Goal: Task Accomplishment & Management: Manage account settings

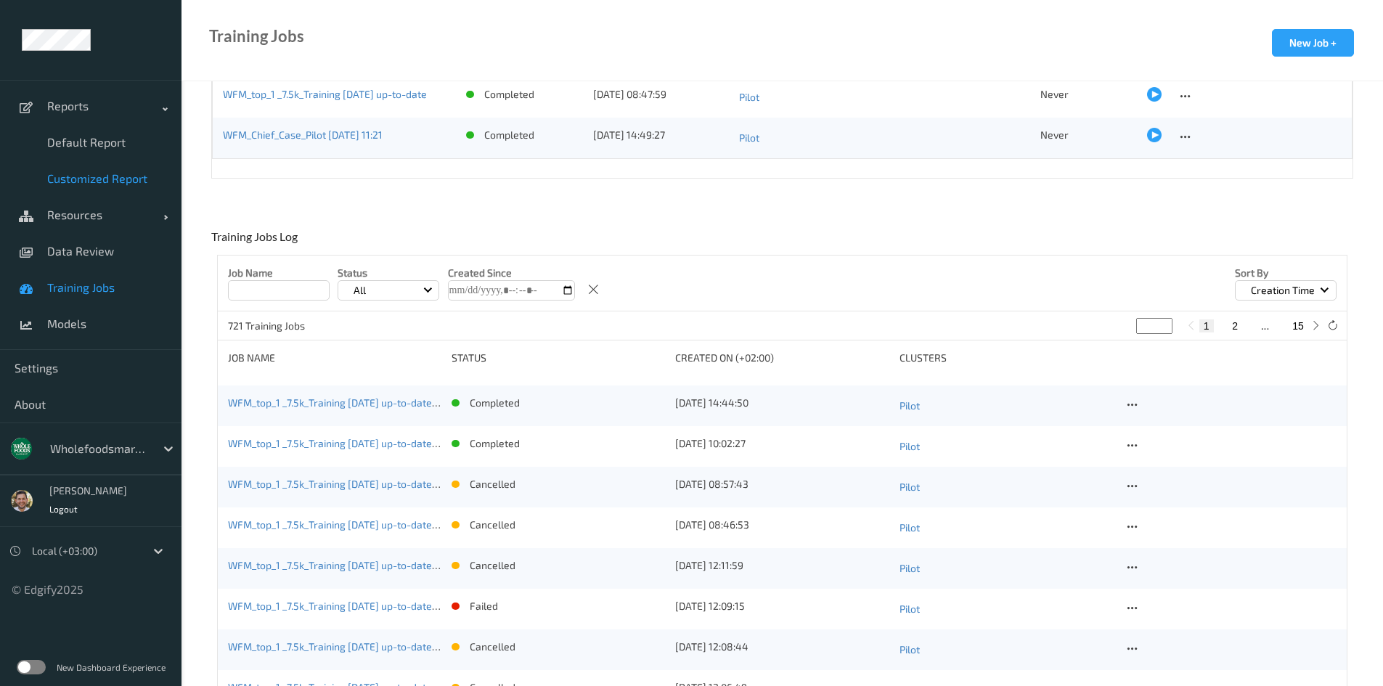
scroll to position [123, 0]
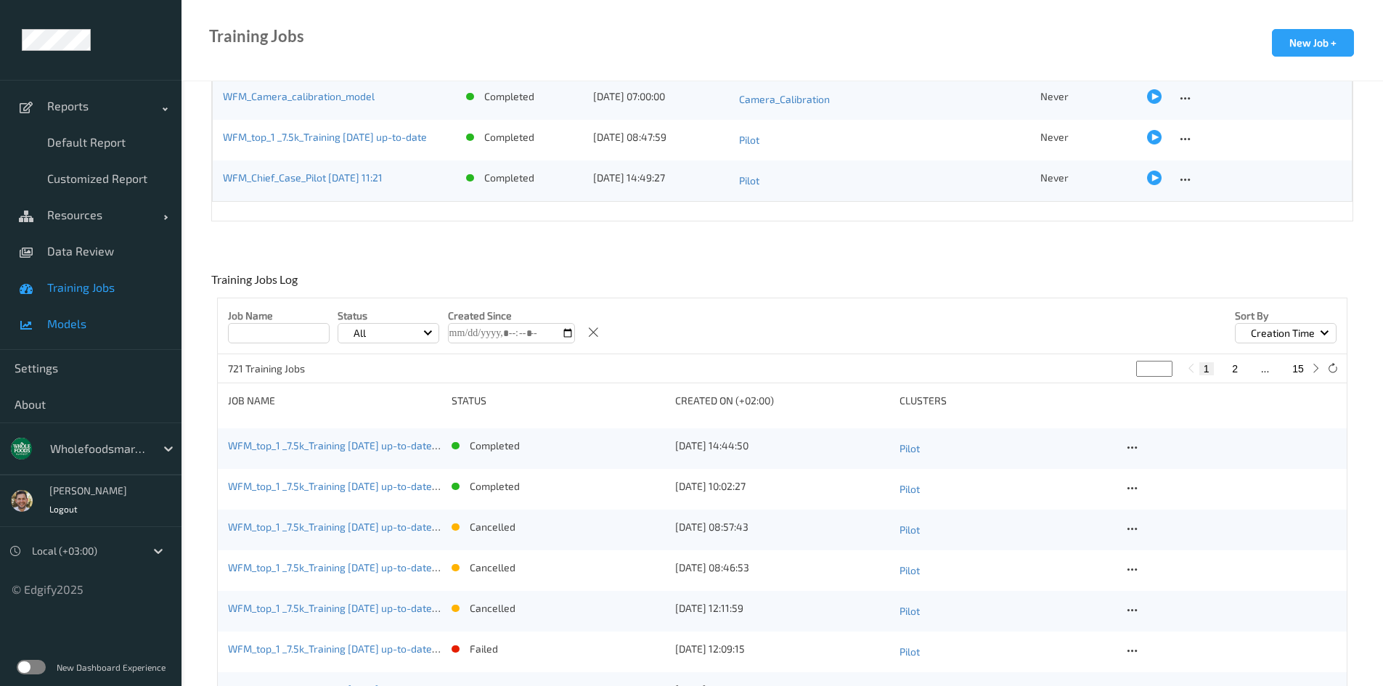
click at [97, 314] on link "Models" at bounding box center [91, 324] width 182 height 36
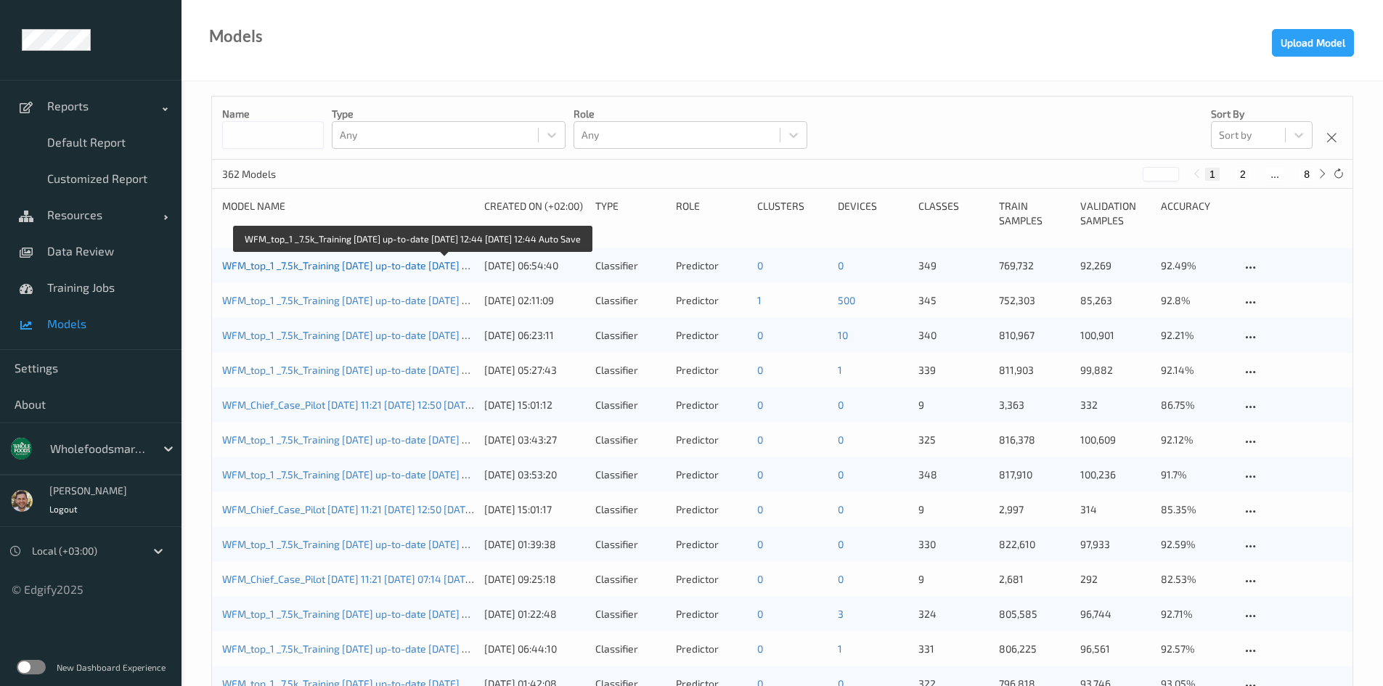
click at [358, 265] on link "WFM_top_1 _7.5k_Training [DATE] up-to-date [DATE] 12:44 [DATE] 12:44 Auto Save" at bounding box center [409, 265] width 375 height 12
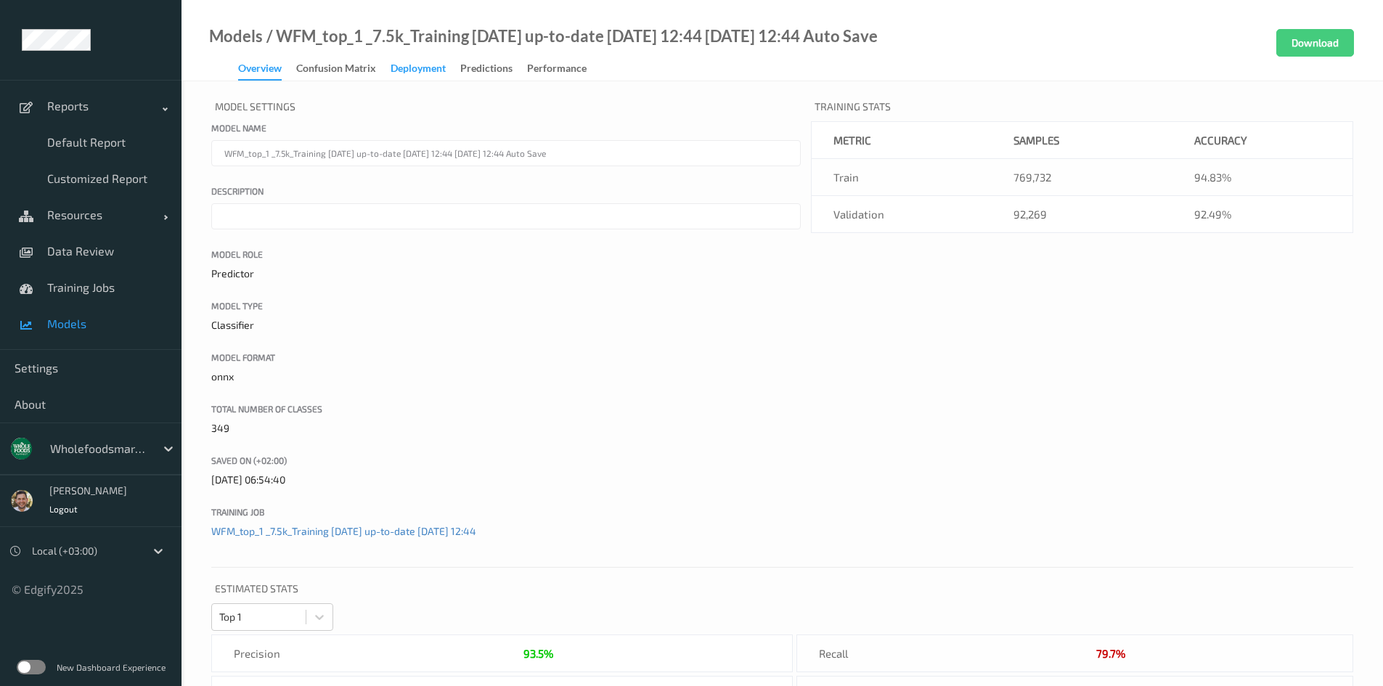
click at [405, 68] on div "Deployment" at bounding box center [418, 70] width 55 height 18
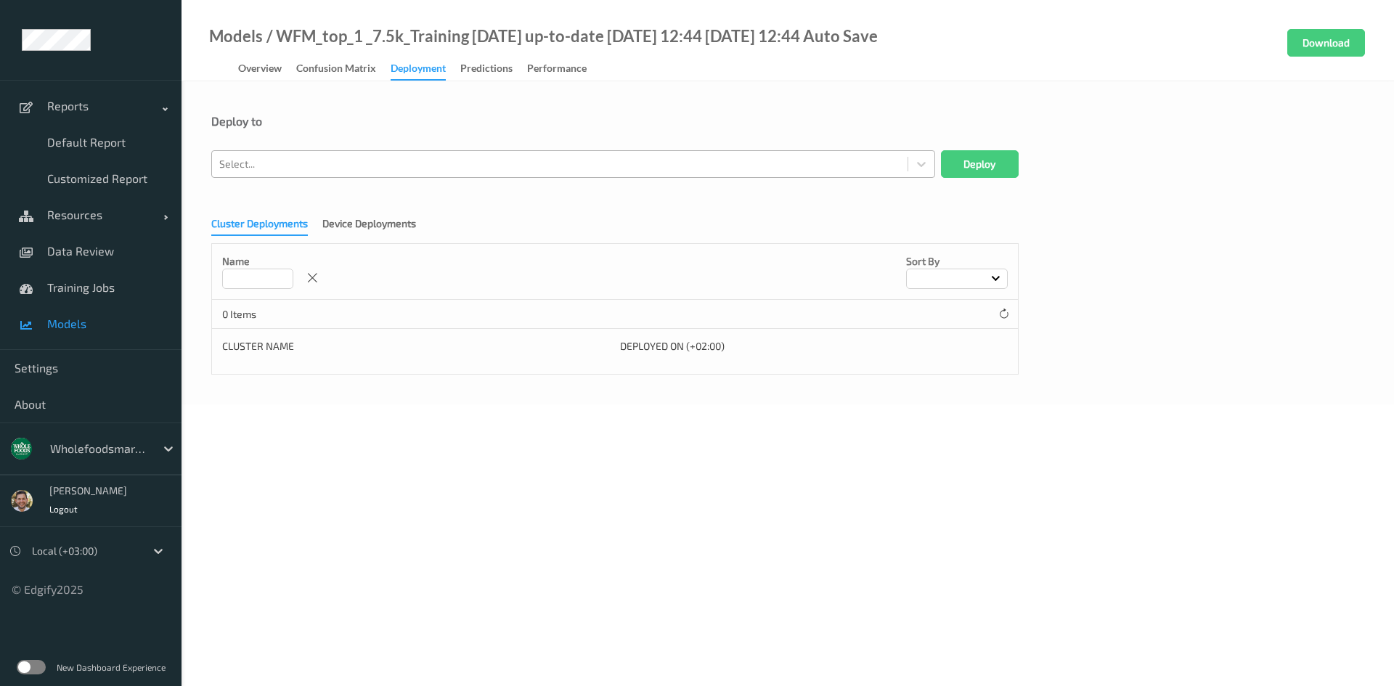
click at [388, 156] on div at bounding box center [559, 163] width 681 height 17
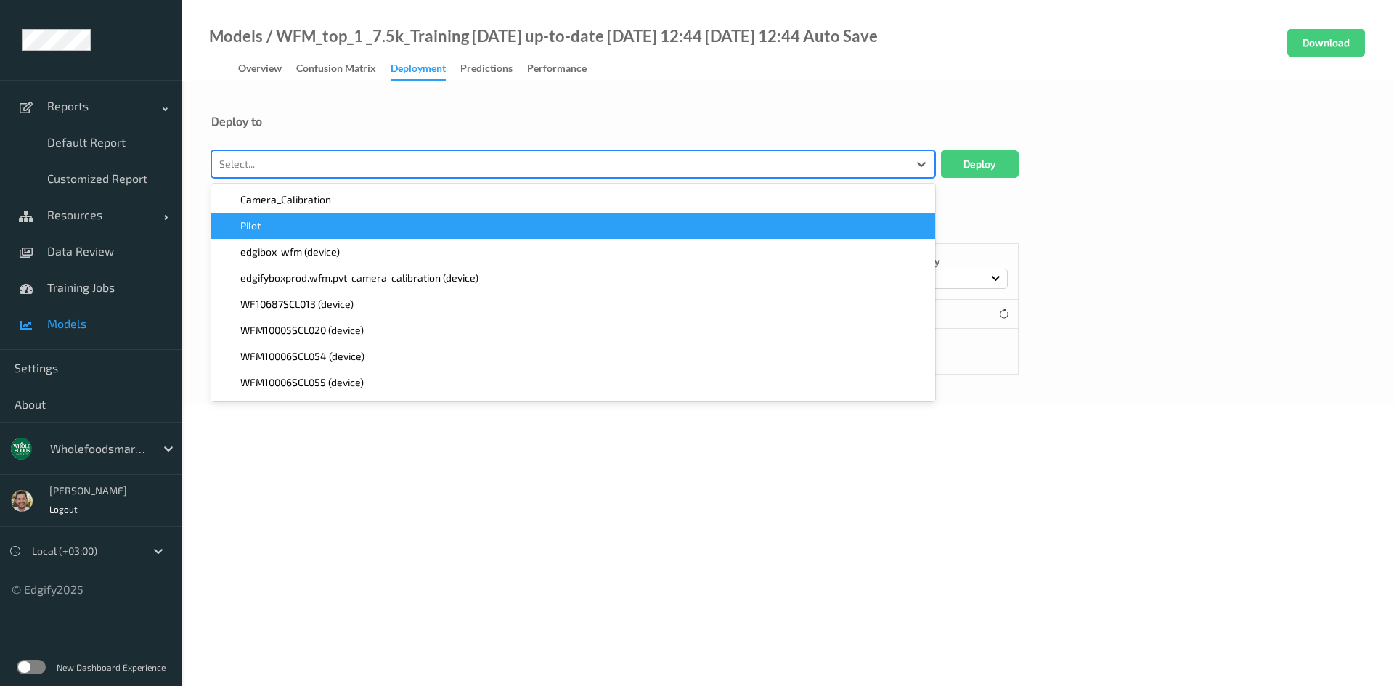
click at [363, 227] on div "Pilot" at bounding box center [573, 226] width 707 height 15
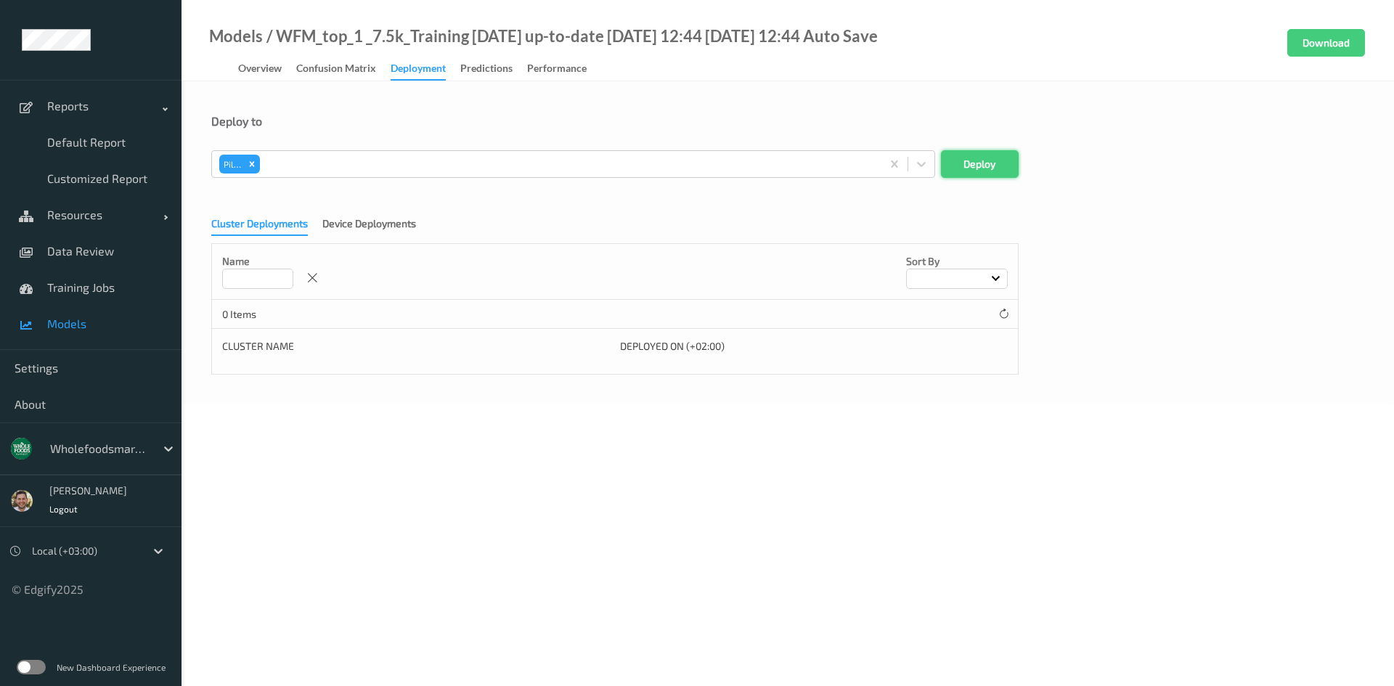
click at [989, 165] on button "Deploy" at bounding box center [980, 164] width 78 height 28
click at [101, 221] on span "Resources" at bounding box center [105, 215] width 116 height 15
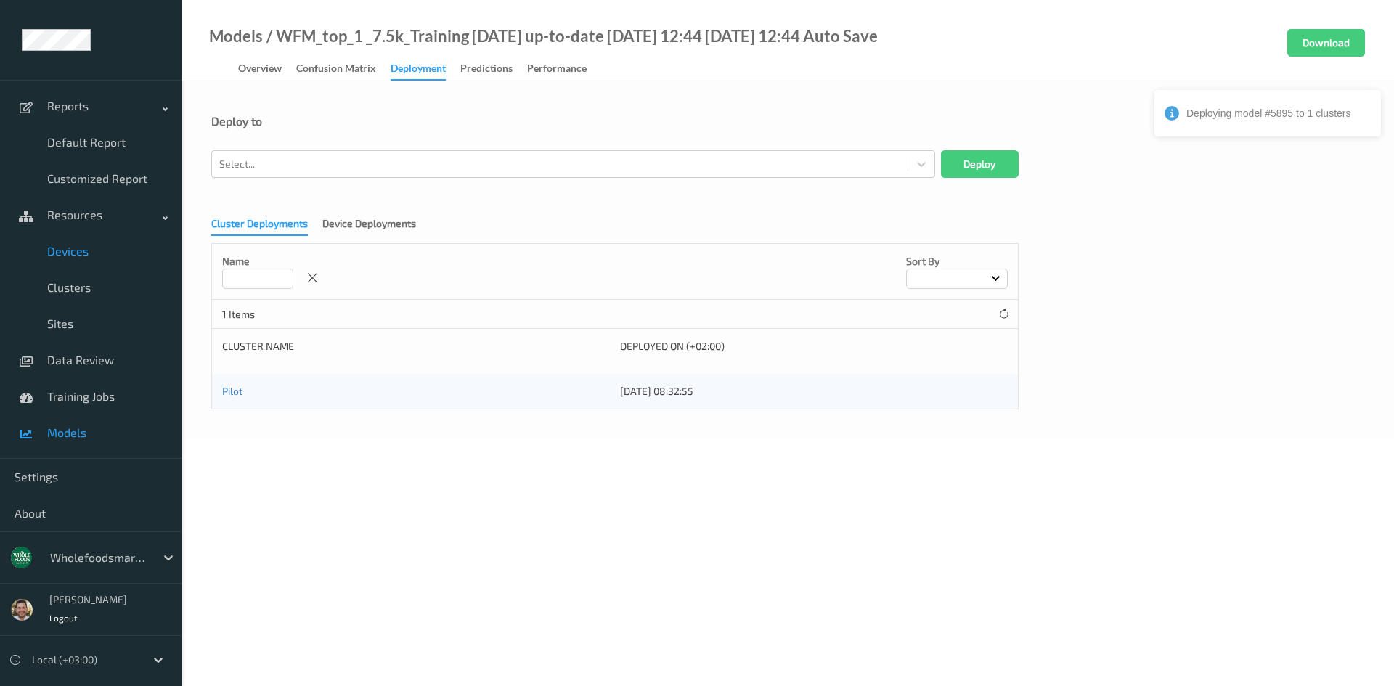
click at [92, 245] on span "Devices" at bounding box center [107, 251] width 120 height 15
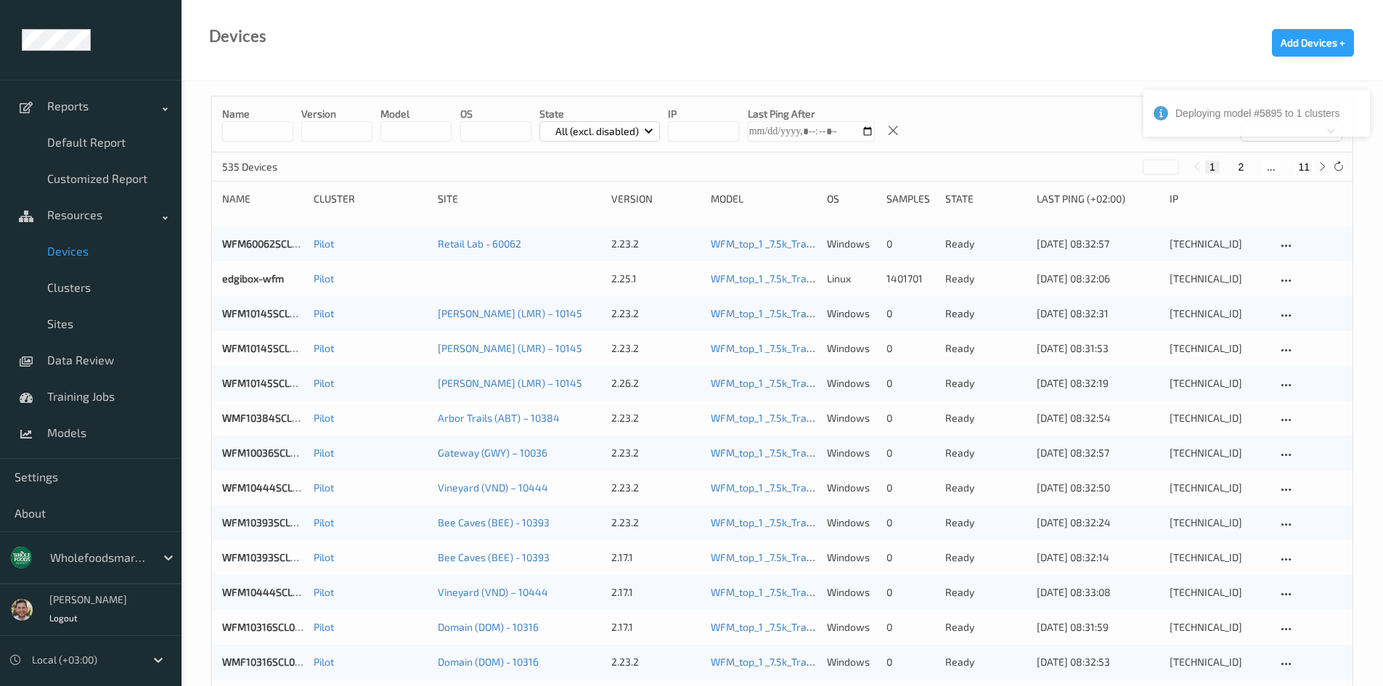
click at [219, 127] on div "Name version model OS State All (excl. disabled) IP Last Ping After Sort by" at bounding box center [782, 125] width 1141 height 56
click at [345, 131] on input "string" at bounding box center [336, 131] width 71 height 20
click at [337, 133] on input "string" at bounding box center [336, 131] width 71 height 20
click at [537, 39] on div "Devices Add Devices +" at bounding box center [783, 40] width 1202 height 81
click at [330, 128] on input "string" at bounding box center [336, 131] width 71 height 20
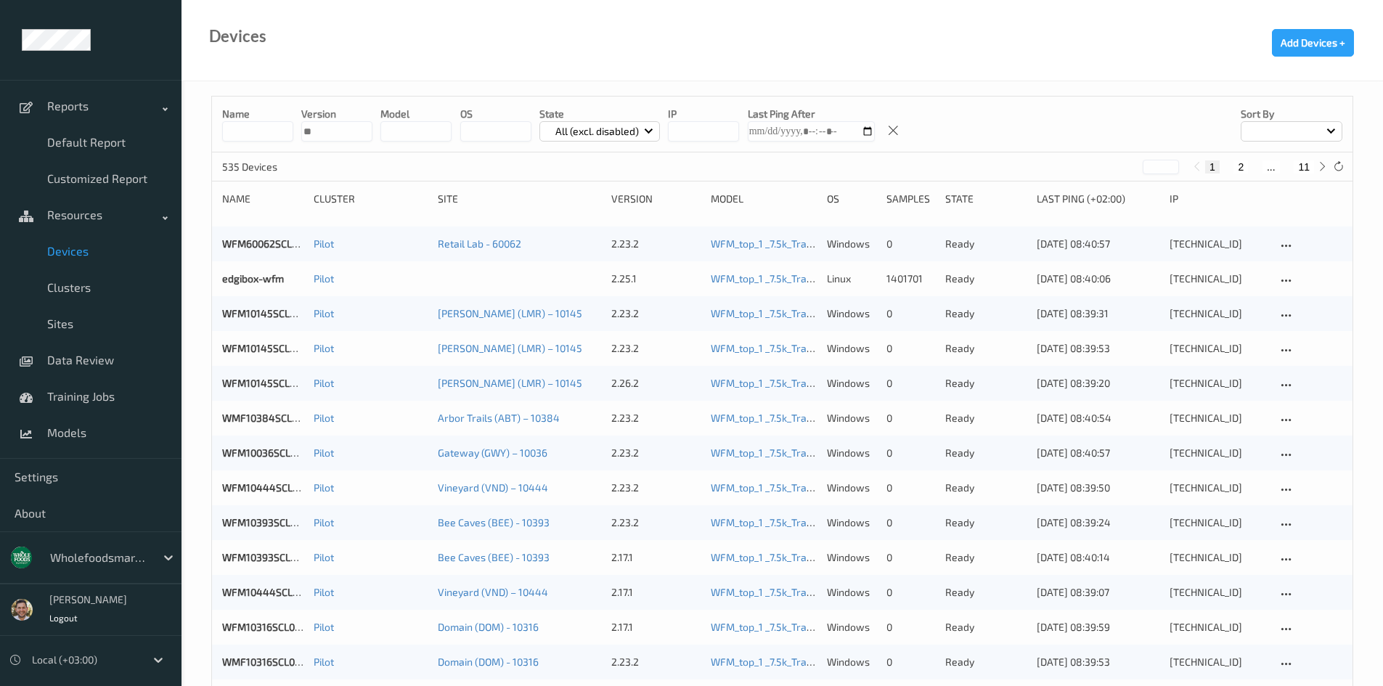
type input "**"
click at [71, 549] on div at bounding box center [99, 557] width 98 height 17
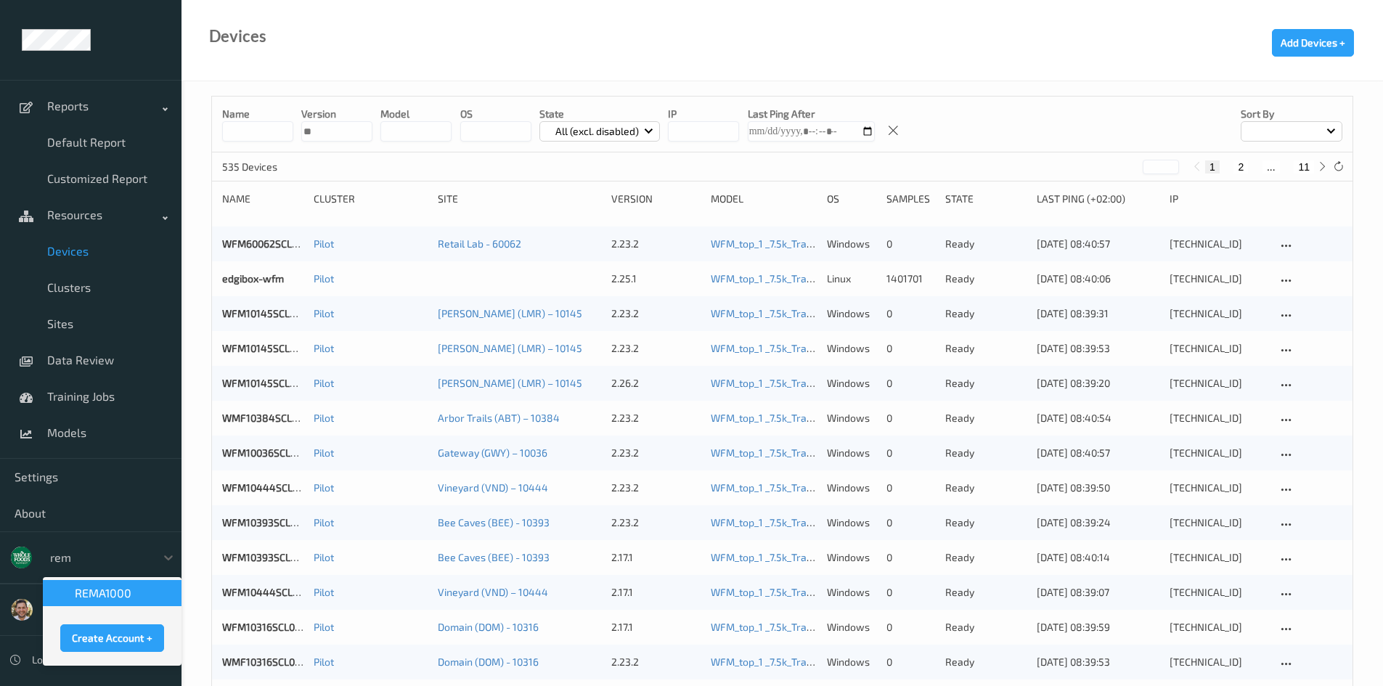
type input "rem"
click at [325, 135] on input "string" at bounding box center [336, 131] width 71 height 20
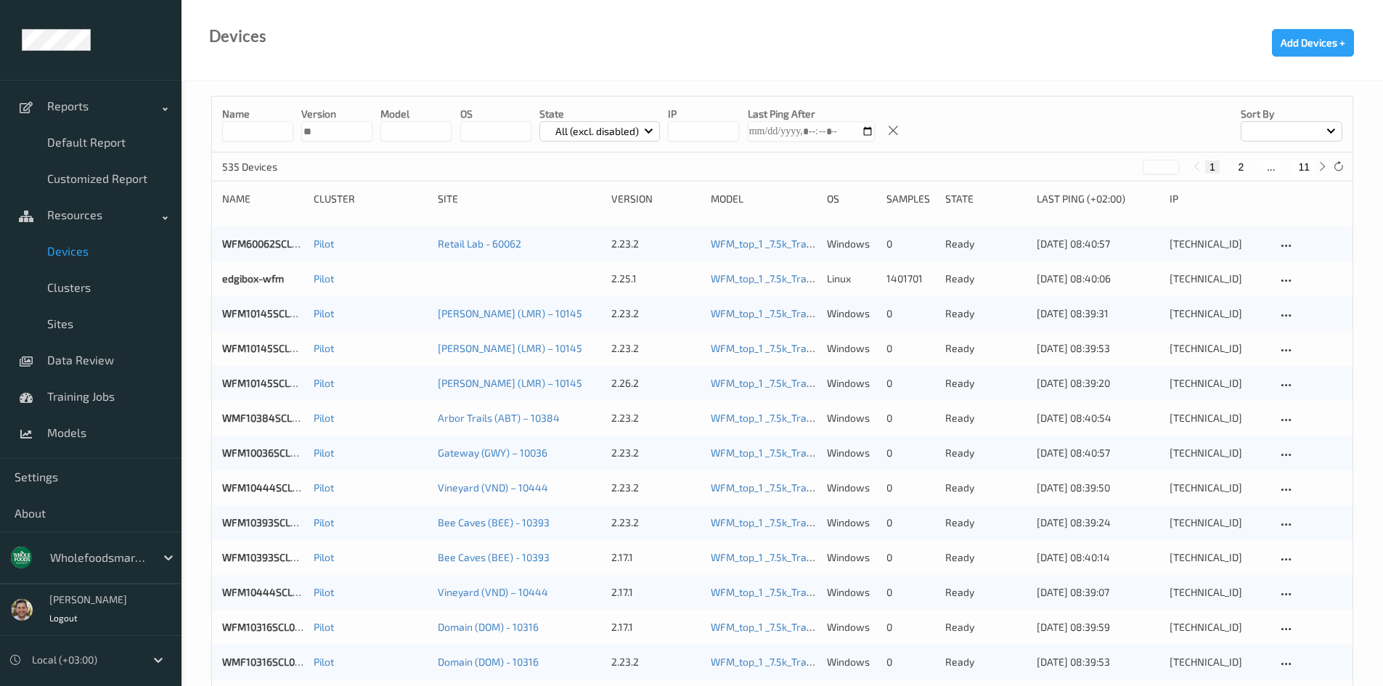
click at [325, 135] on input "string" at bounding box center [336, 131] width 71 height 20
click at [1305, 168] on button "11" at bounding box center [1304, 166] width 20 height 13
type input "**"
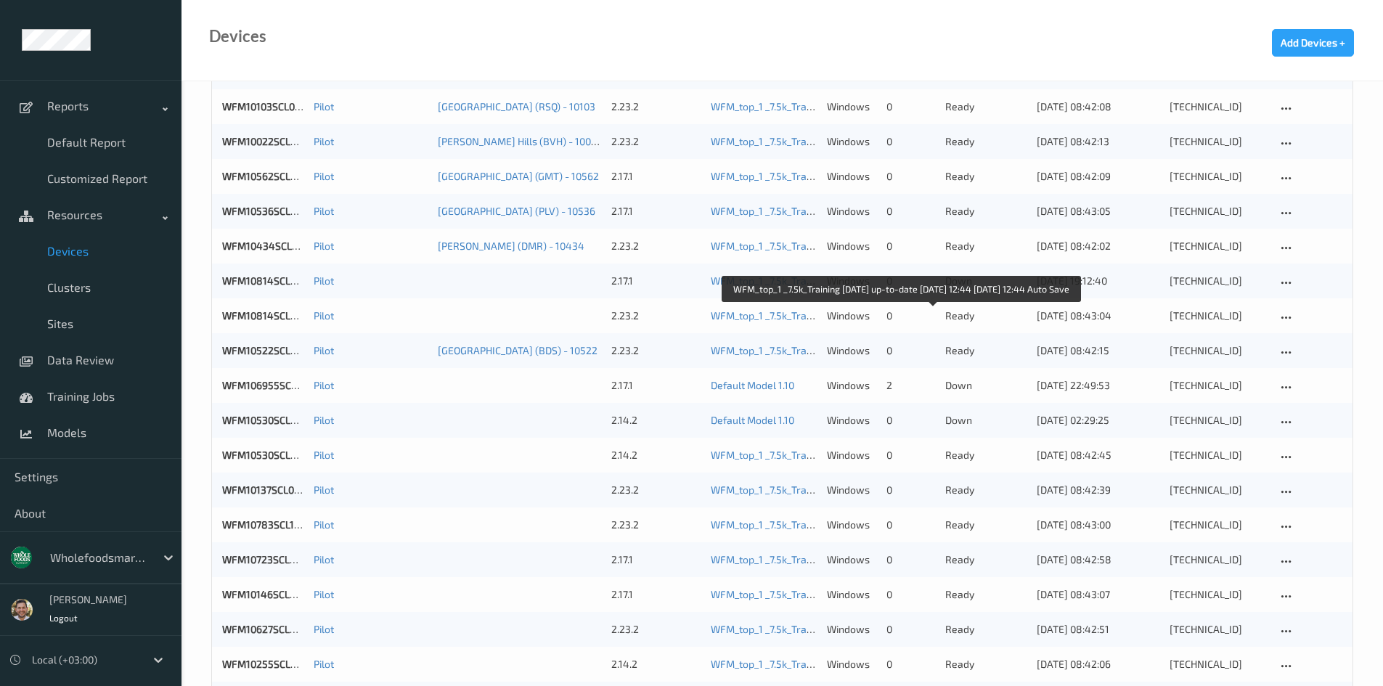
scroll to position [791, 0]
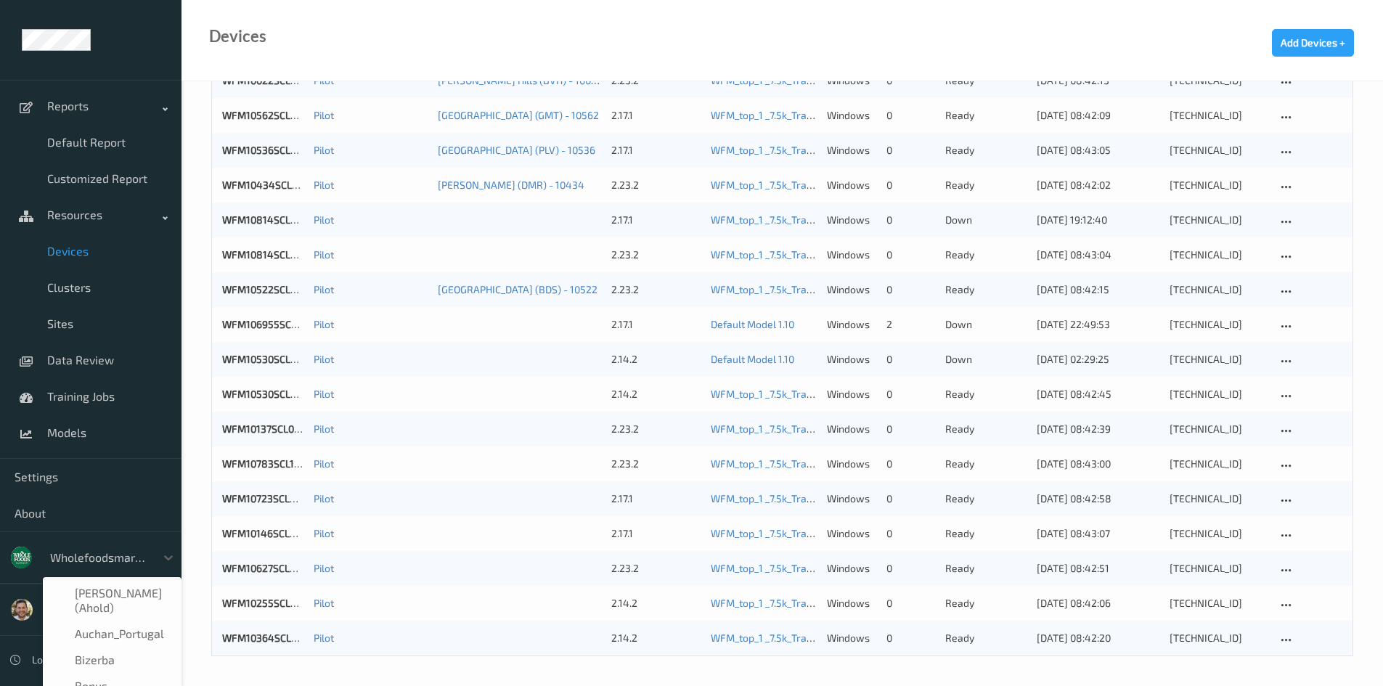
click at [105, 563] on div at bounding box center [99, 557] width 98 height 17
type input "re"
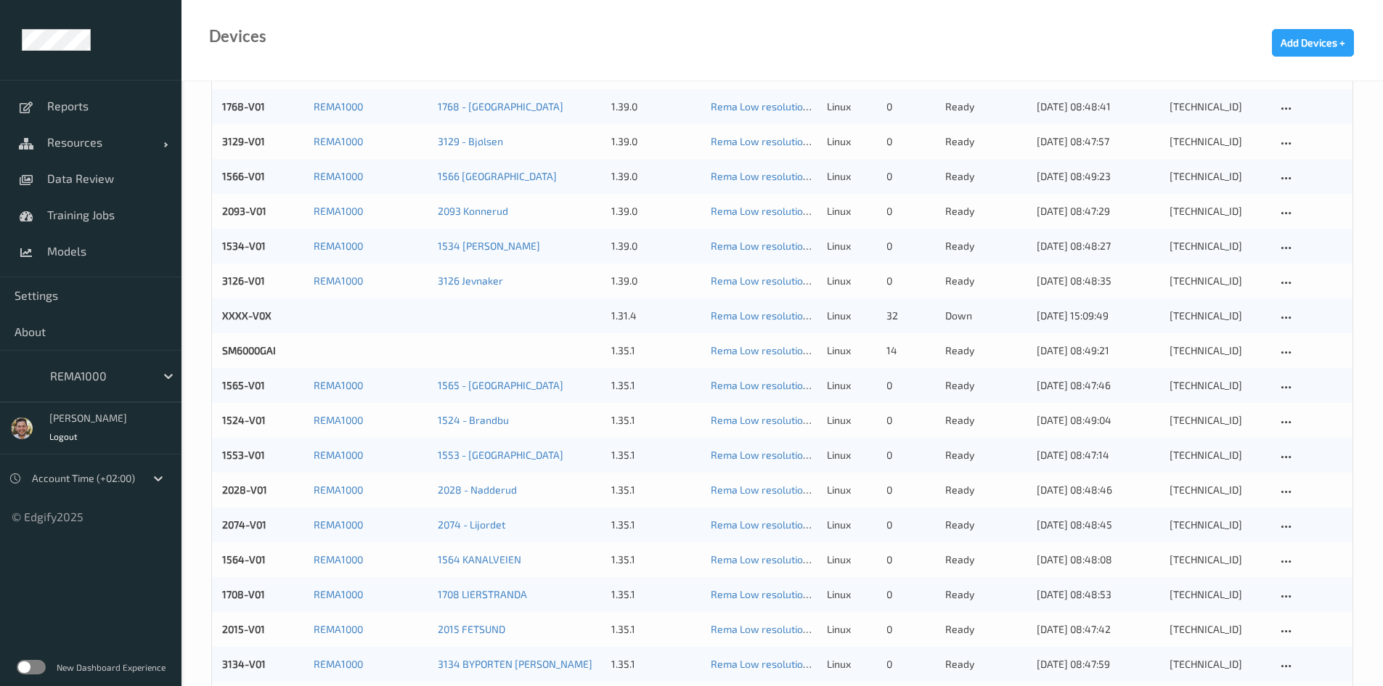
scroll to position [73, 0]
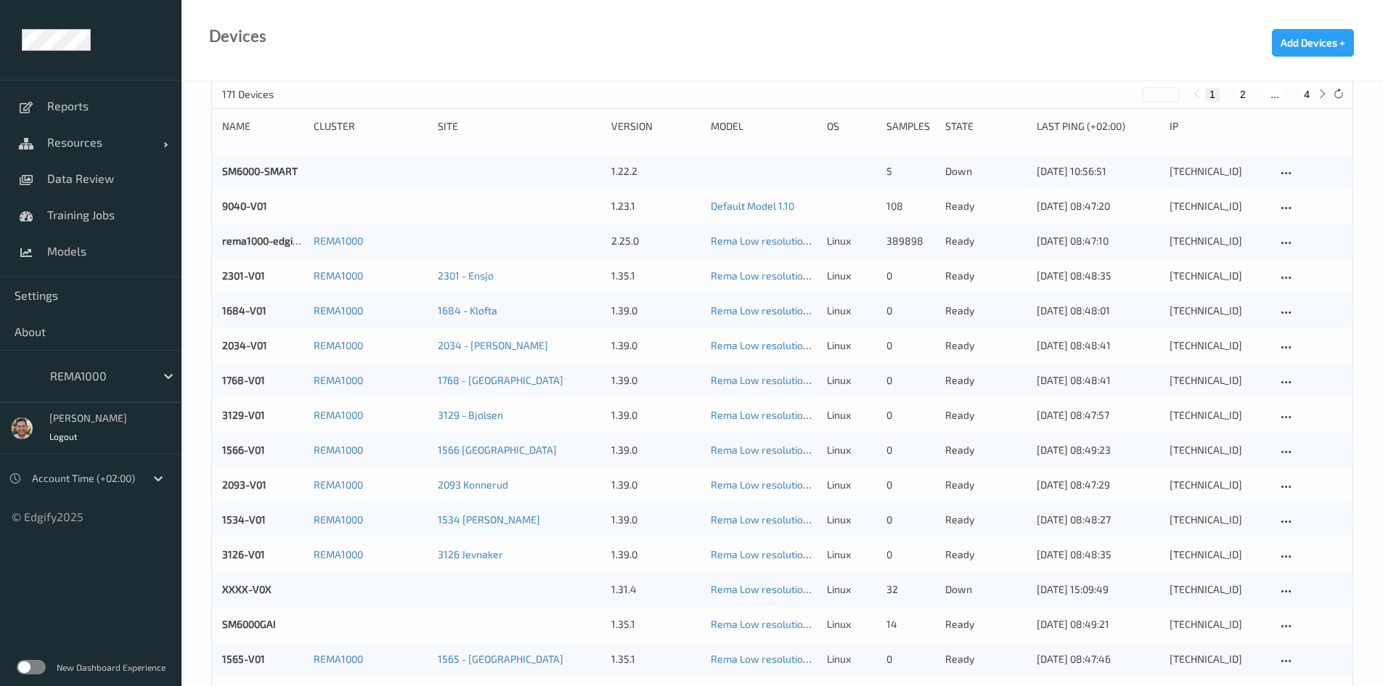
click at [27, 661] on label at bounding box center [31, 667] width 29 height 15
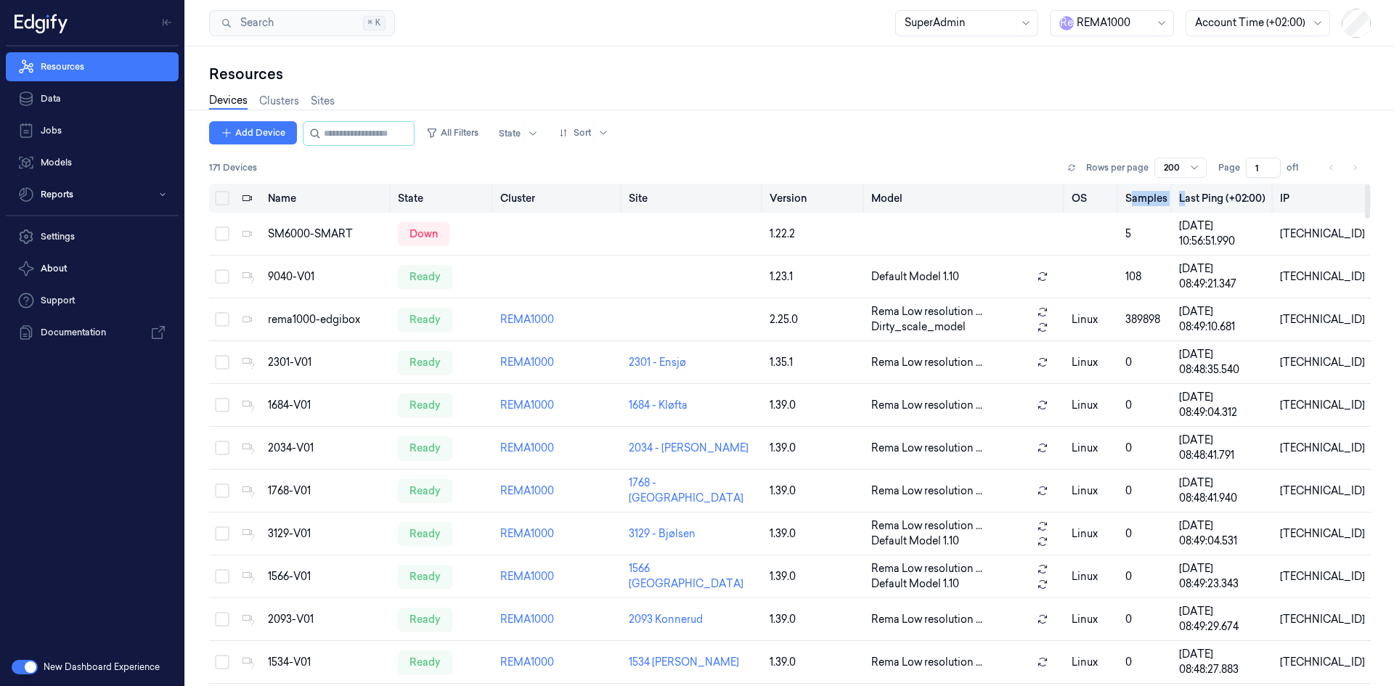
drag, startPoint x: 1139, startPoint y: 197, endPoint x: 1194, endPoint y: 199, distance: 55.2
click at [1194, 199] on tr "Name State Cluster Site Version Model OS Samples Last Ping (+02:00) IP" at bounding box center [790, 198] width 1162 height 29
click at [1167, 200] on th "Samples" at bounding box center [1147, 198] width 54 height 29
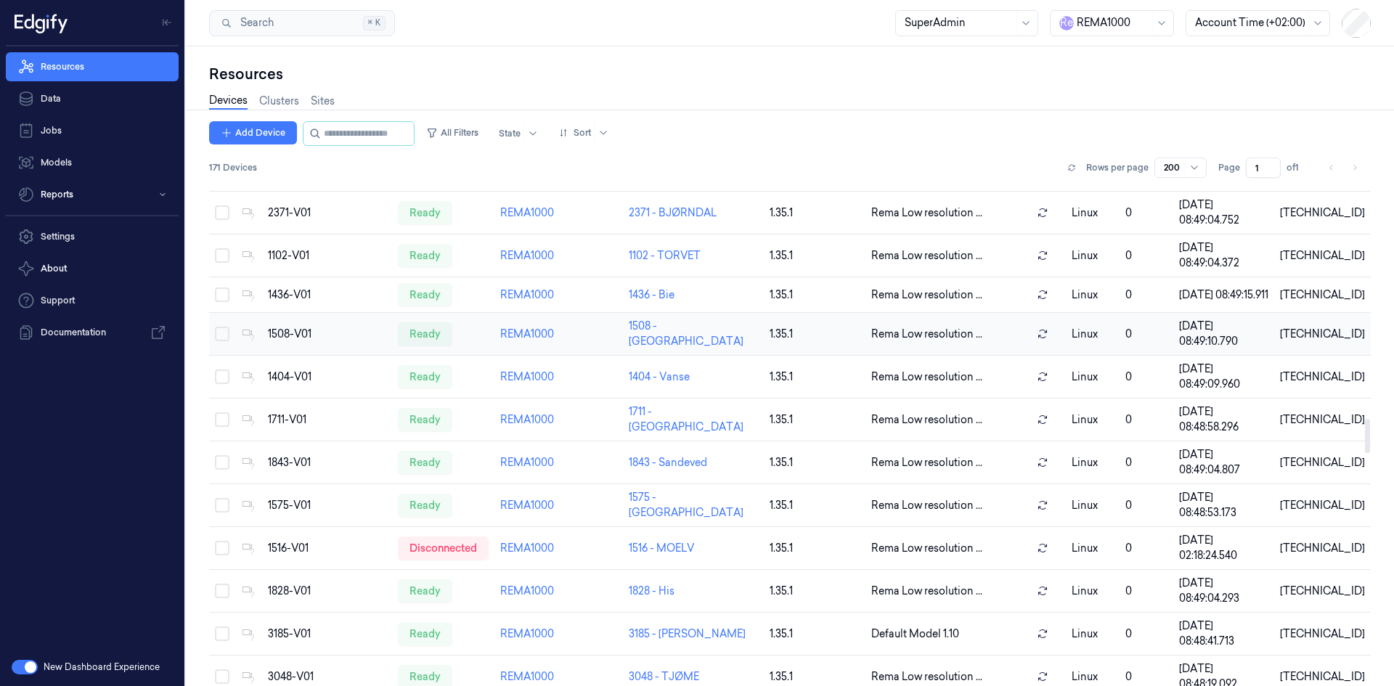
scroll to position [3451, 0]
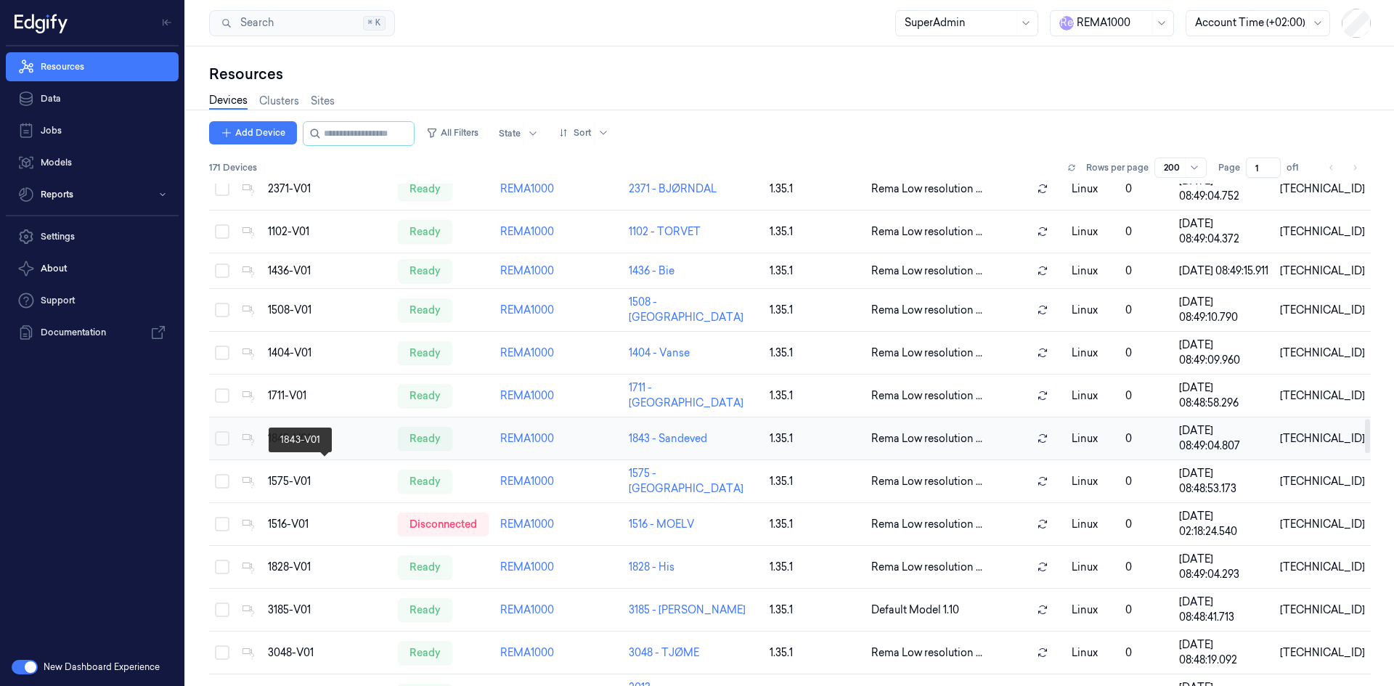
click at [289, 447] on div "1843-V01" at bounding box center [327, 438] width 118 height 15
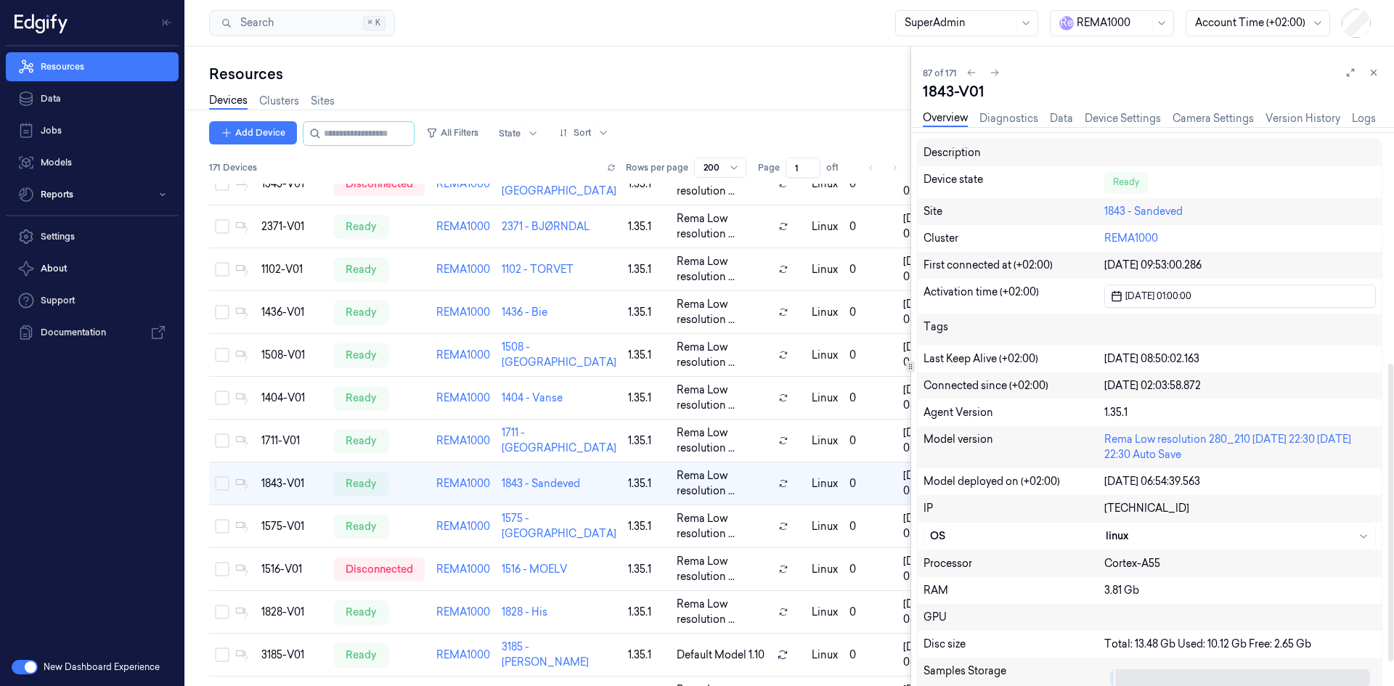
scroll to position [487, 0]
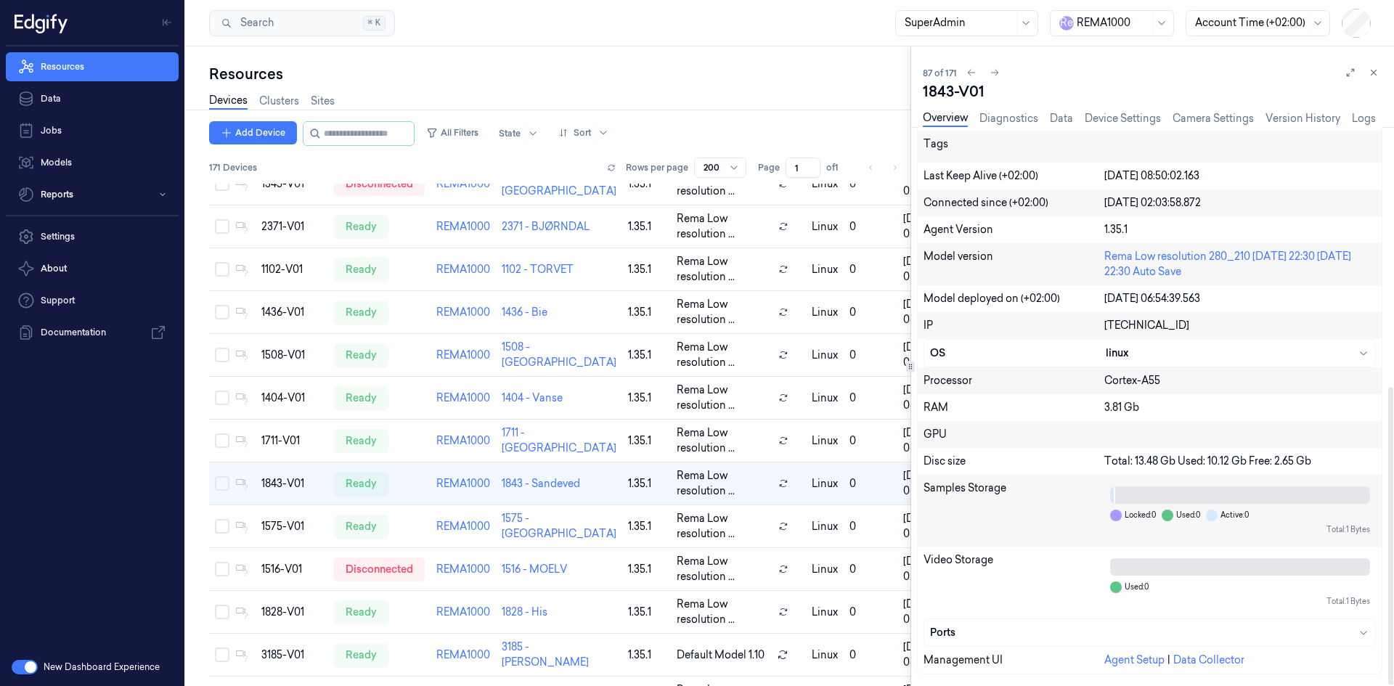
click at [1151, 459] on div "Total: 13.48 Gb Used: 10.12 Gb Free: 2.65 Gb" at bounding box center [1240, 461] width 272 height 15
click at [1226, 465] on div "Total: 13.48 Gb Used: 10.12 Gb Free: 2.65 Gb" at bounding box center [1240, 461] width 272 height 15
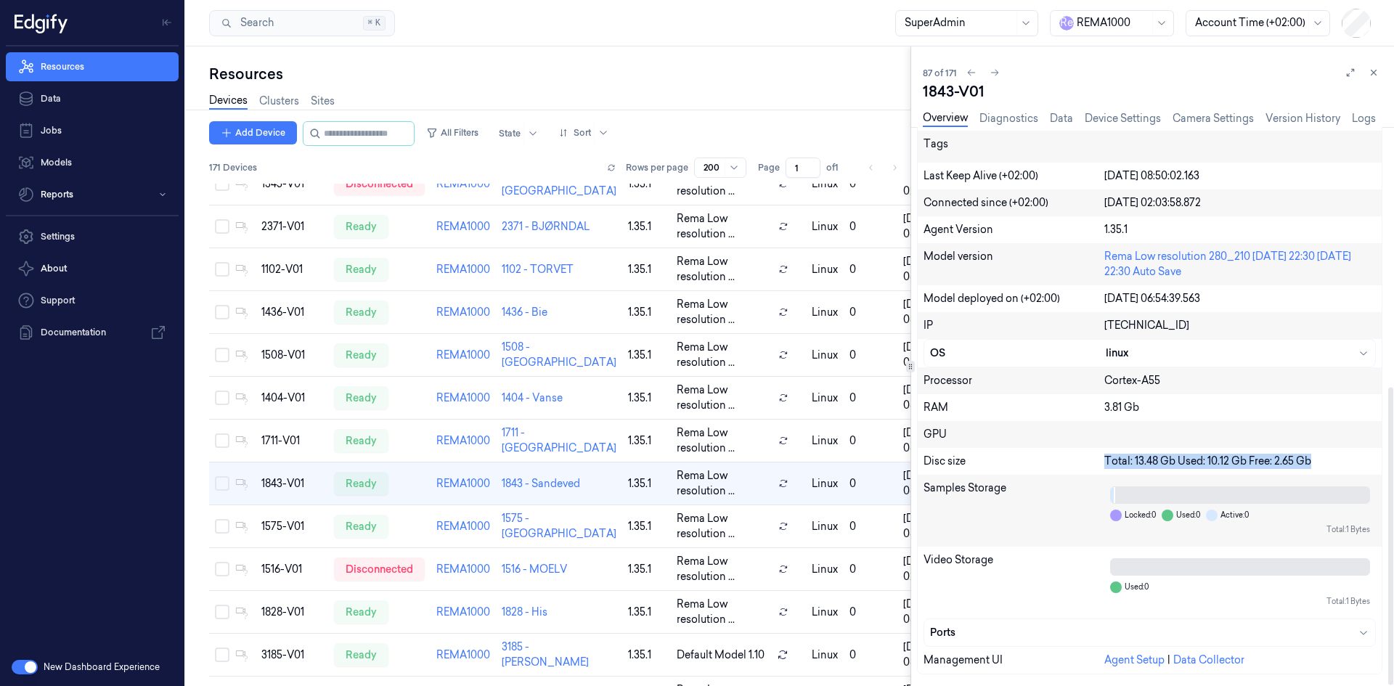
drag, startPoint x: 1334, startPoint y: 462, endPoint x: 1086, endPoint y: 473, distance: 248.6
click at [1086, 473] on div "Disc size Total: 13.48 Gb Used: 10.12 Gb Free: 2.65 Gb" at bounding box center [1150, 461] width 464 height 27
click at [1147, 468] on div "Disc size Total: 13.48 Gb Used: 10.12 Gb Free: 2.65 Gb" at bounding box center [1150, 461] width 464 height 27
click at [1155, 465] on div "Total: 13.48 Gb Used: 10.12 Gb Free: 2.65 Gb" at bounding box center [1240, 461] width 272 height 15
click at [1224, 457] on div "Total: 13.48 Gb Used: 10.12 Gb Free: 2.65 Gb" at bounding box center [1240, 461] width 272 height 15
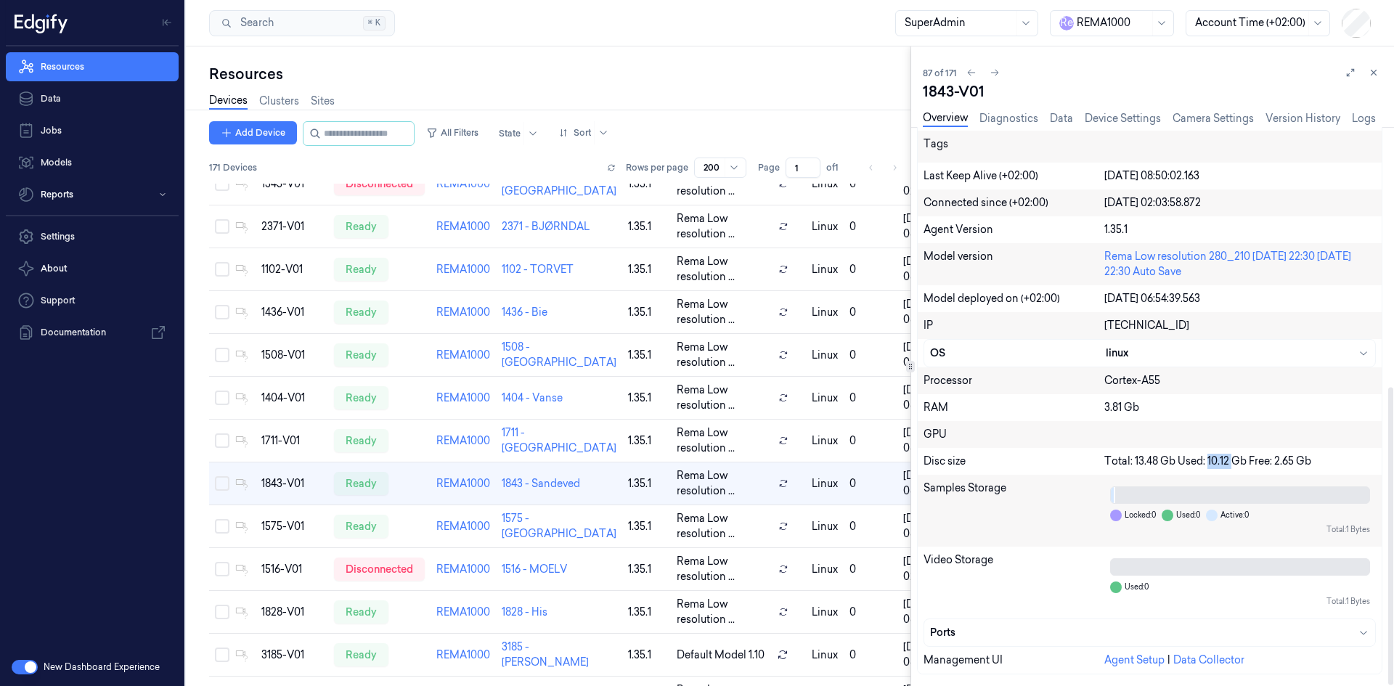
click at [1224, 457] on div "Total: 13.48 Gb Used: 10.12 Gb Free: 2.65 Gb" at bounding box center [1240, 461] width 272 height 15
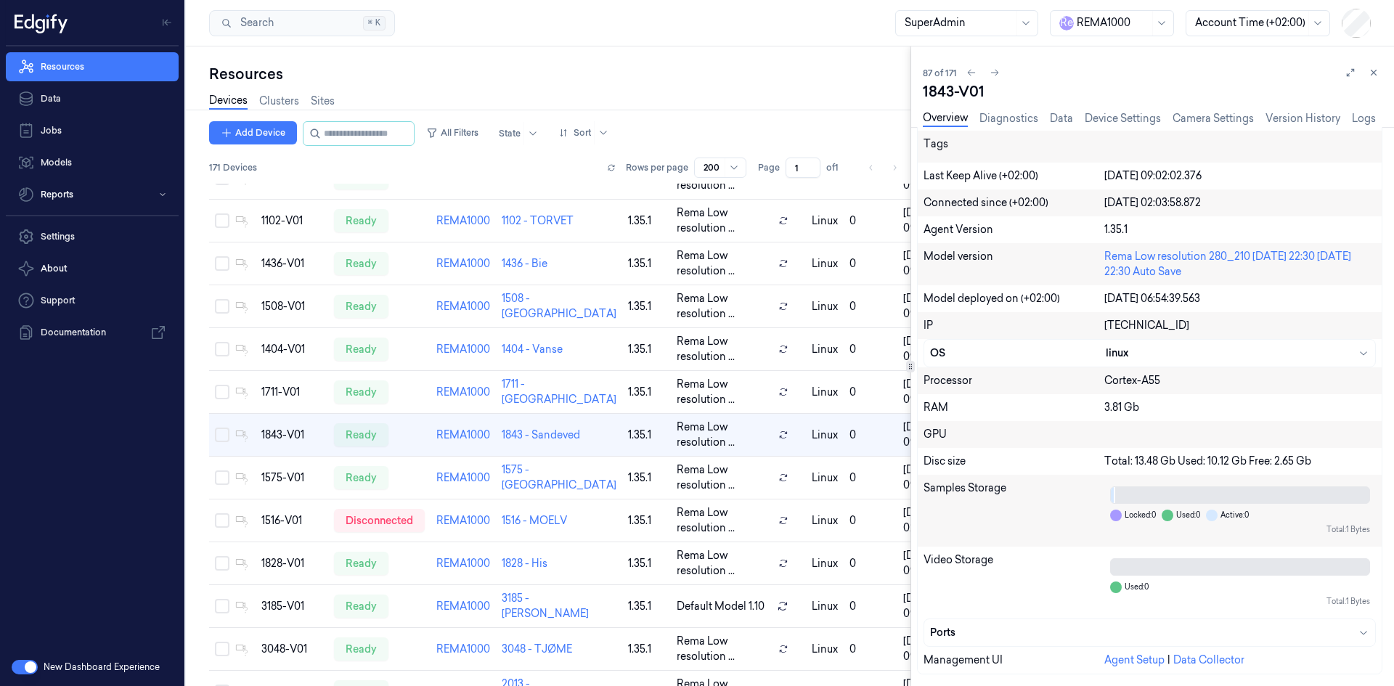
click at [480, 59] on div "Resources Devices Clusters Sites Add Device All Filters State Sort 171 Devices …" at bounding box center [548, 366] width 725 height 640
click at [1096, 117] on link "Device Settings" at bounding box center [1123, 118] width 76 height 17
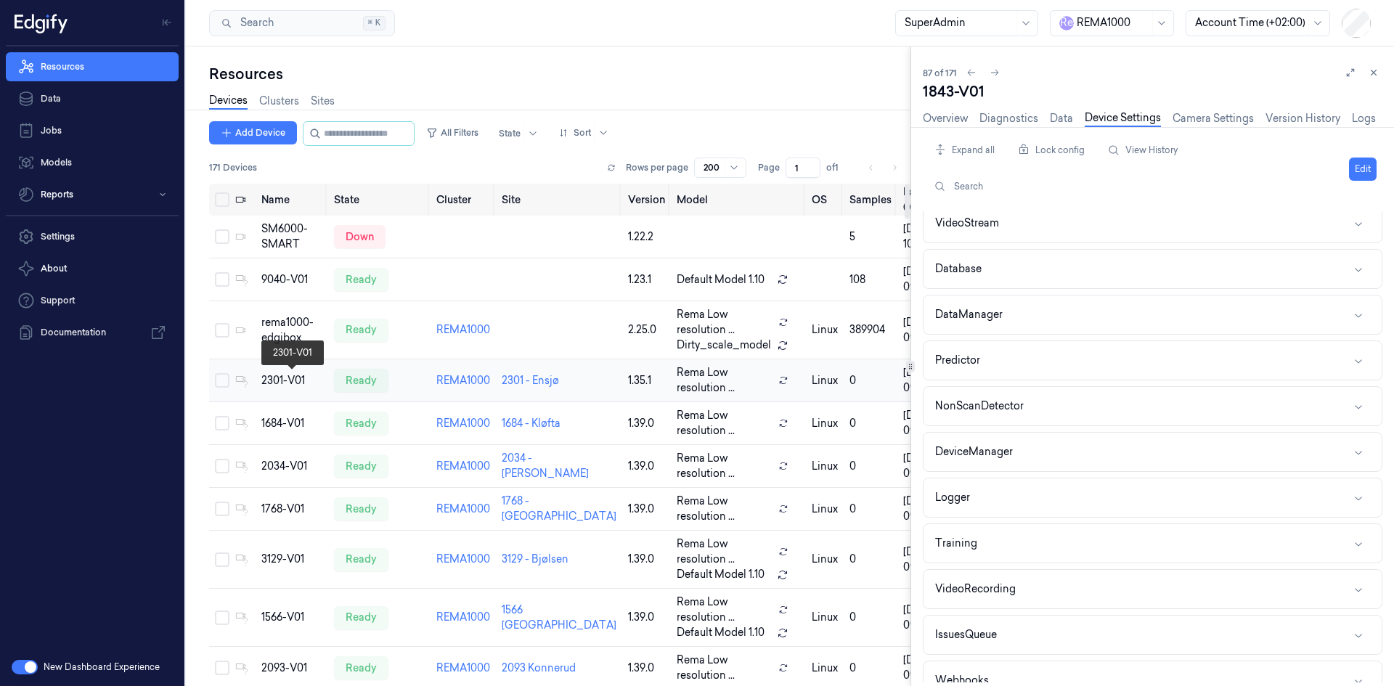
click at [278, 379] on div "2301-V01" at bounding box center [291, 380] width 61 height 15
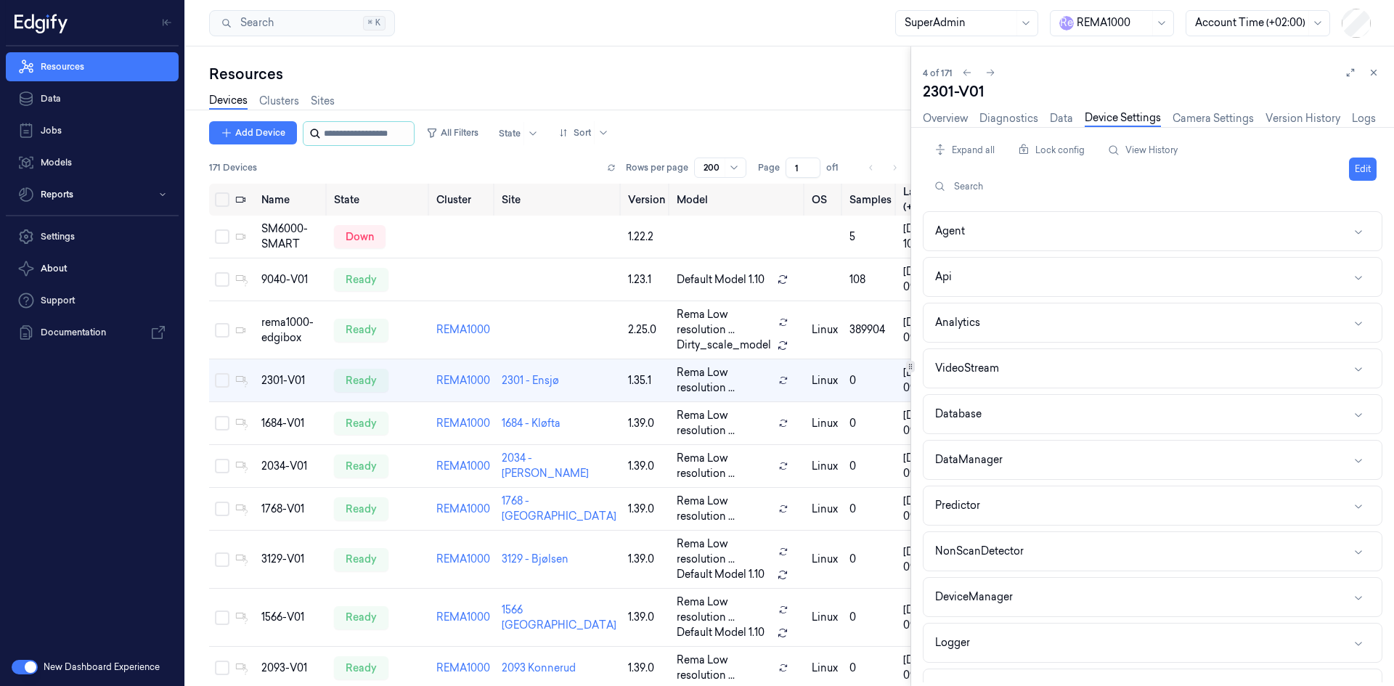
click at [325, 126] on input "string" at bounding box center [367, 133] width 87 height 23
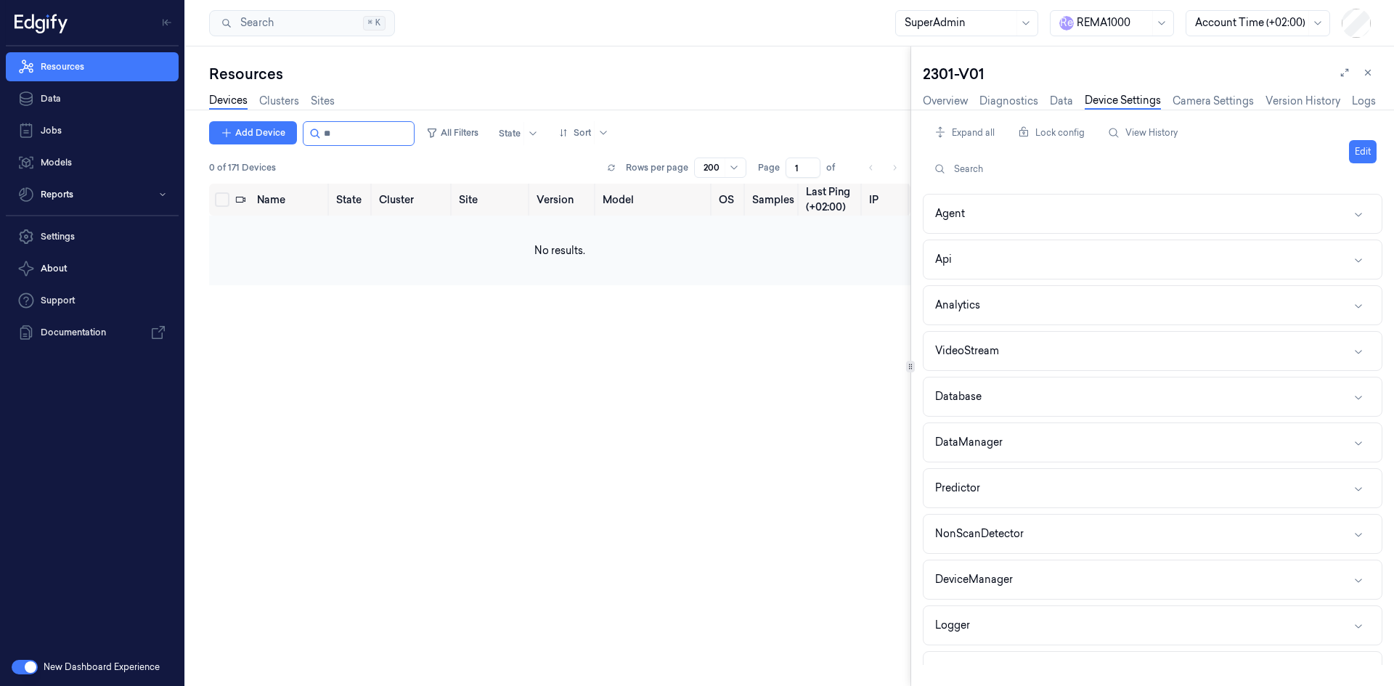
type input "*"
click at [359, 125] on input "string" at bounding box center [367, 133] width 87 height 23
type input "*"
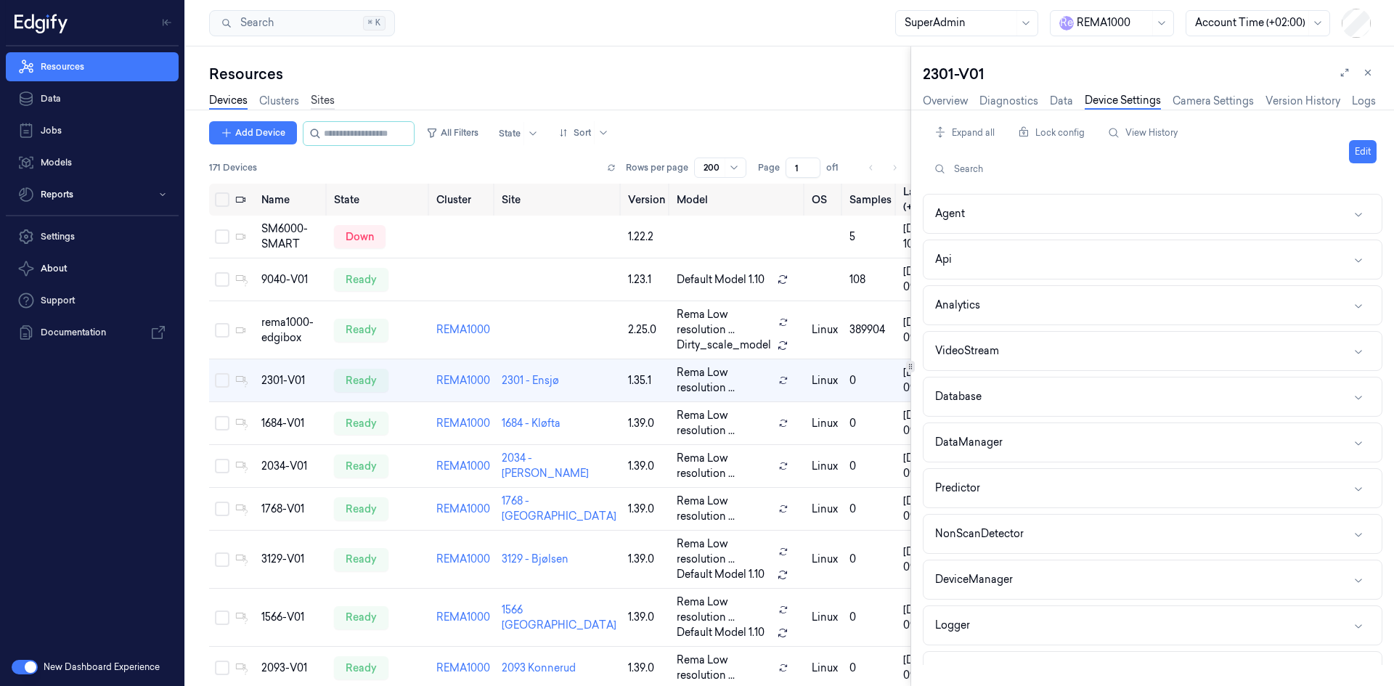
click at [319, 102] on link "Sites" at bounding box center [323, 101] width 24 height 17
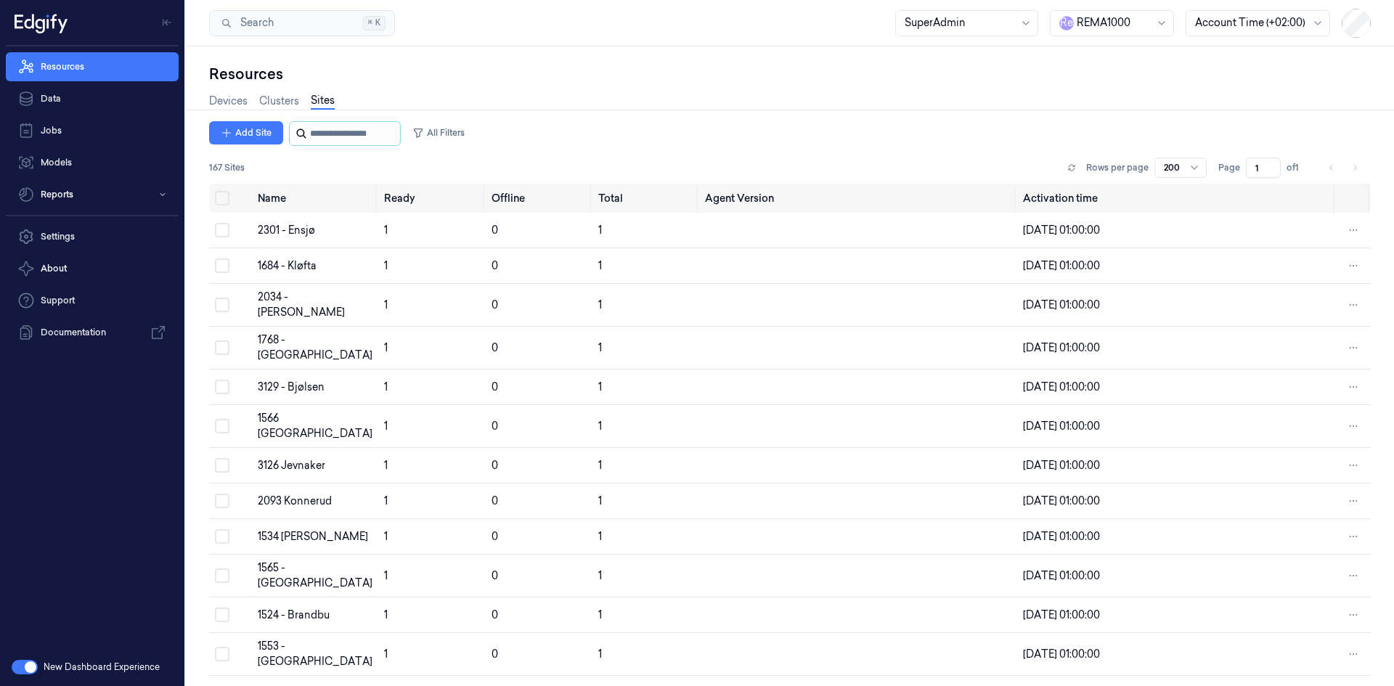
click at [317, 134] on input "string" at bounding box center [353, 133] width 87 height 23
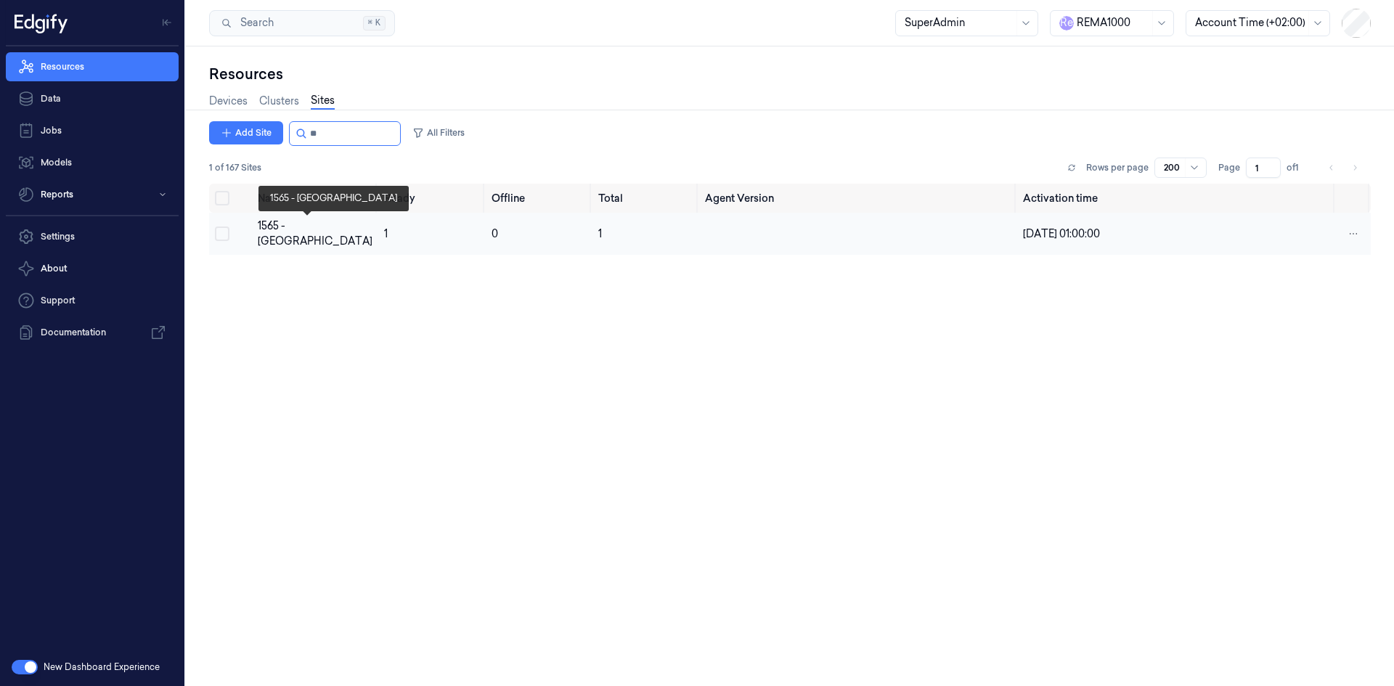
type input "**"
click at [288, 233] on div "1565 - Gystadparken" at bounding box center [315, 234] width 115 height 30
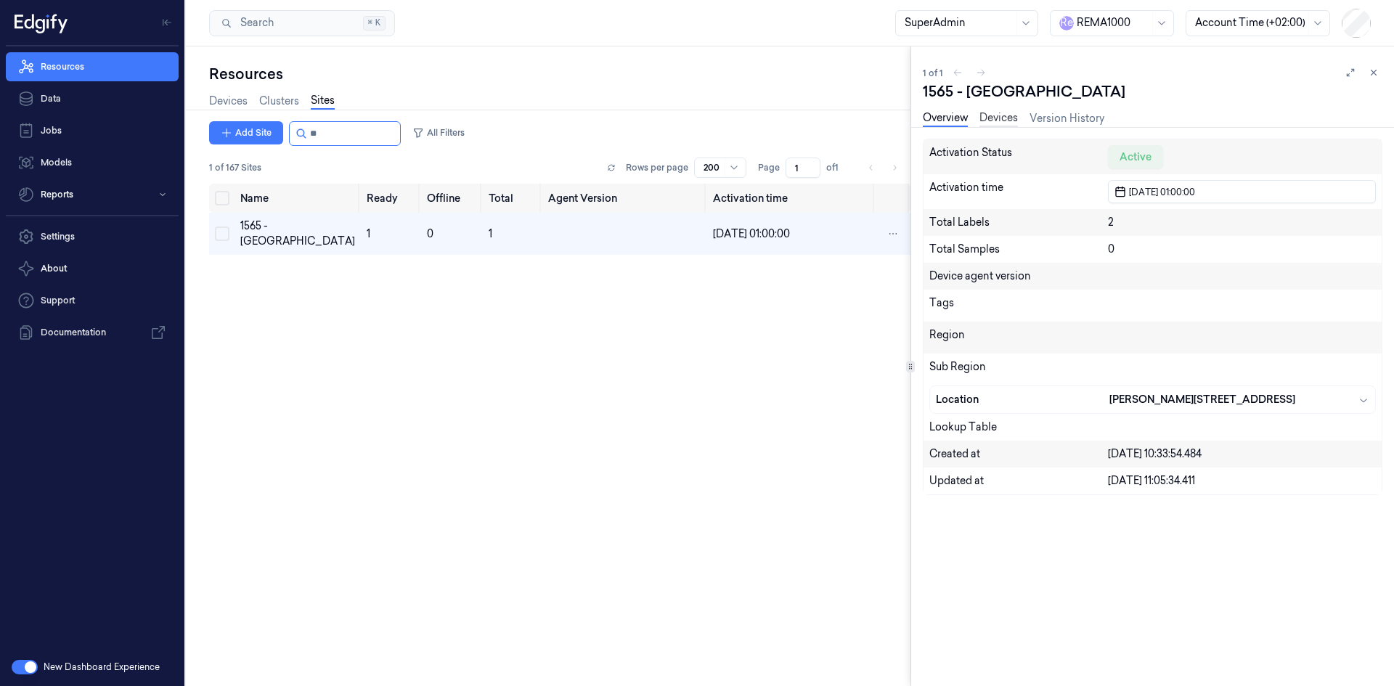
click at [998, 118] on link "Devices" at bounding box center [999, 118] width 38 height 17
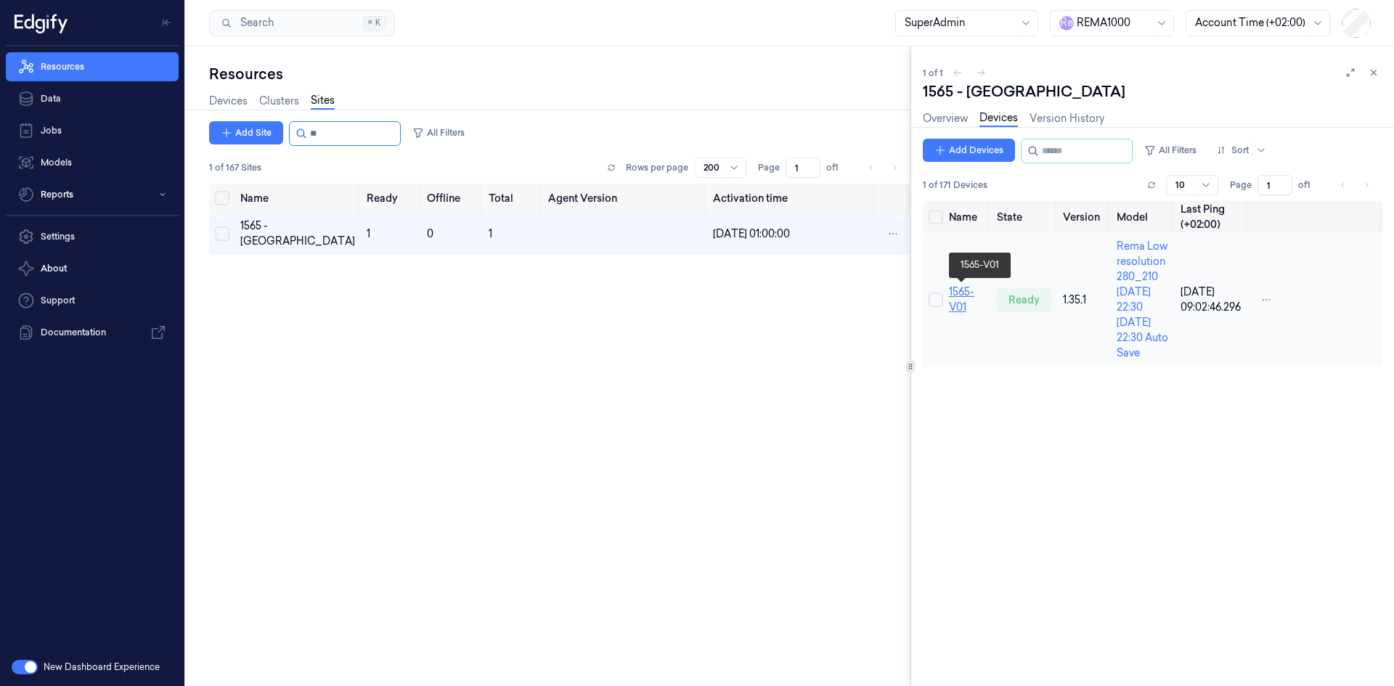
click at [958, 301] on link "1565-V01" at bounding box center [961, 299] width 25 height 28
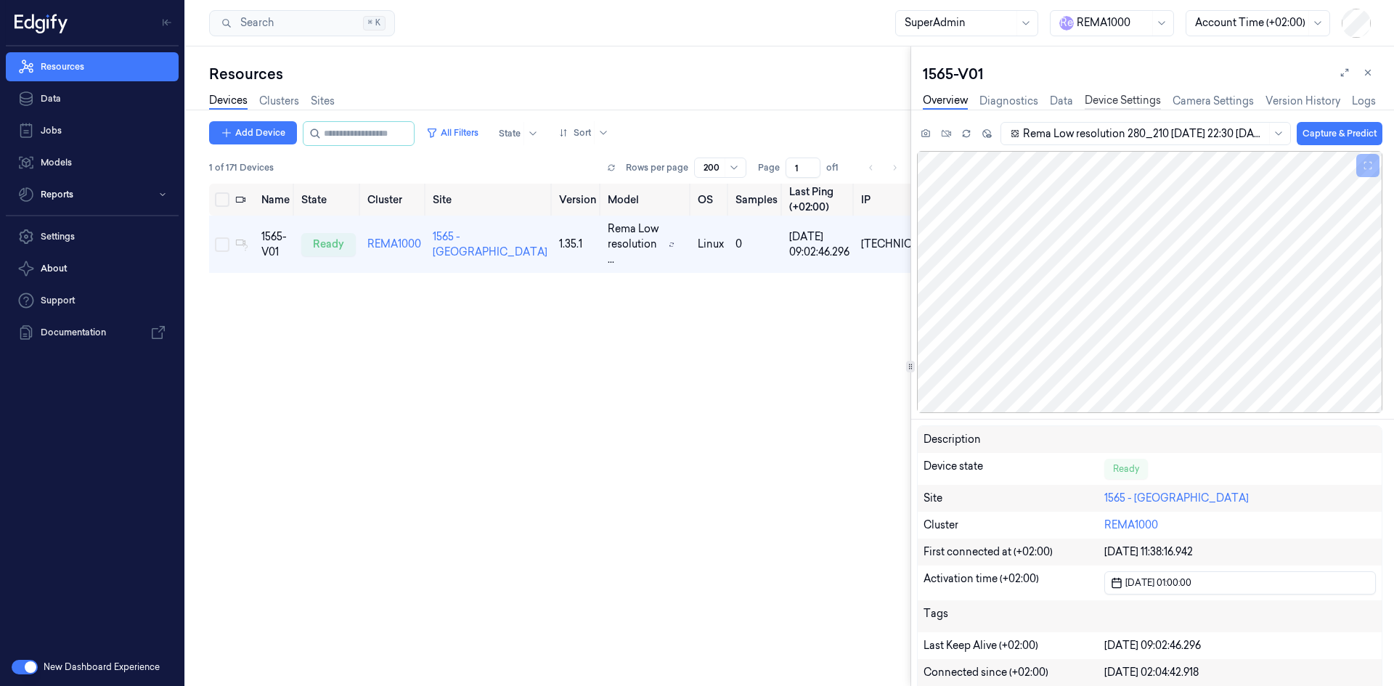
click at [1113, 97] on link "Device Settings" at bounding box center [1123, 101] width 76 height 17
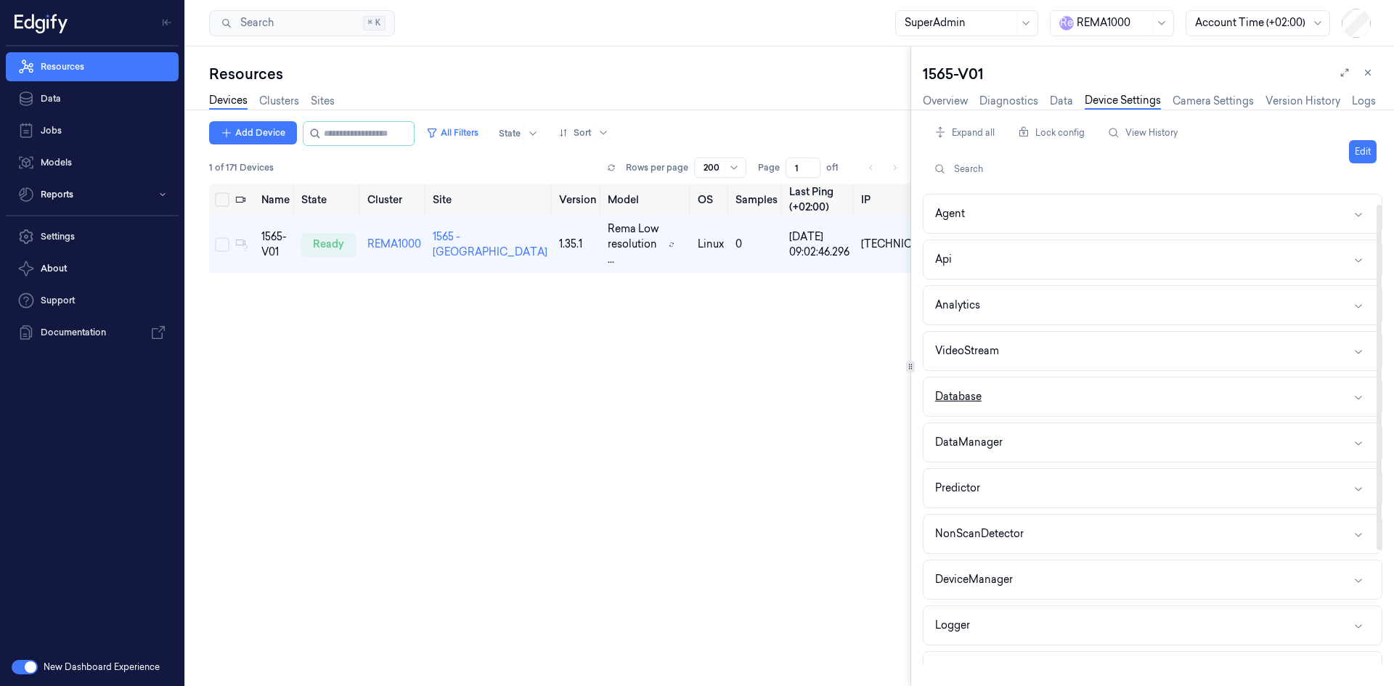
scroll to position [169, 0]
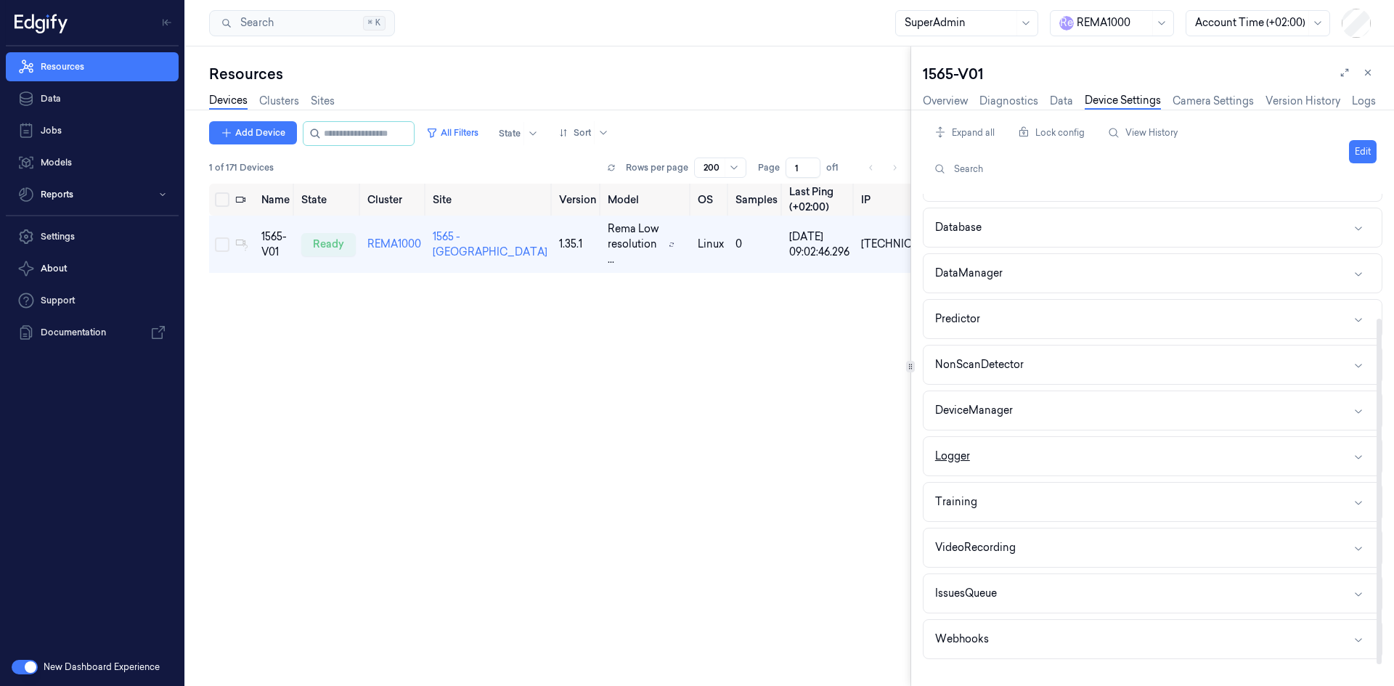
click at [978, 453] on button "Logger" at bounding box center [1153, 456] width 458 height 38
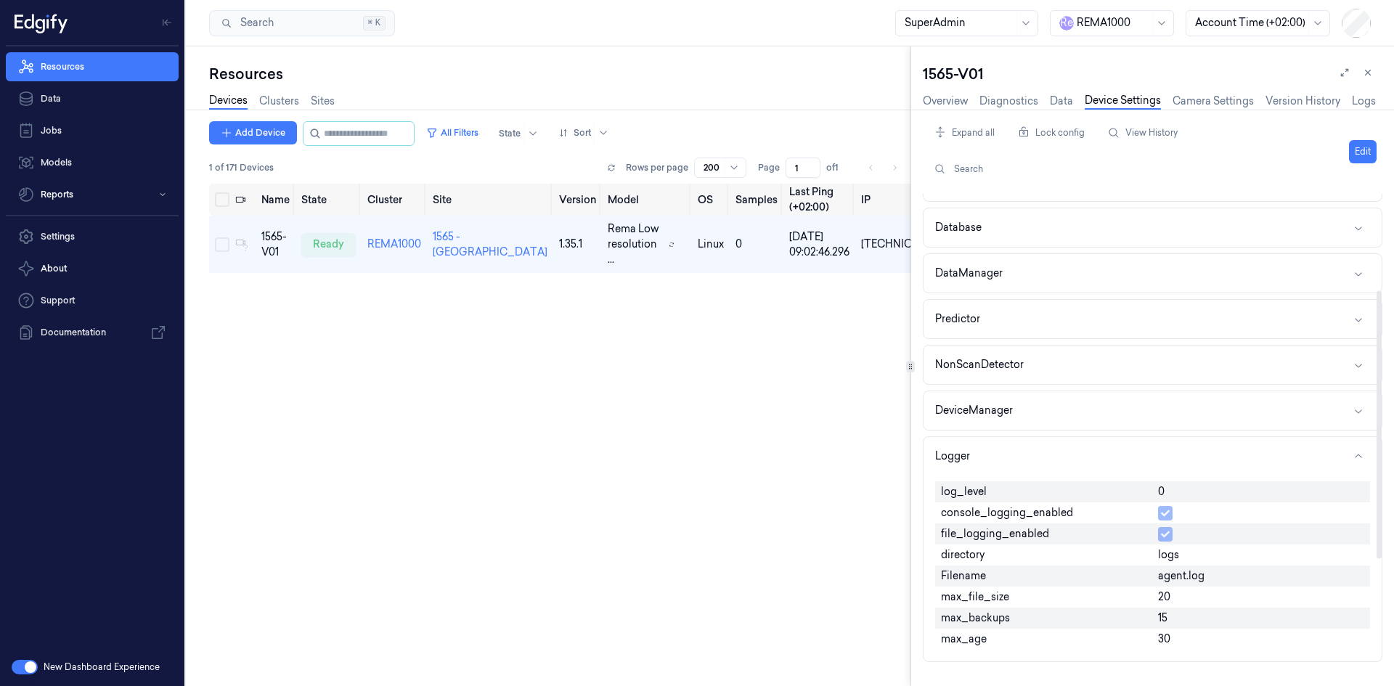
scroll to position [242, 0]
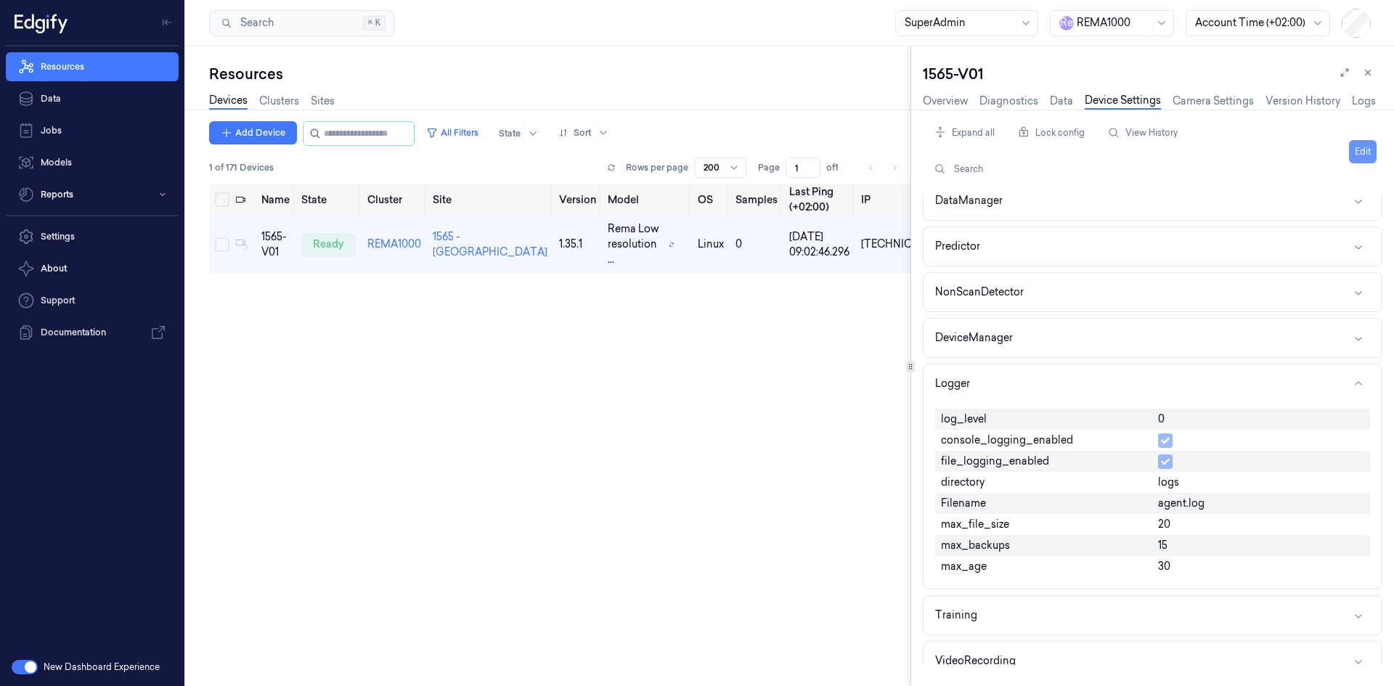
click at [1359, 150] on button "Edit" at bounding box center [1363, 151] width 28 height 23
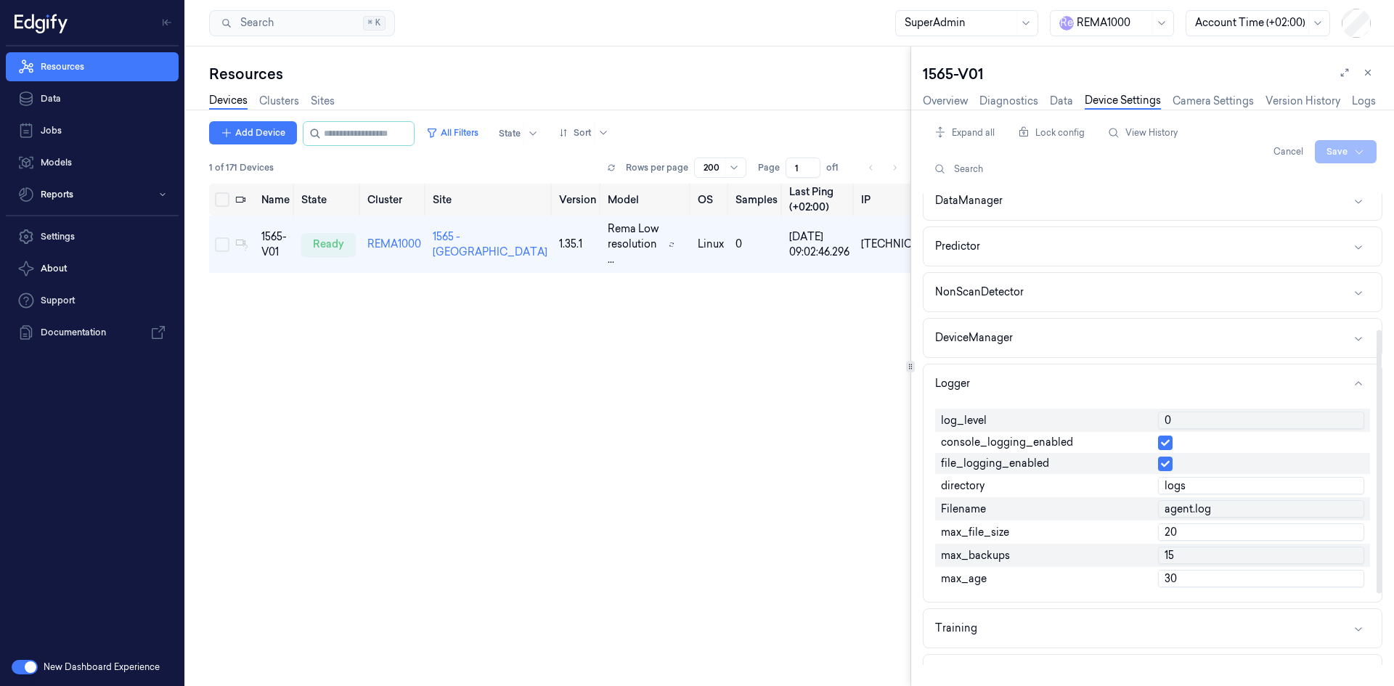
click at [1234, 419] on input "0" at bounding box center [1261, 420] width 206 height 17
type input "1"
click at [1338, 144] on html "Resources Data Jobs Models Reports Settings About Support Documentation New Das…" at bounding box center [697, 343] width 1394 height 686
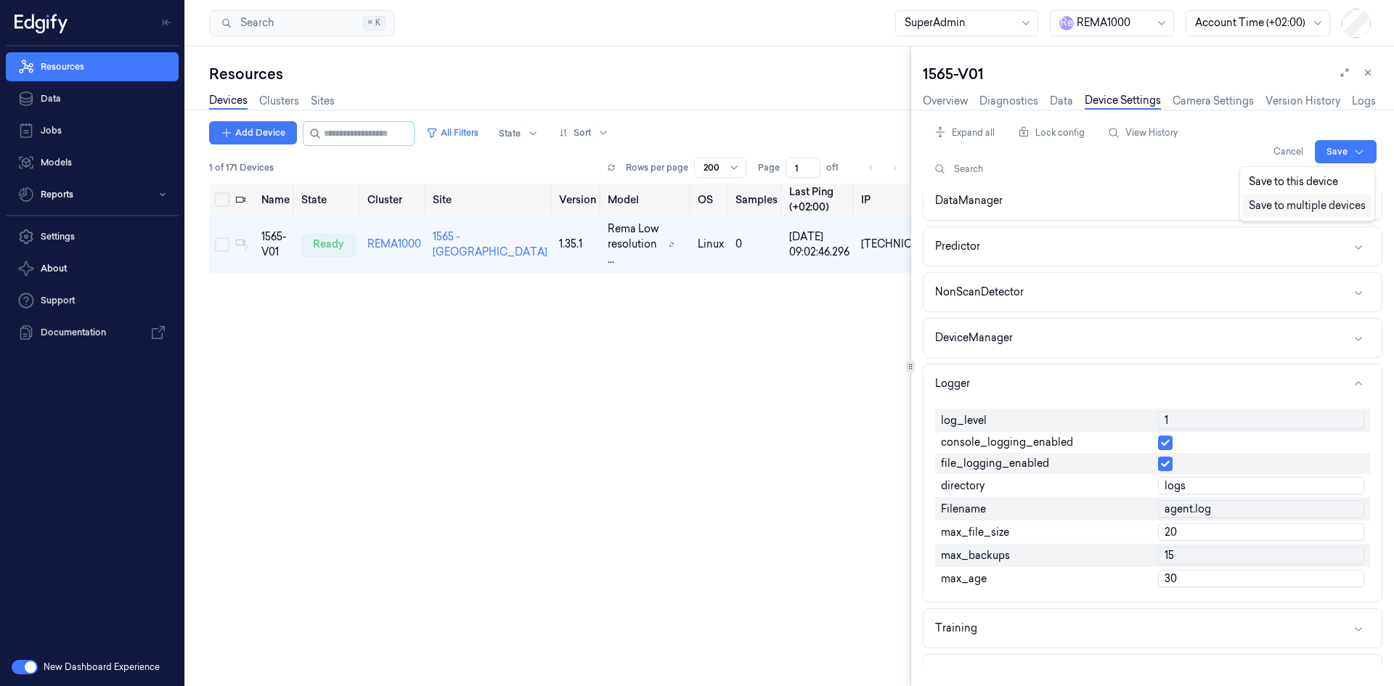
click at [1263, 205] on div "Save to multiple devices" at bounding box center [1307, 206] width 129 height 24
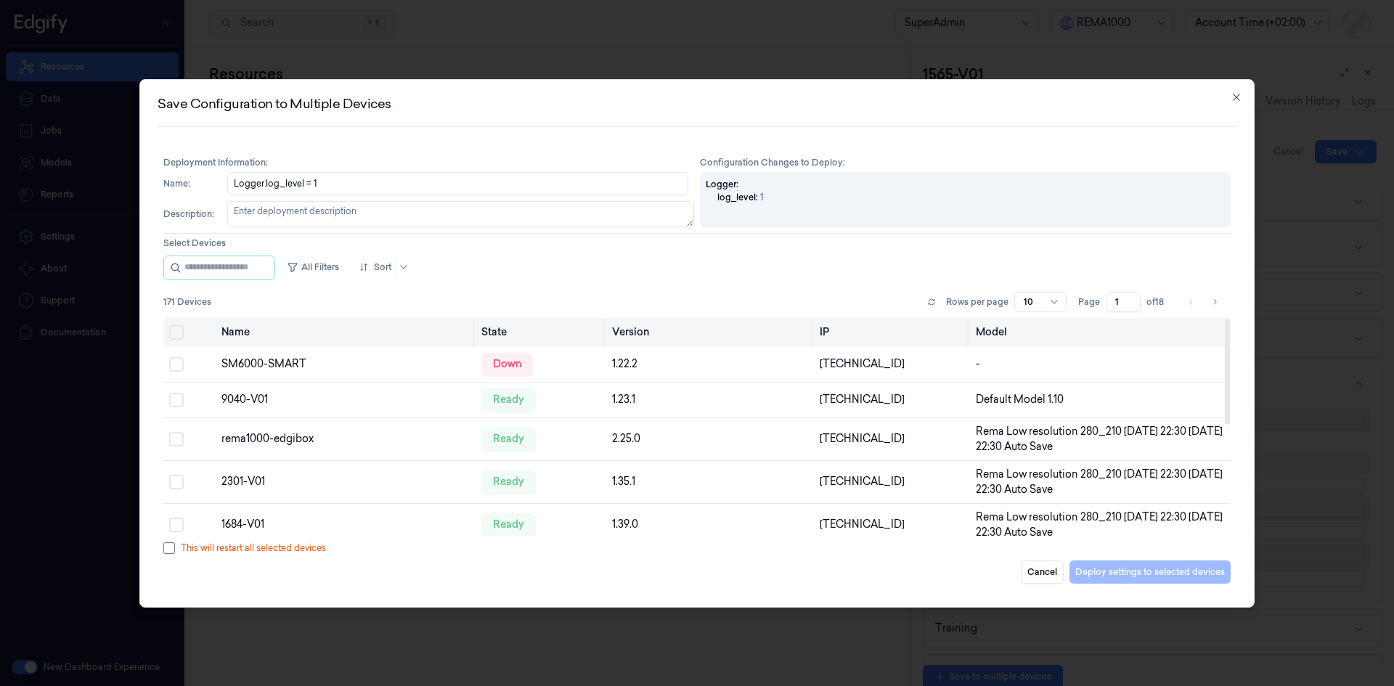
click at [171, 336] on button "Select all" at bounding box center [176, 332] width 15 height 15
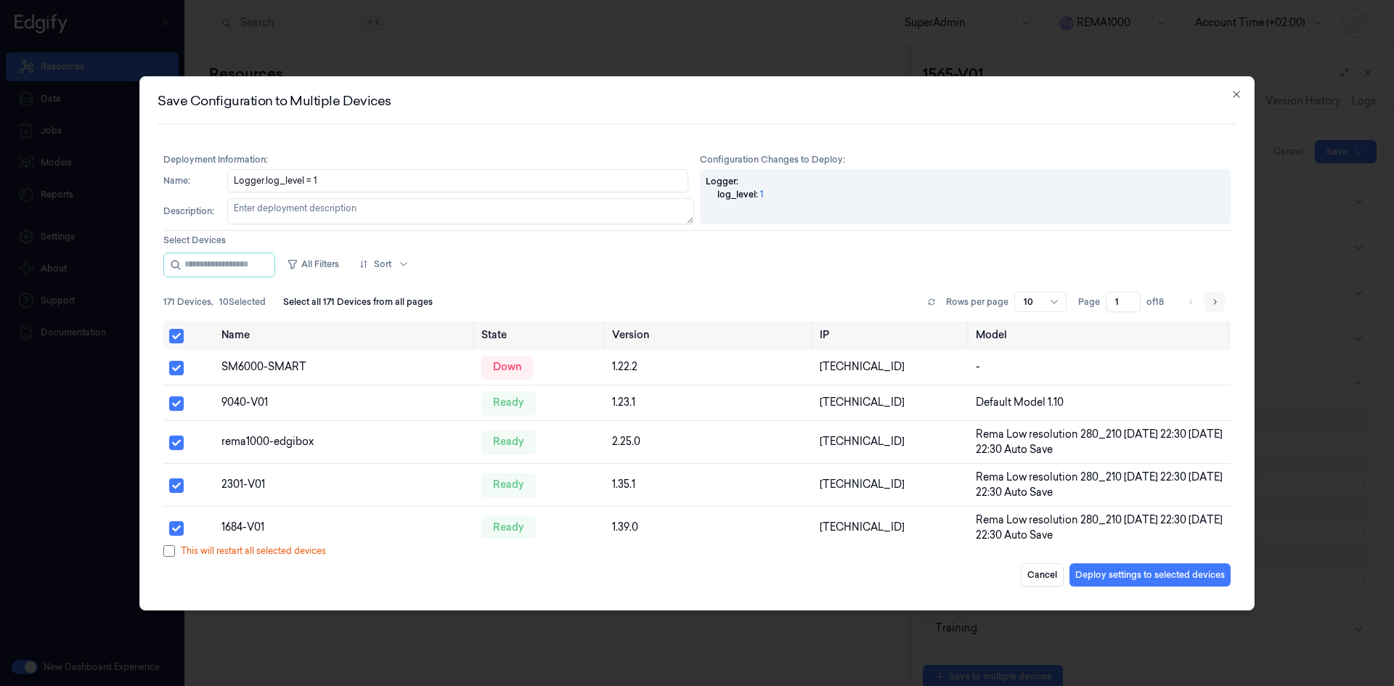
click at [1217, 302] on icon "Go to next page" at bounding box center [1214, 302] width 9 height 12
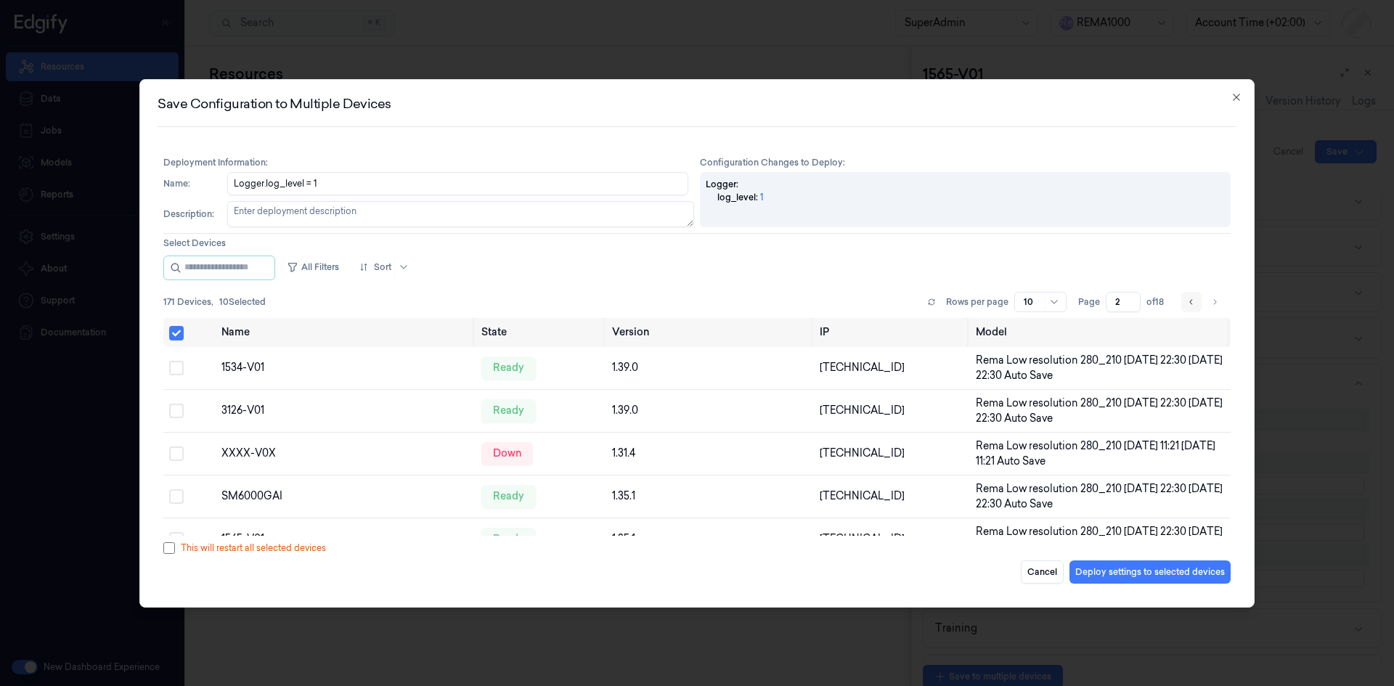
click at [1189, 303] on icon "Go to previous page" at bounding box center [1191, 302] width 9 height 12
type input "1"
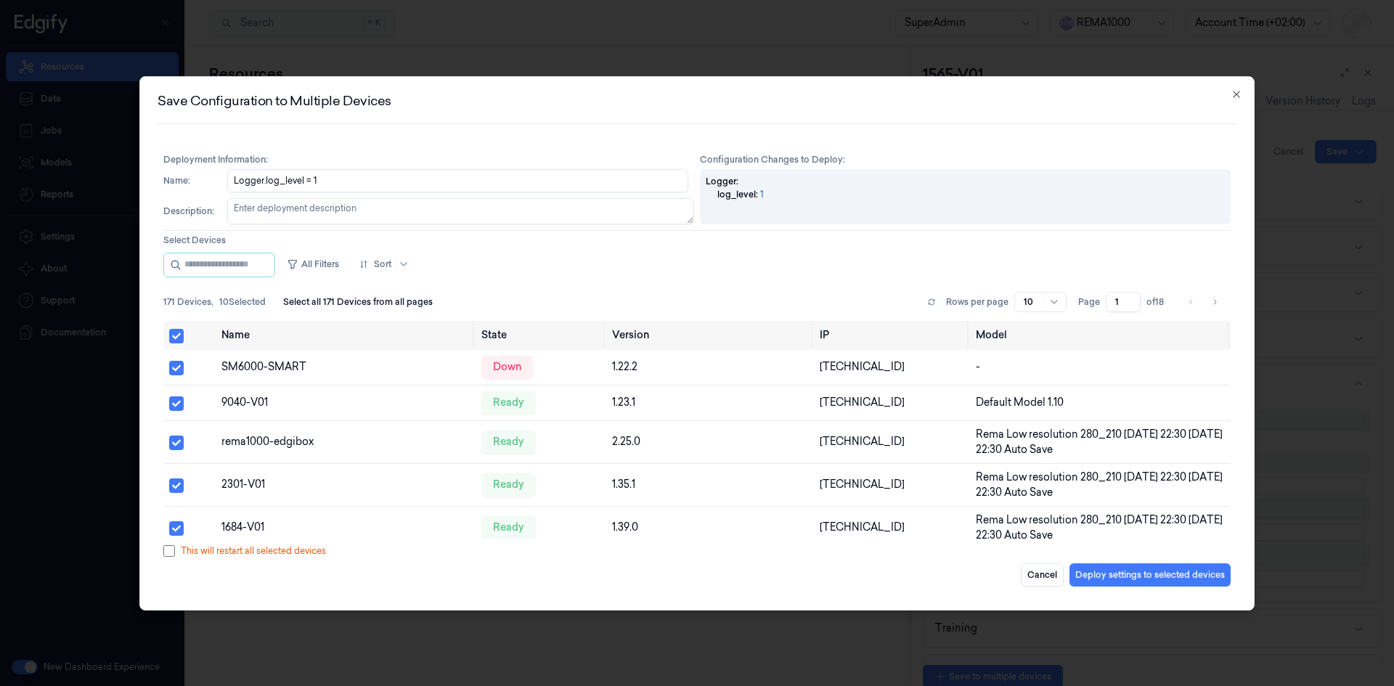
click at [1075, 304] on div "Rows per page 10 Page 1 of 18" at bounding box center [1077, 302] width 308 height 20
click at [1061, 303] on div at bounding box center [1056, 302] width 15 height 12
click at [1033, 375] on div "50" at bounding box center [1031, 378] width 12 height 15
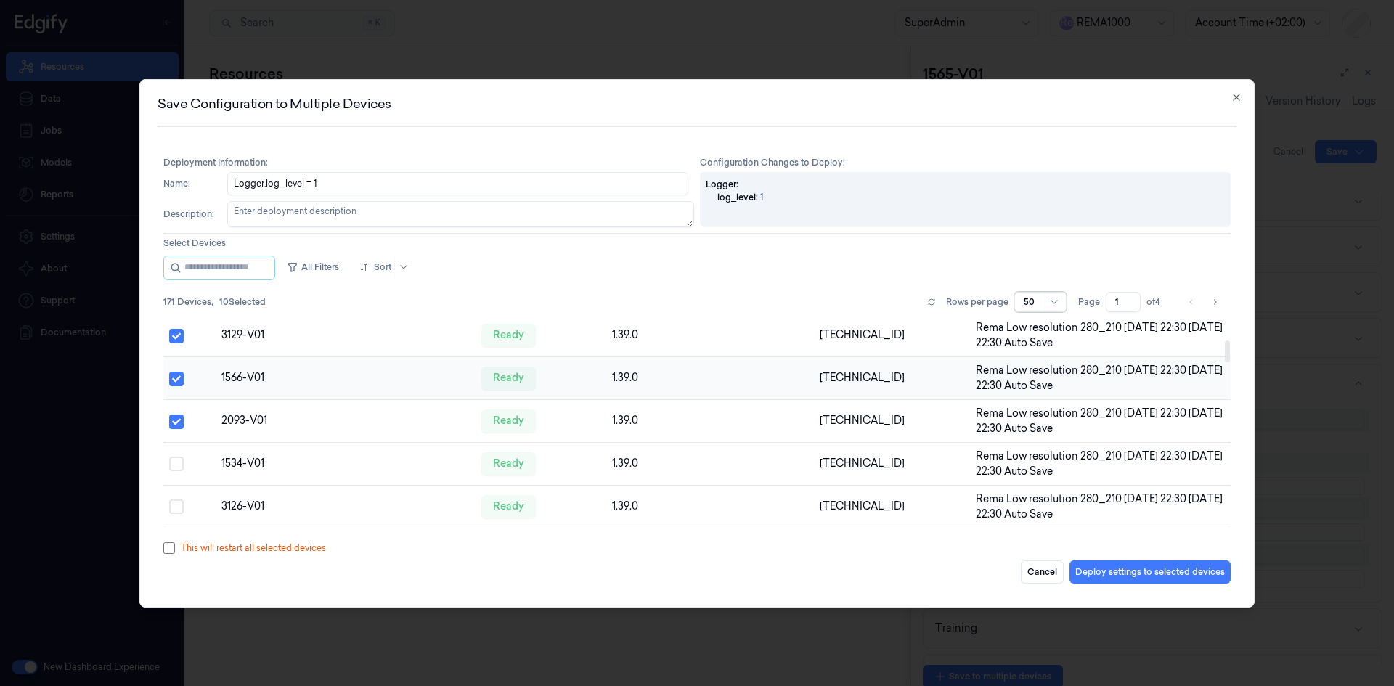
scroll to position [0, 0]
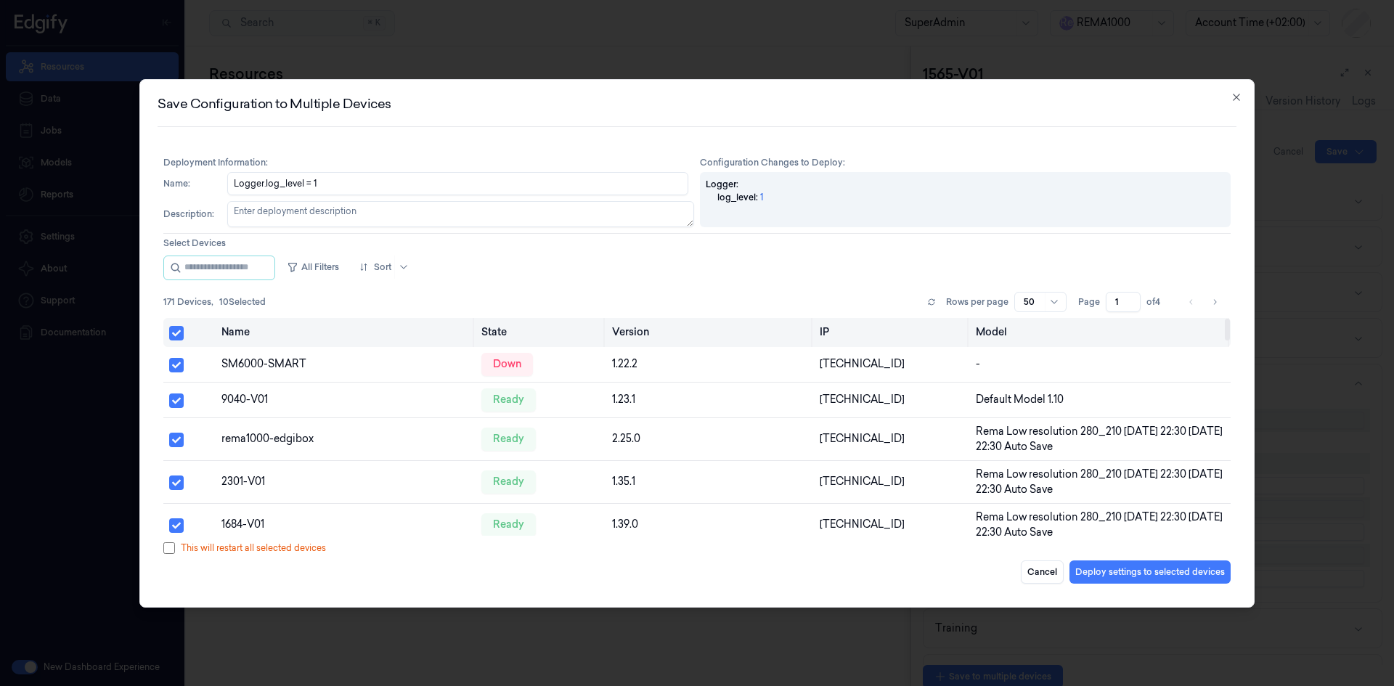
click at [176, 331] on button "Select all" at bounding box center [176, 333] width 15 height 15
click at [176, 331] on button "Select all" at bounding box center [176, 332] width 15 height 15
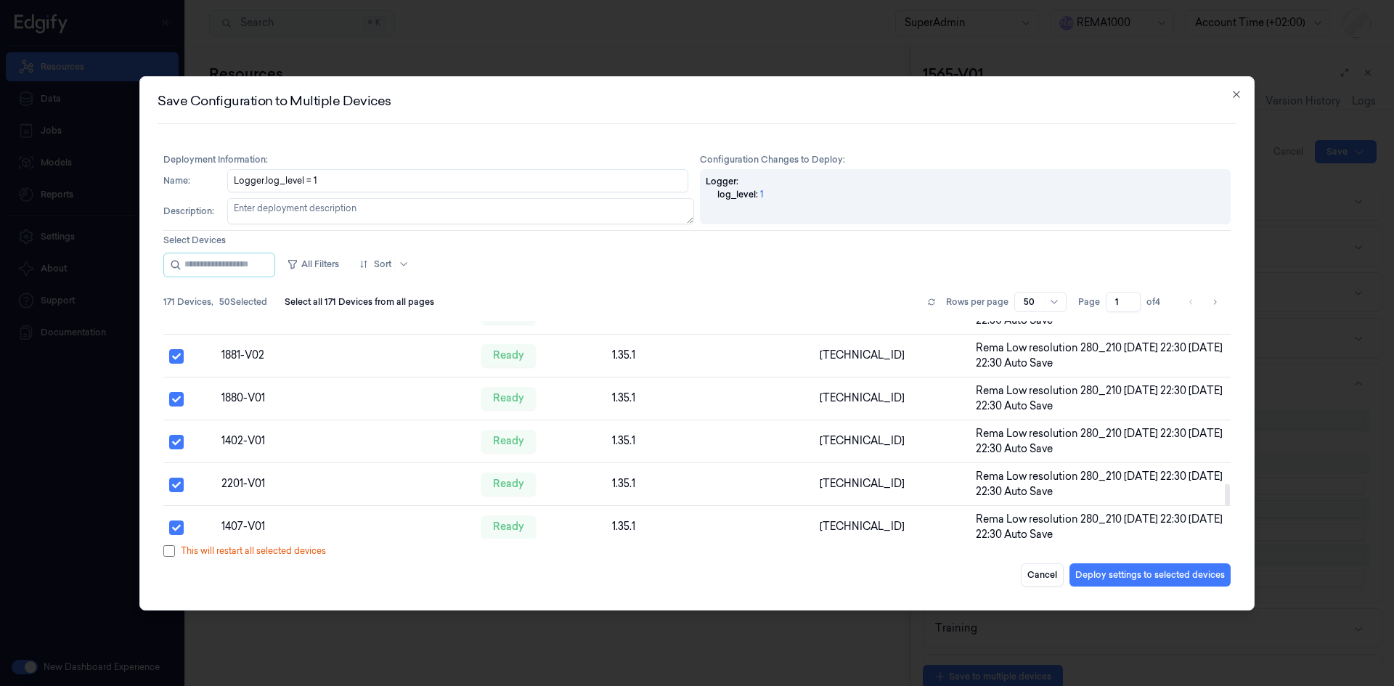
scroll to position [1938, 0]
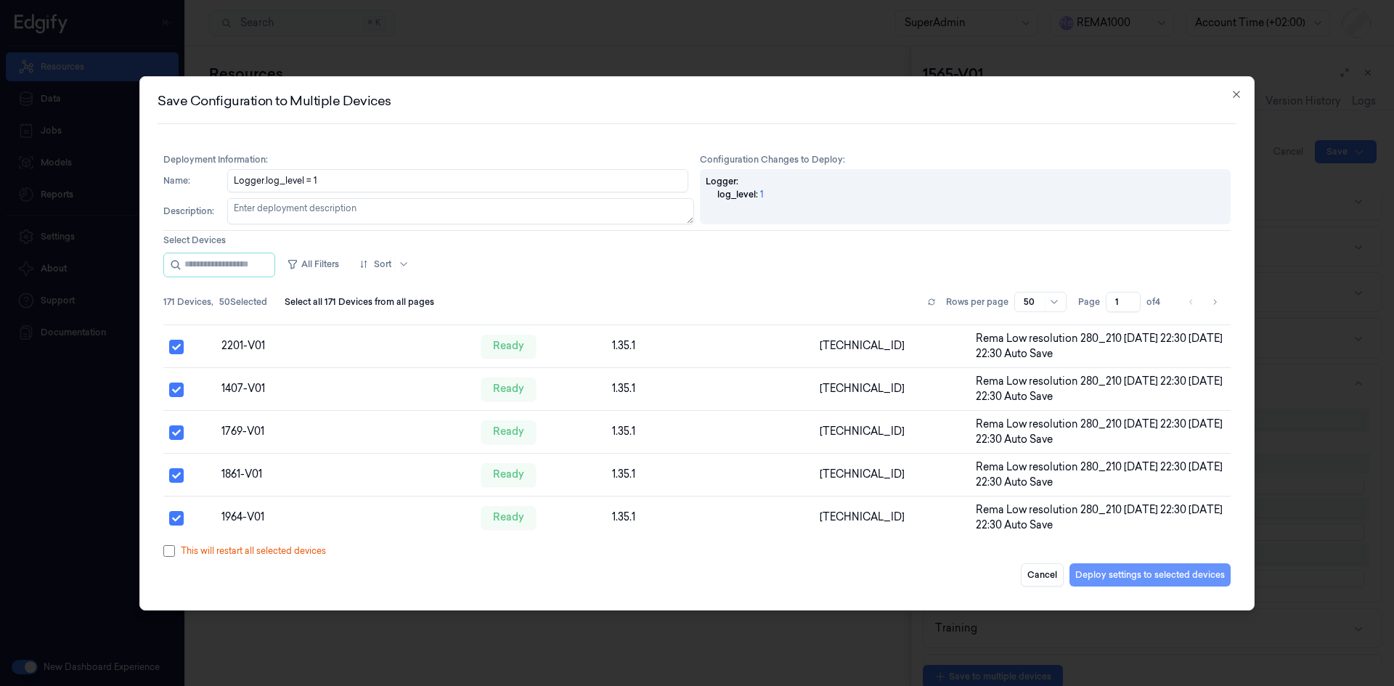
click at [1182, 577] on button "Deploy settings to selected devices" at bounding box center [1150, 574] width 161 height 23
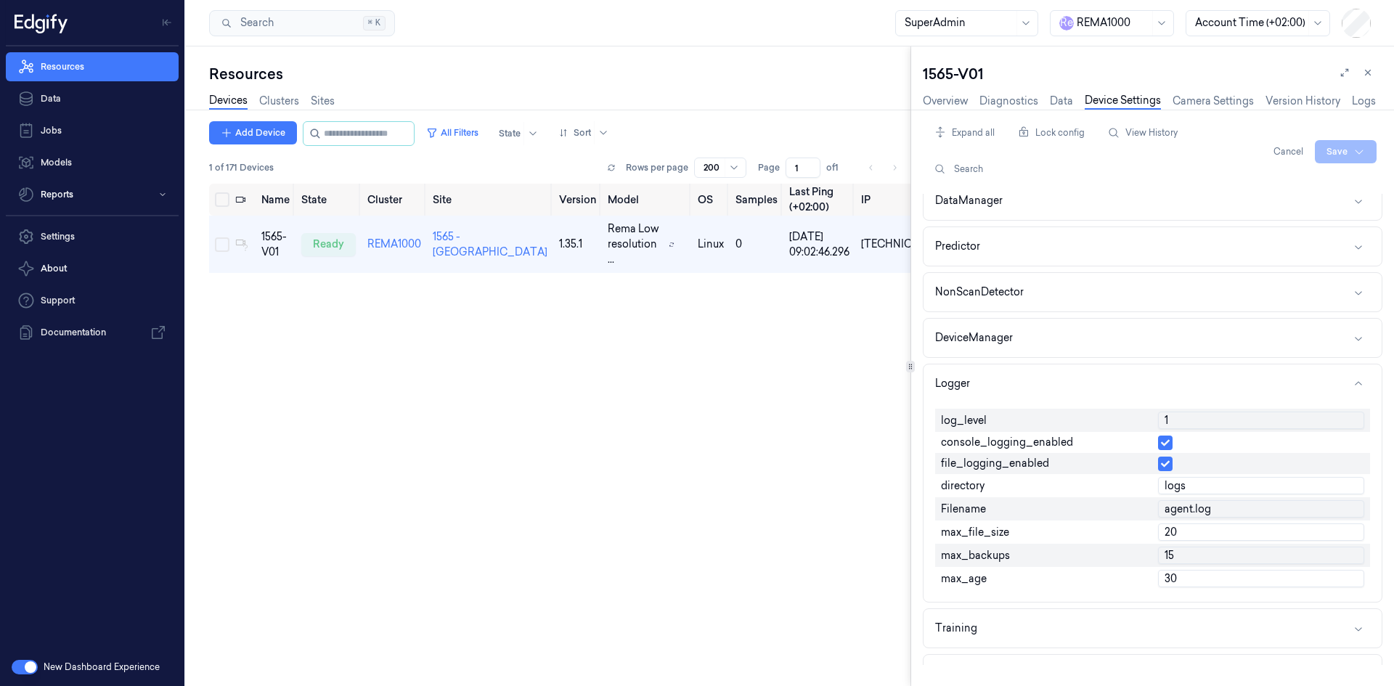
click at [1118, 104] on link "Device Settings" at bounding box center [1123, 101] width 76 height 17
click at [1372, 70] on icon at bounding box center [1368, 73] width 10 height 10
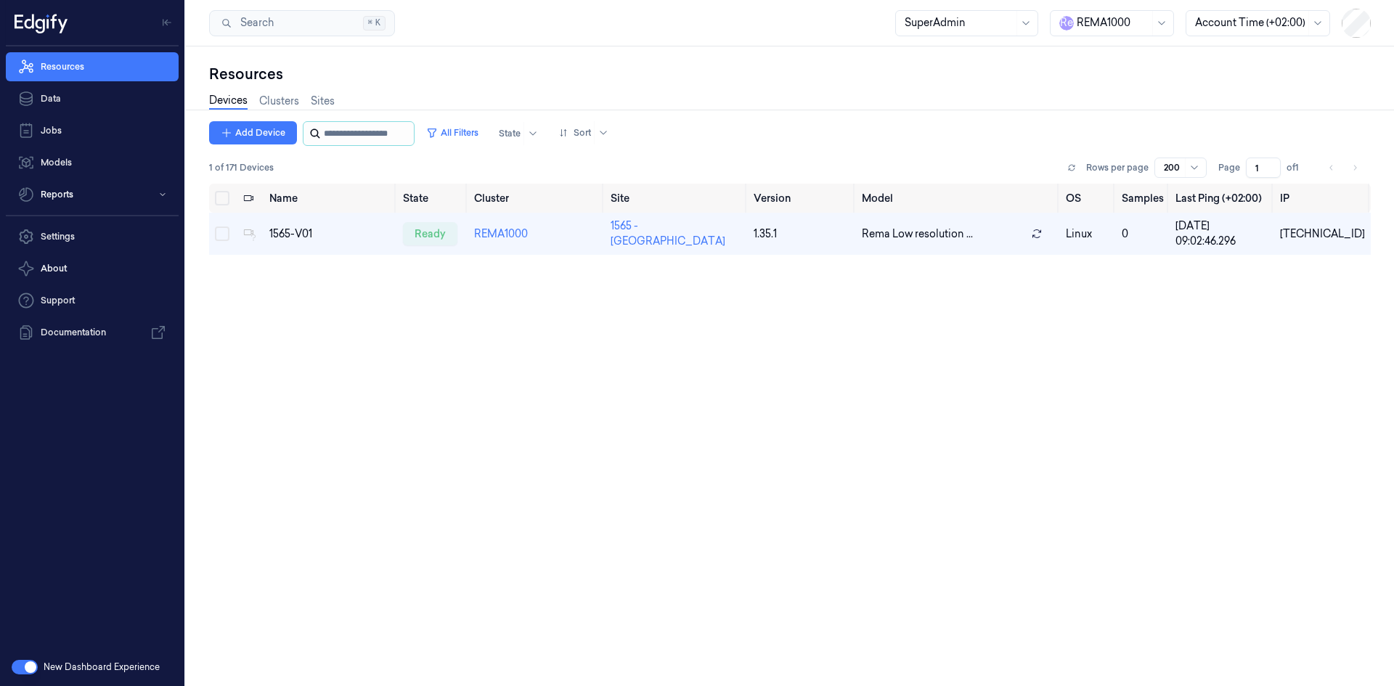
click at [335, 134] on input "string" at bounding box center [367, 133] width 87 height 23
click at [282, 227] on div "1565-V01" at bounding box center [330, 234] width 122 height 15
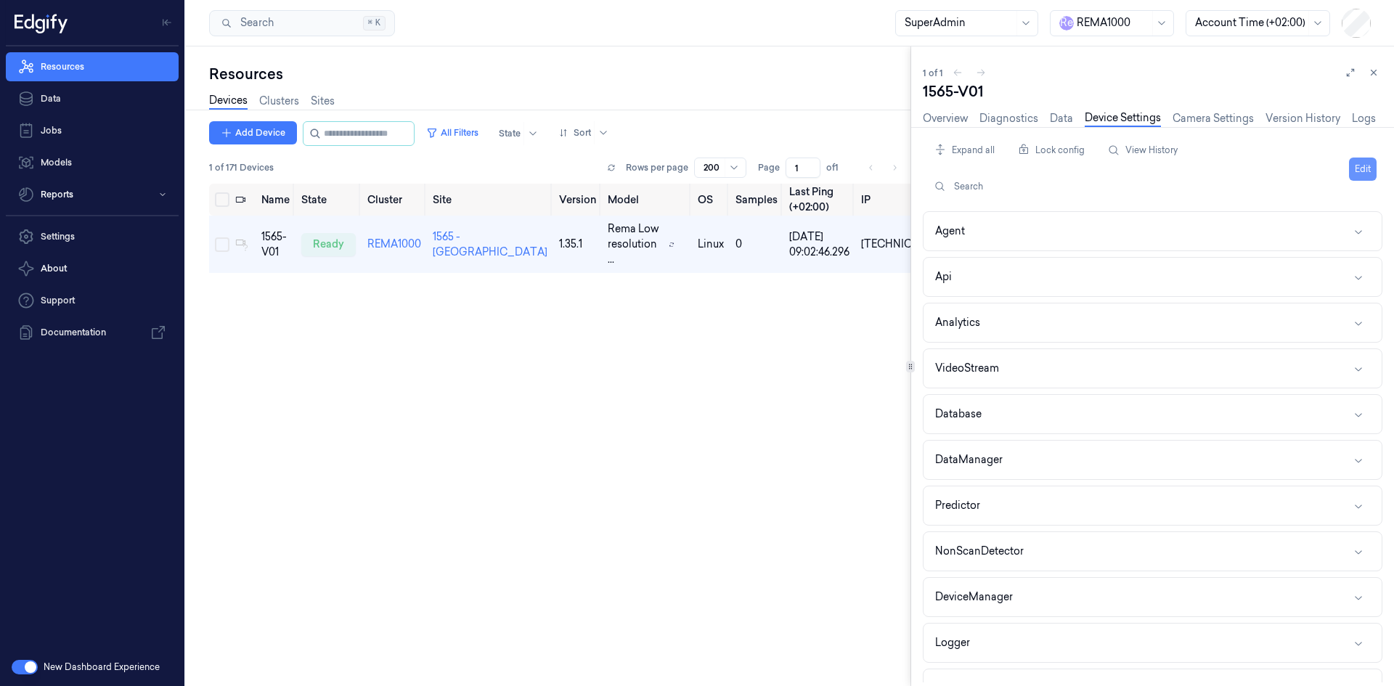
click at [1353, 163] on button "Edit" at bounding box center [1363, 169] width 28 height 23
click at [245, 99] on link "Devices" at bounding box center [228, 101] width 38 height 17
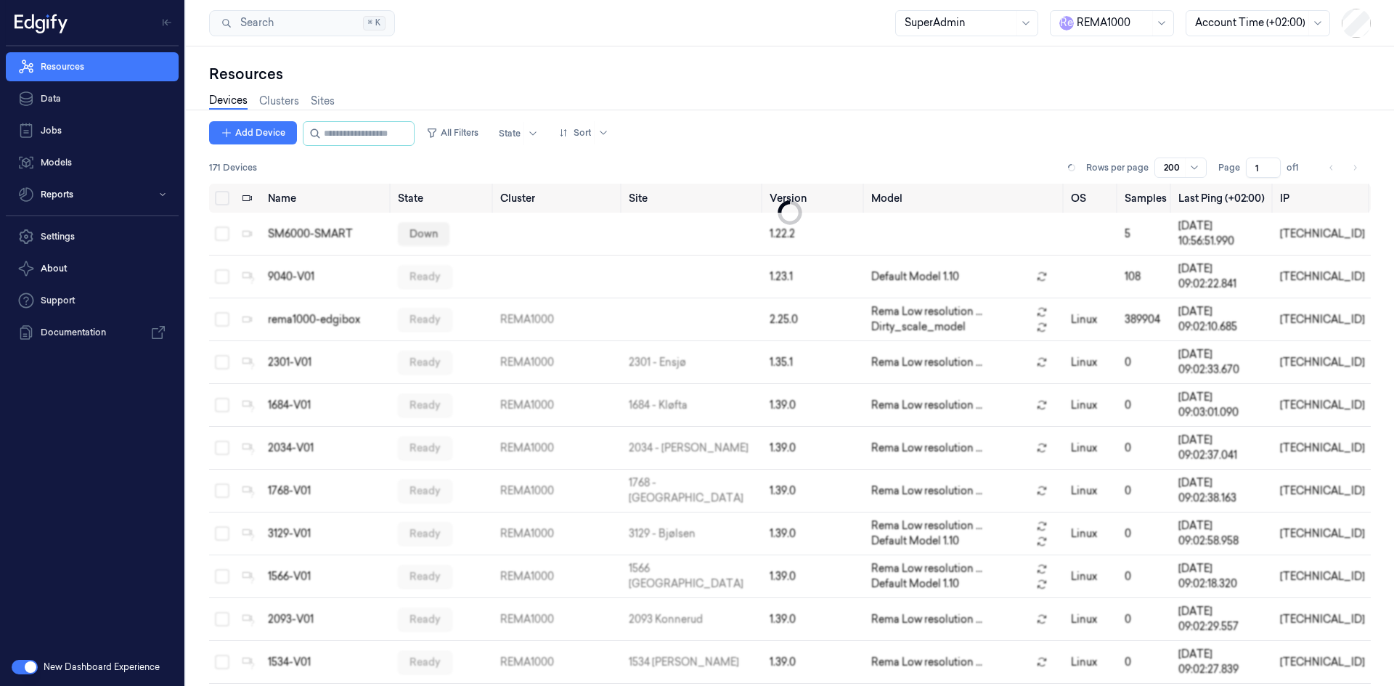
click at [243, 99] on link "Devices" at bounding box center [228, 101] width 38 height 17
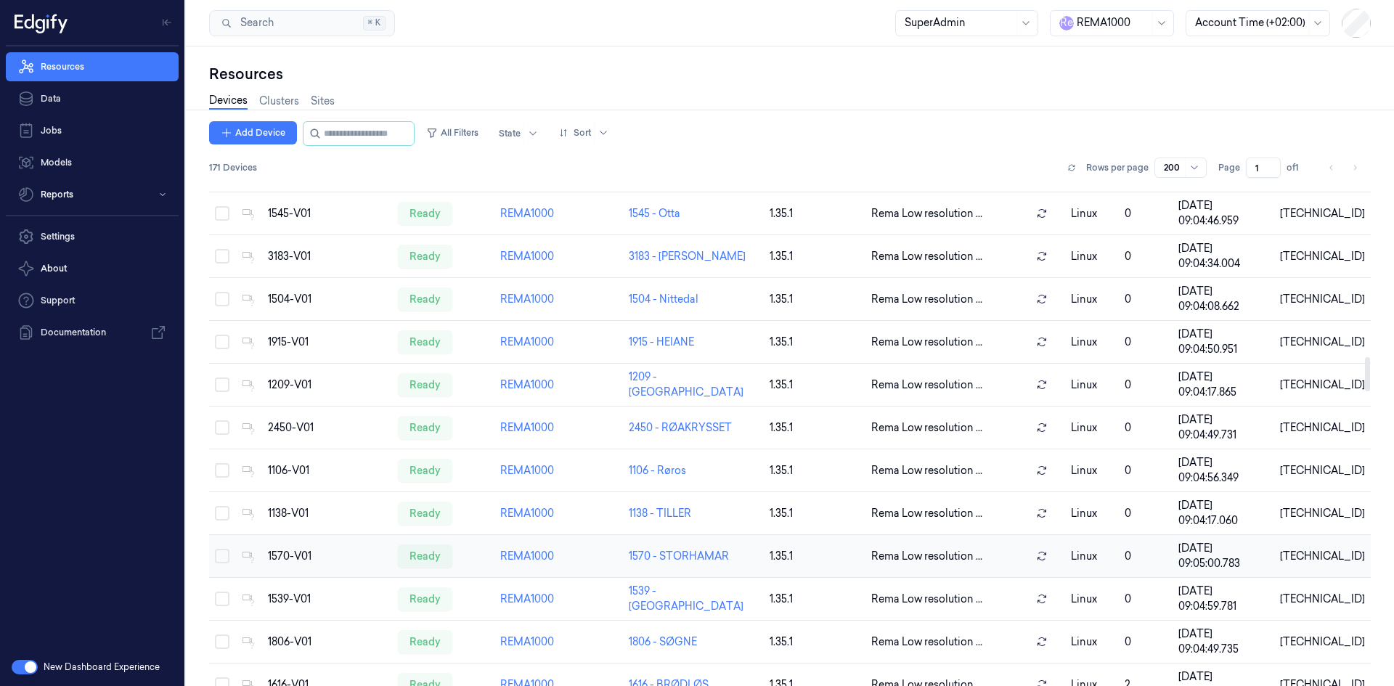
scroll to position [2541, 0]
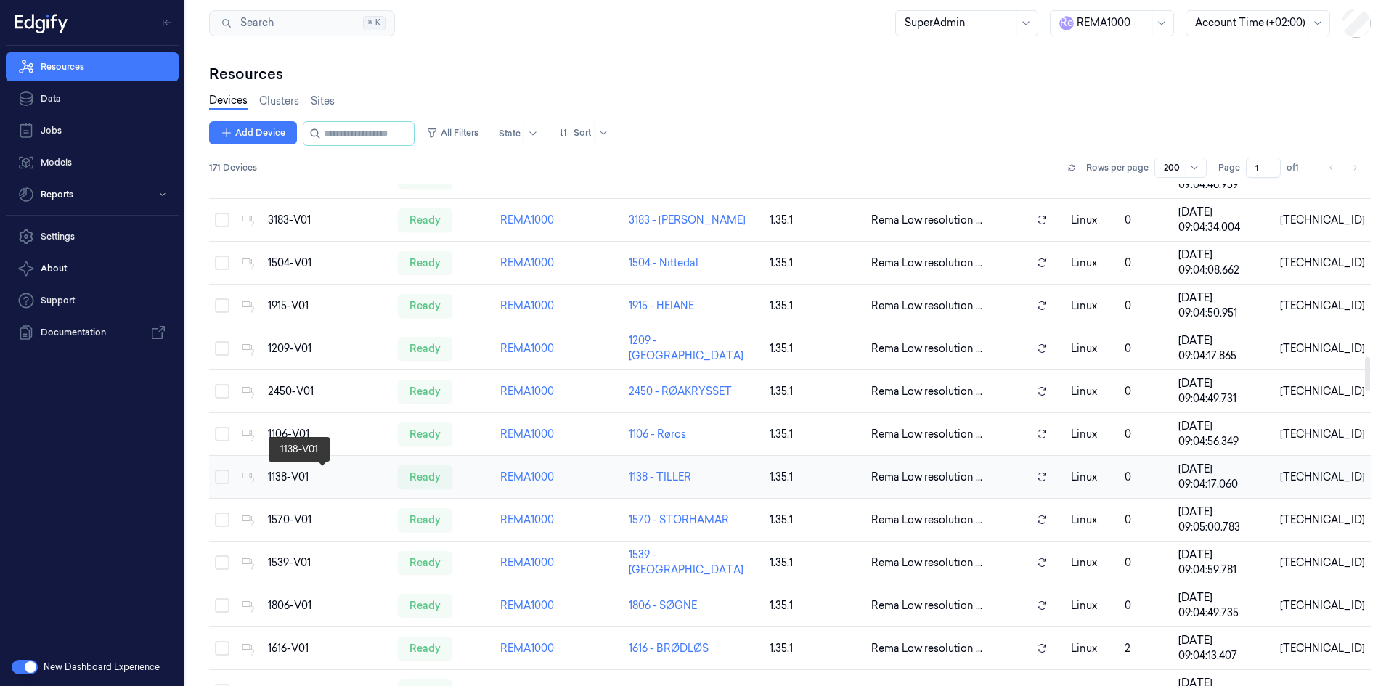
click at [277, 470] on div "1138-V01" at bounding box center [327, 477] width 118 height 15
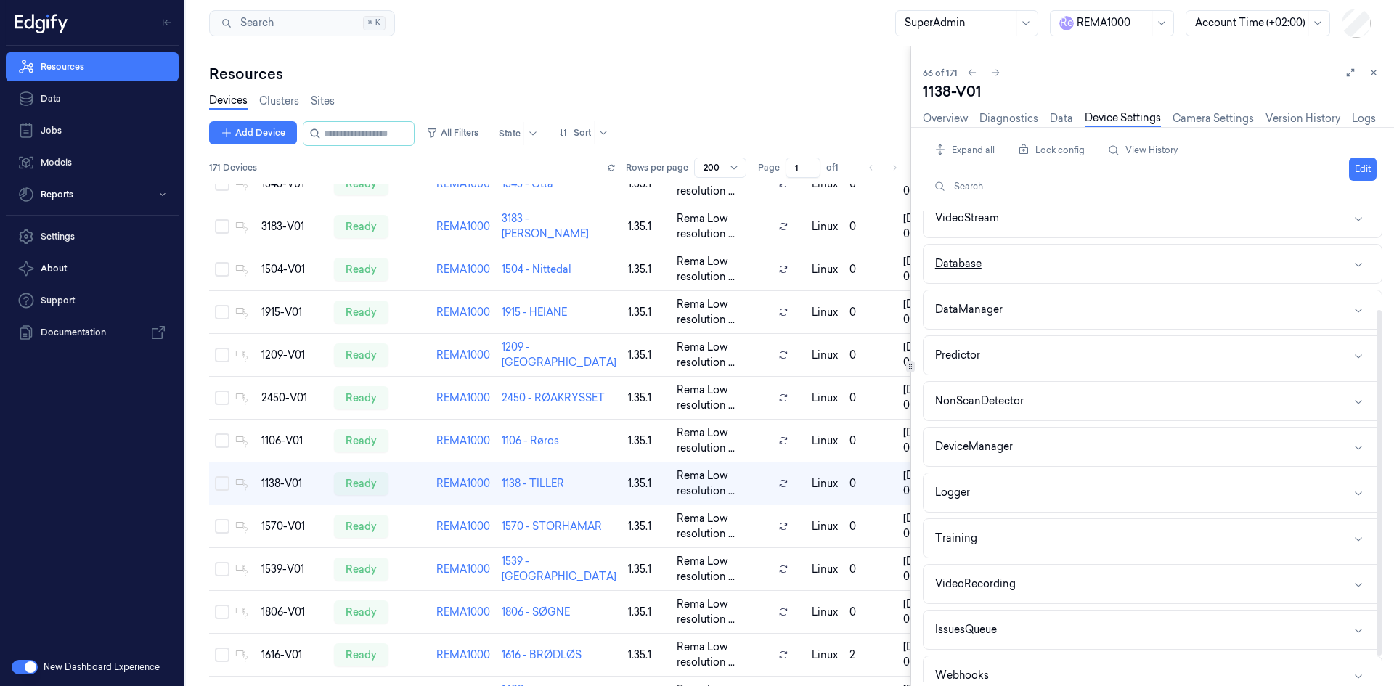
scroll to position [169, 0]
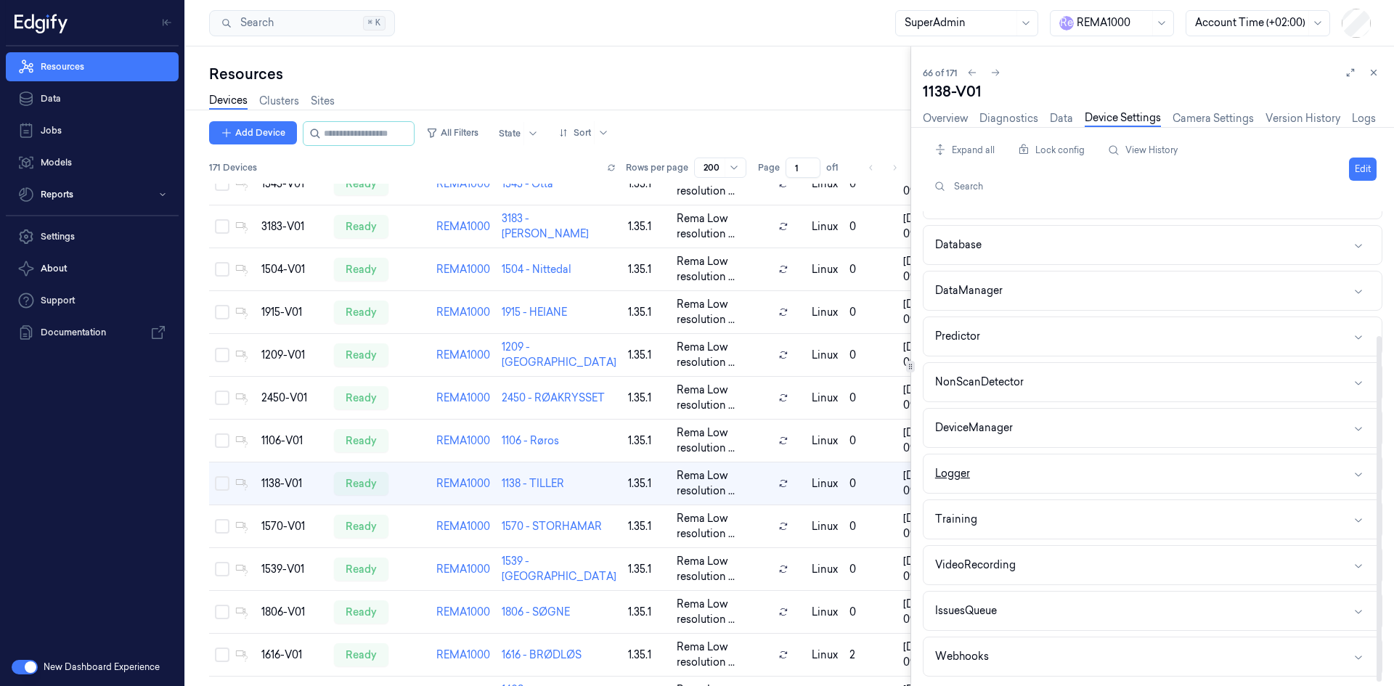
click at [1002, 478] on button "Logger" at bounding box center [1153, 474] width 458 height 38
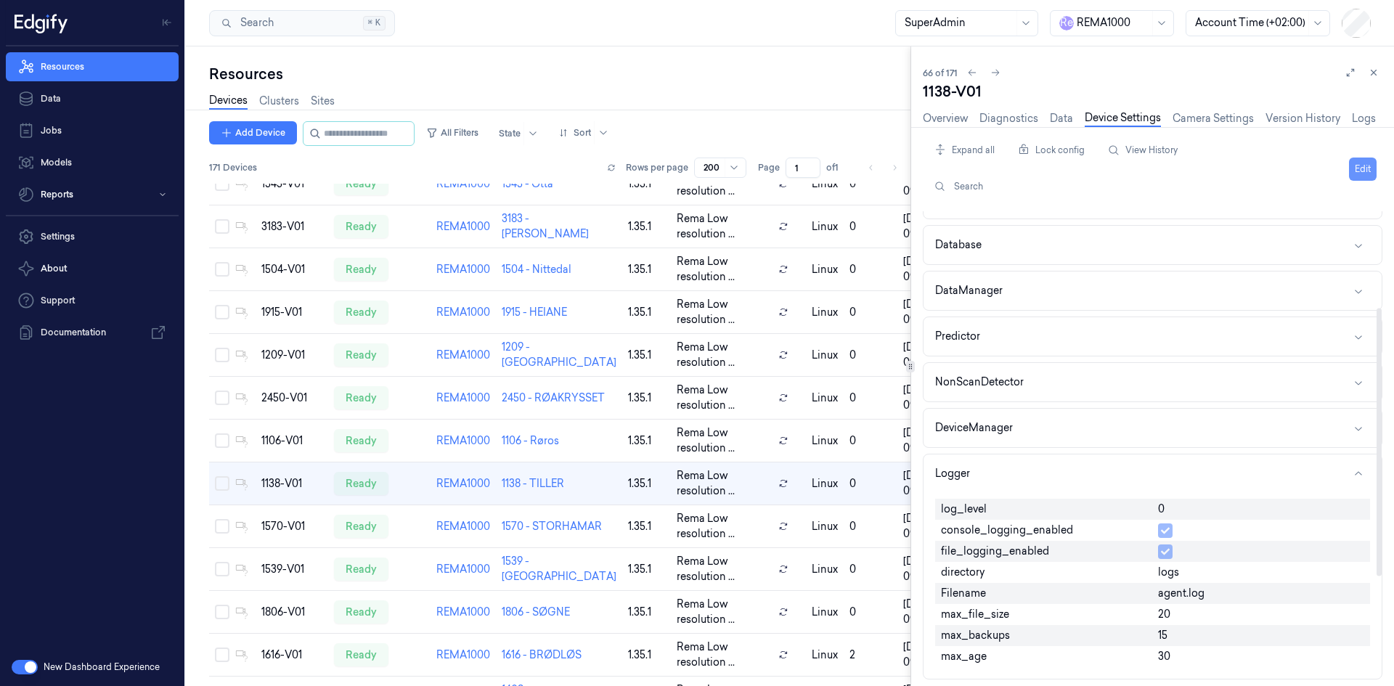
click at [1369, 171] on button "Edit" at bounding box center [1363, 169] width 28 height 23
click at [1202, 511] on input "0" at bounding box center [1261, 510] width 206 height 17
type input "1"
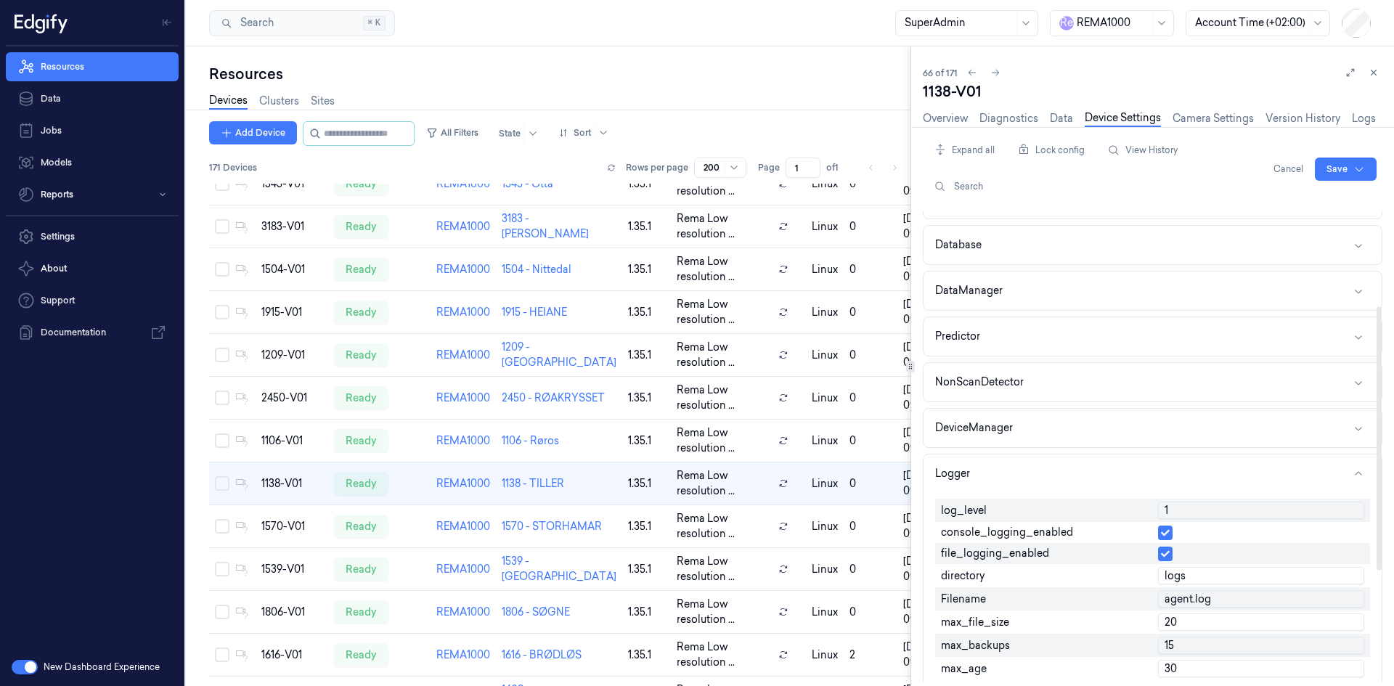
click at [1337, 157] on div "Cancel Save" at bounding box center [1322, 169] width 109 height 61
click at [1339, 163] on html "Resources Data Jobs Models Reports Settings About Support Documentation New Das…" at bounding box center [697, 343] width 1394 height 686
click at [1324, 216] on div "Save to multiple devices" at bounding box center [1307, 223] width 129 height 24
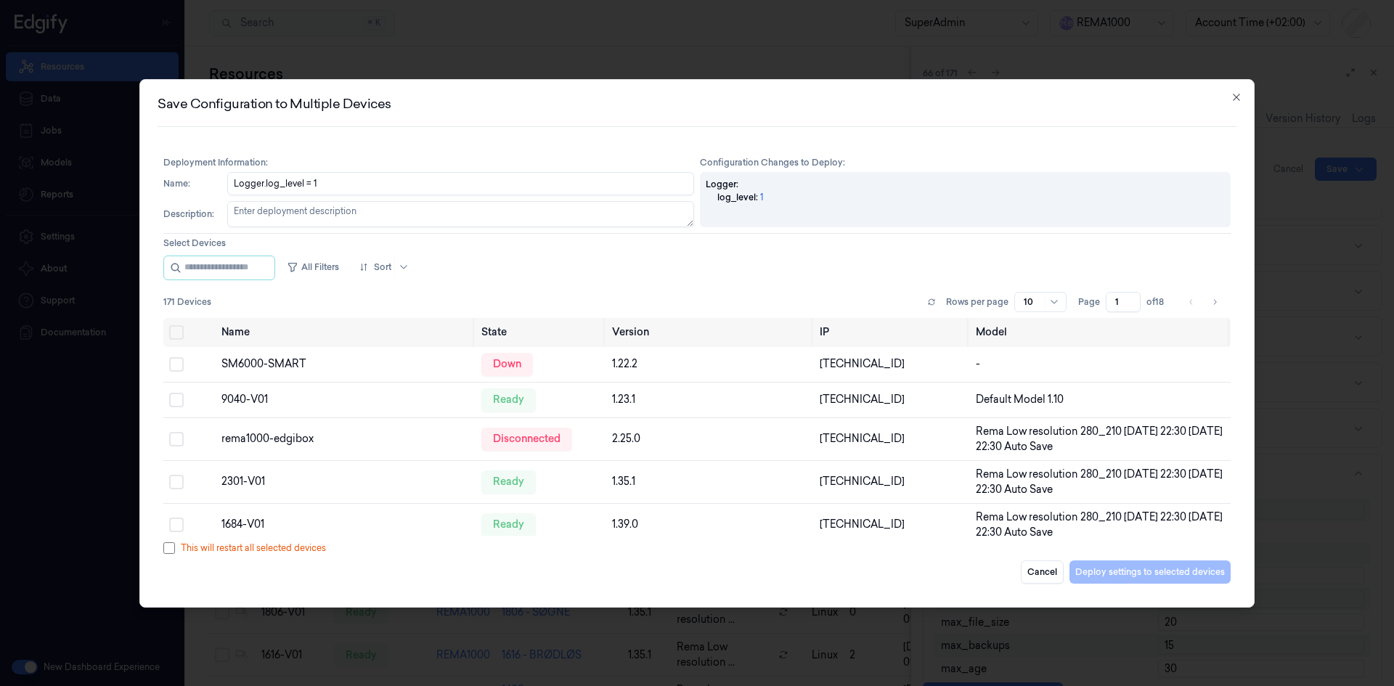
drag, startPoint x: 1322, startPoint y: 217, endPoint x: 892, endPoint y: 267, distance: 433.5
click at [892, 268] on div "All Filters Sort" at bounding box center [696, 268] width 1067 height 25
click at [1022, 296] on div "10" at bounding box center [1040, 302] width 52 height 20
click at [1026, 380] on div "50" at bounding box center [1031, 378] width 12 height 15
click at [1210, 304] on button "Go to next page" at bounding box center [1215, 302] width 20 height 20
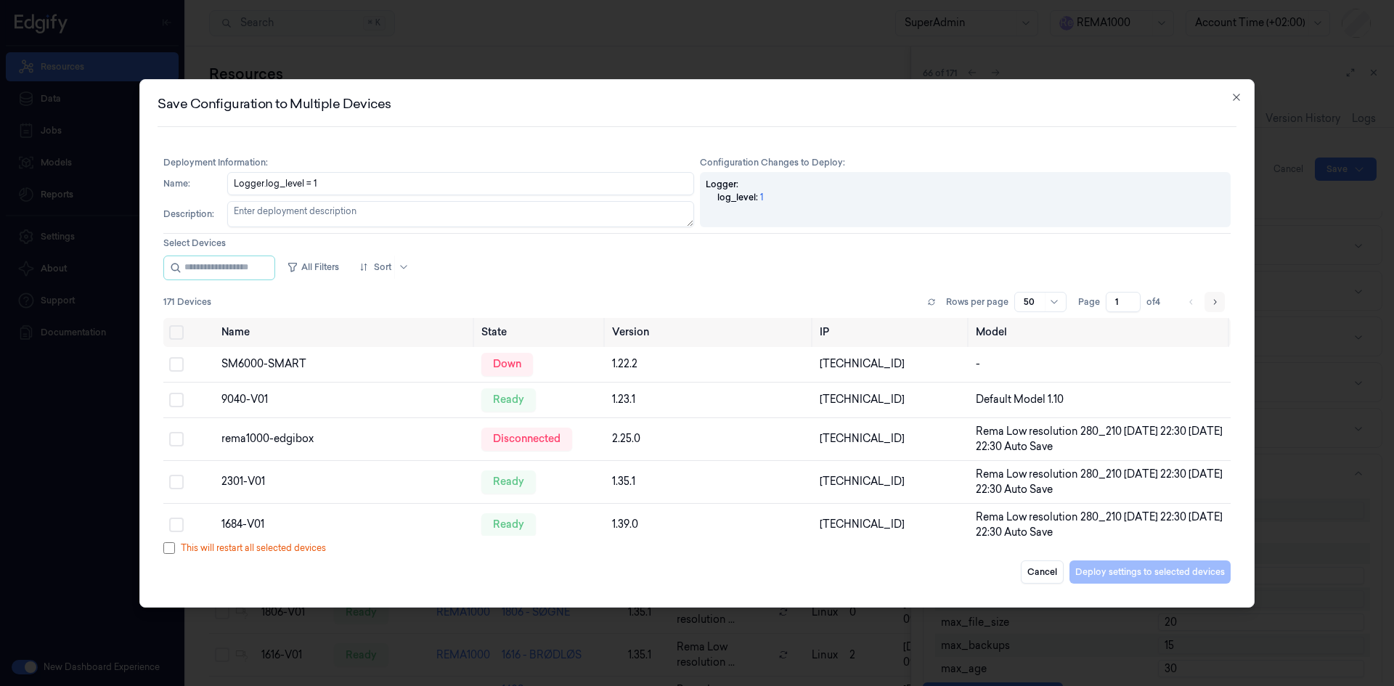
type input "2"
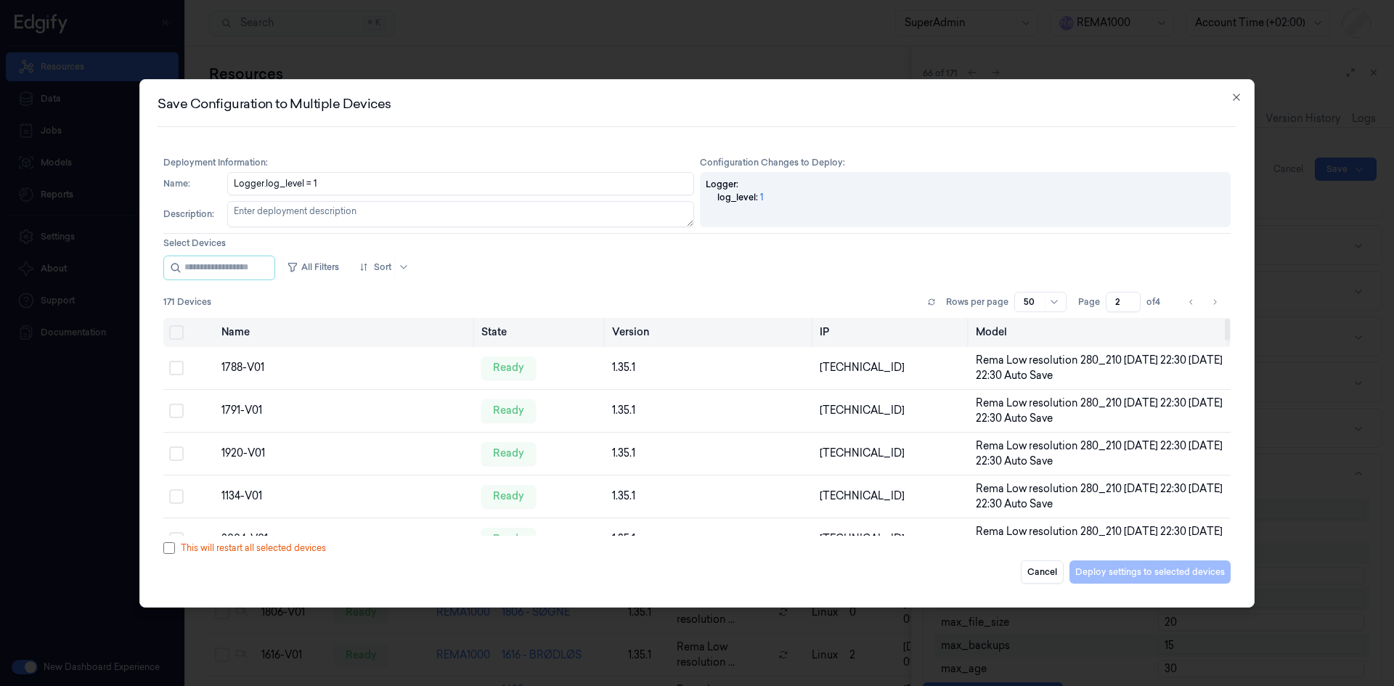
click at [174, 327] on button "Select all" at bounding box center [176, 332] width 15 height 15
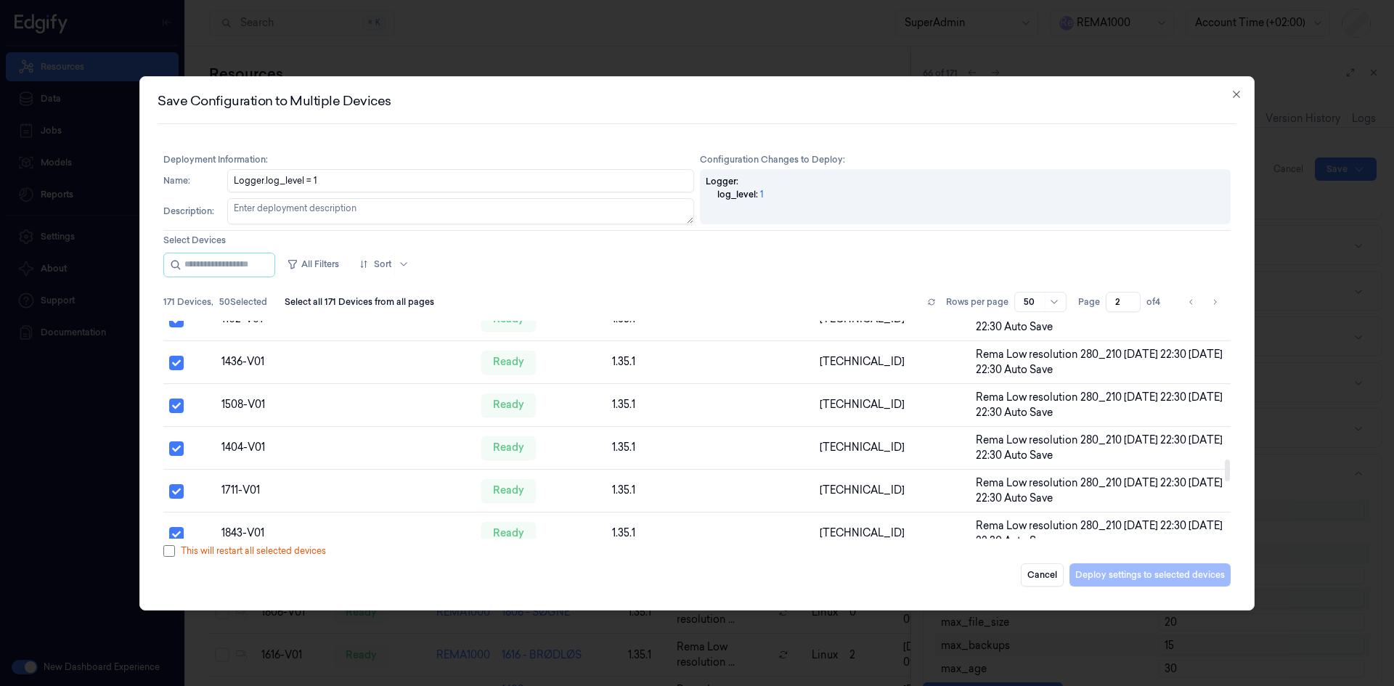
scroll to position [1945, 0]
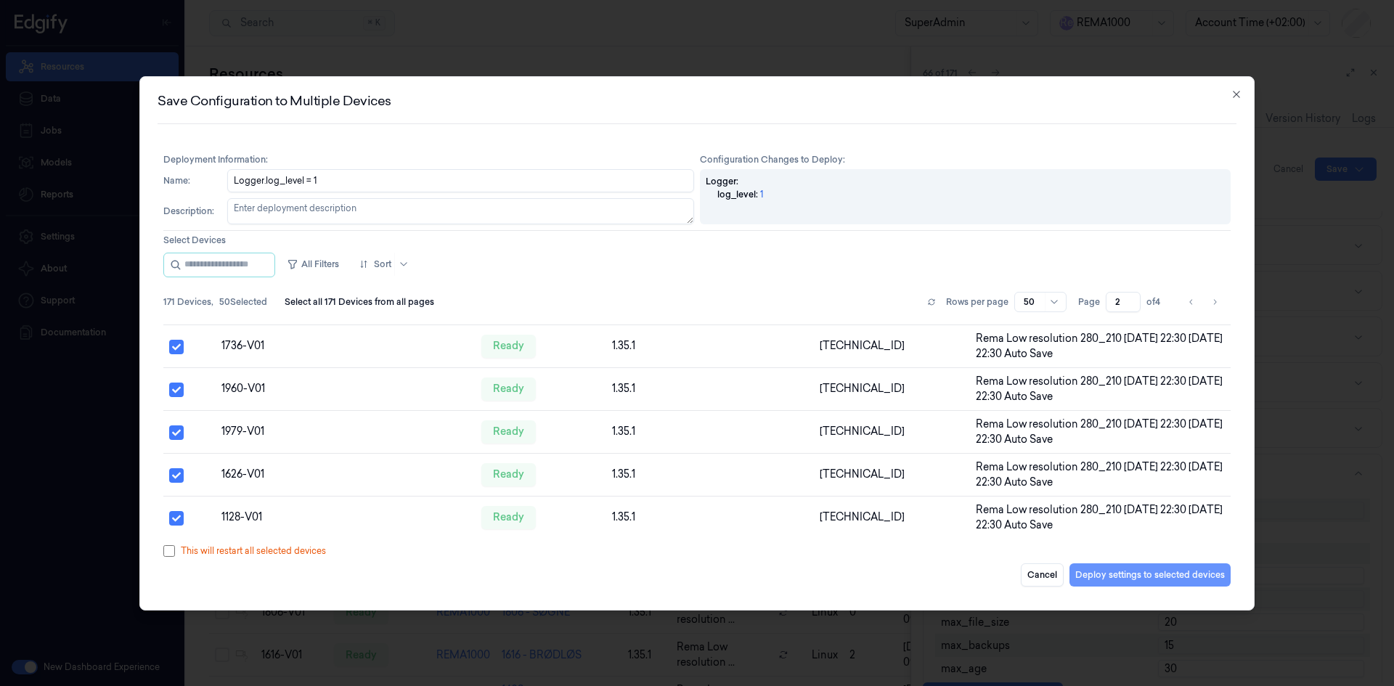
click at [1187, 582] on button "Deploy settings to selected devices" at bounding box center [1150, 574] width 161 height 23
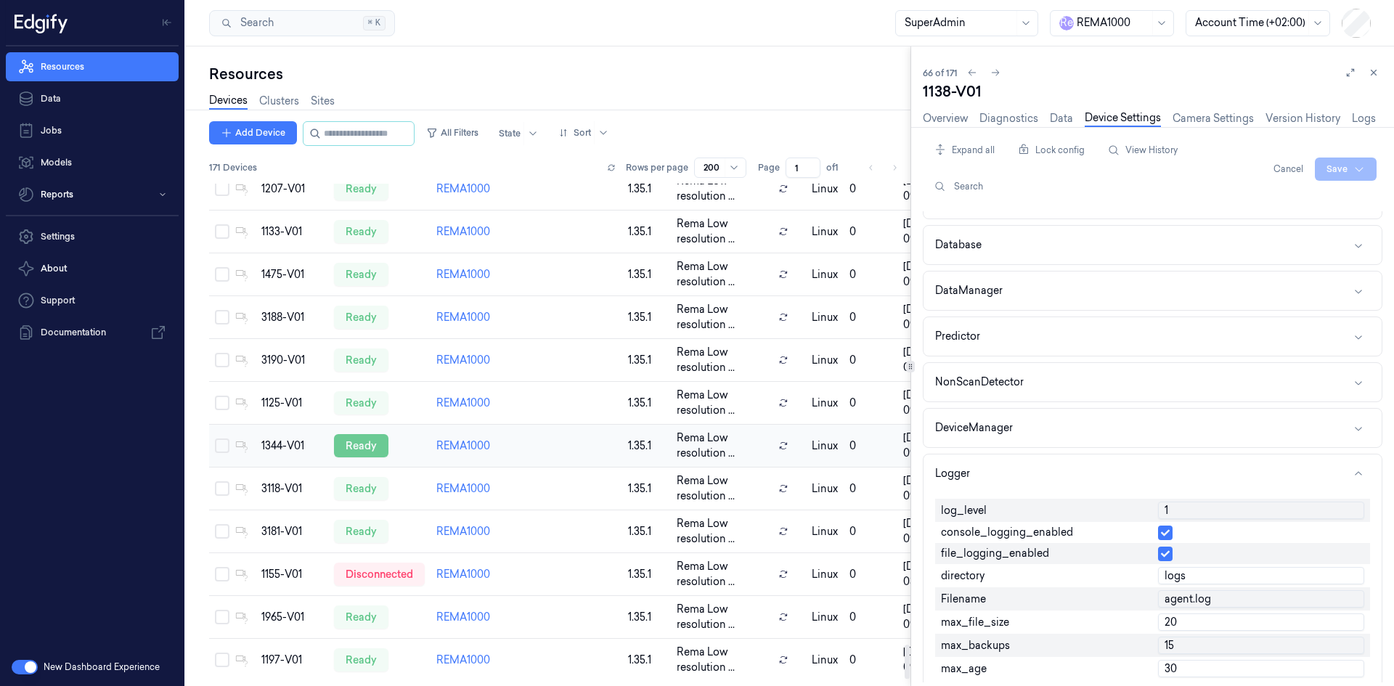
scroll to position [6918, 0]
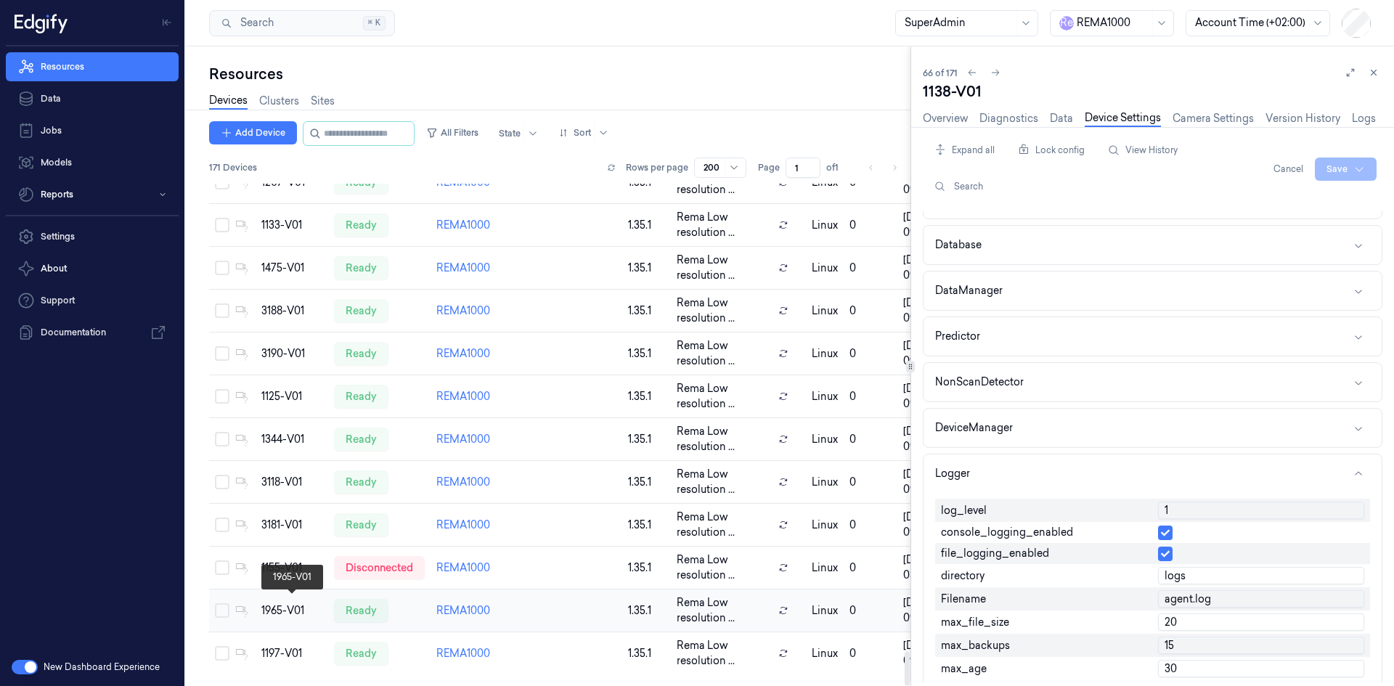
click at [293, 609] on div "1965-V01" at bounding box center [291, 610] width 61 height 15
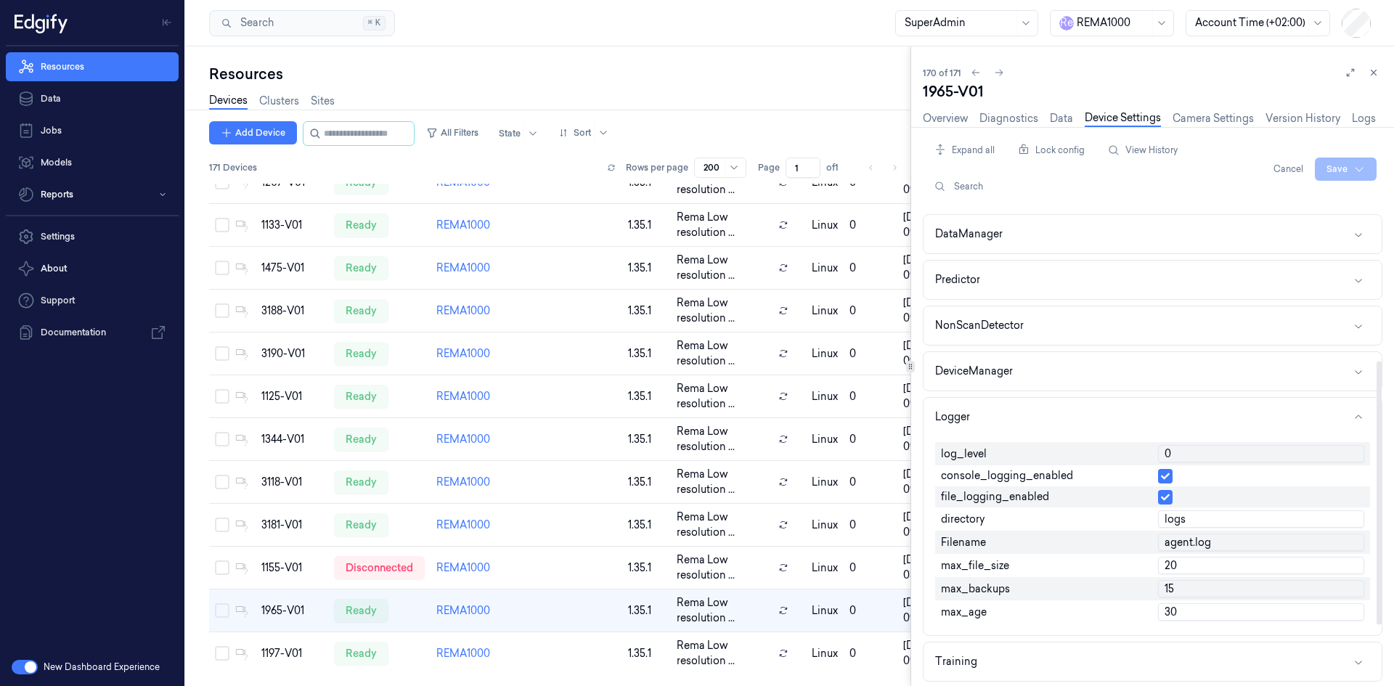
scroll to position [290, 0]
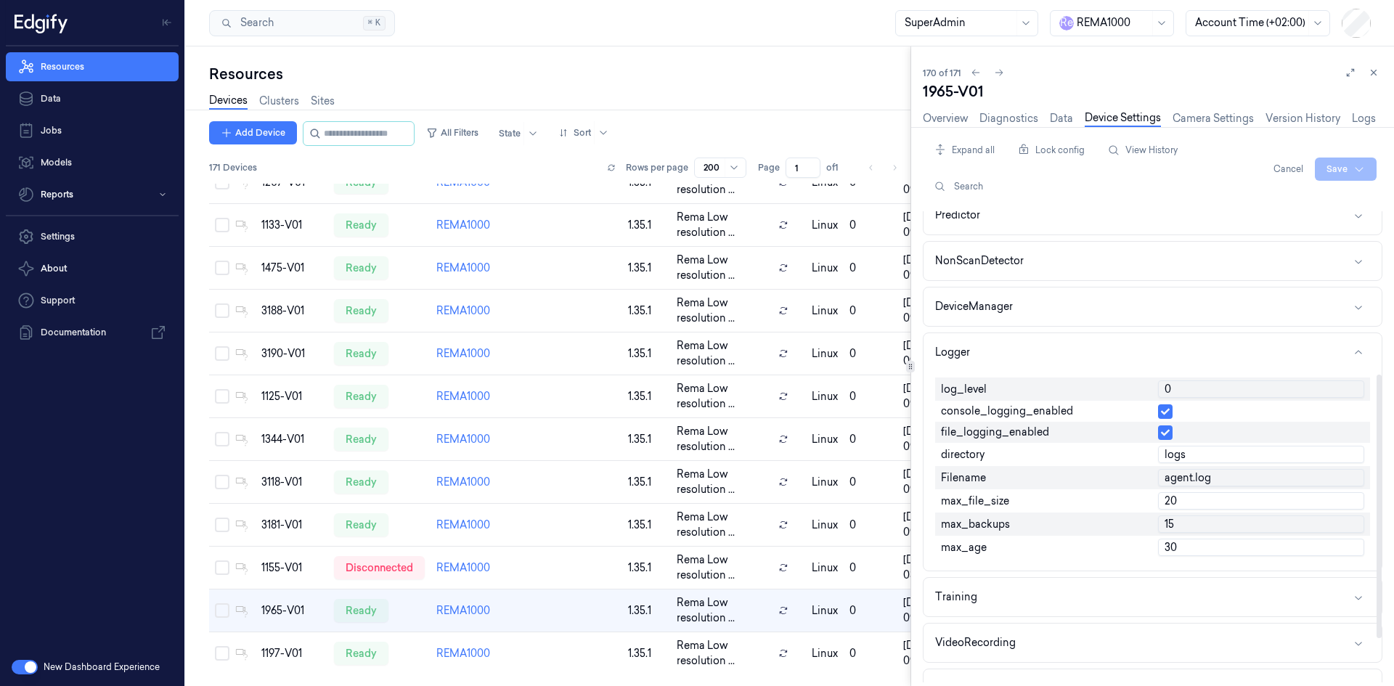
click at [1204, 388] on input "0" at bounding box center [1261, 388] width 206 height 17
type input "1"
click at [1342, 174] on html "Resources Data Jobs Models Reports Settings About Support Documentation New Das…" at bounding box center [697, 343] width 1394 height 686
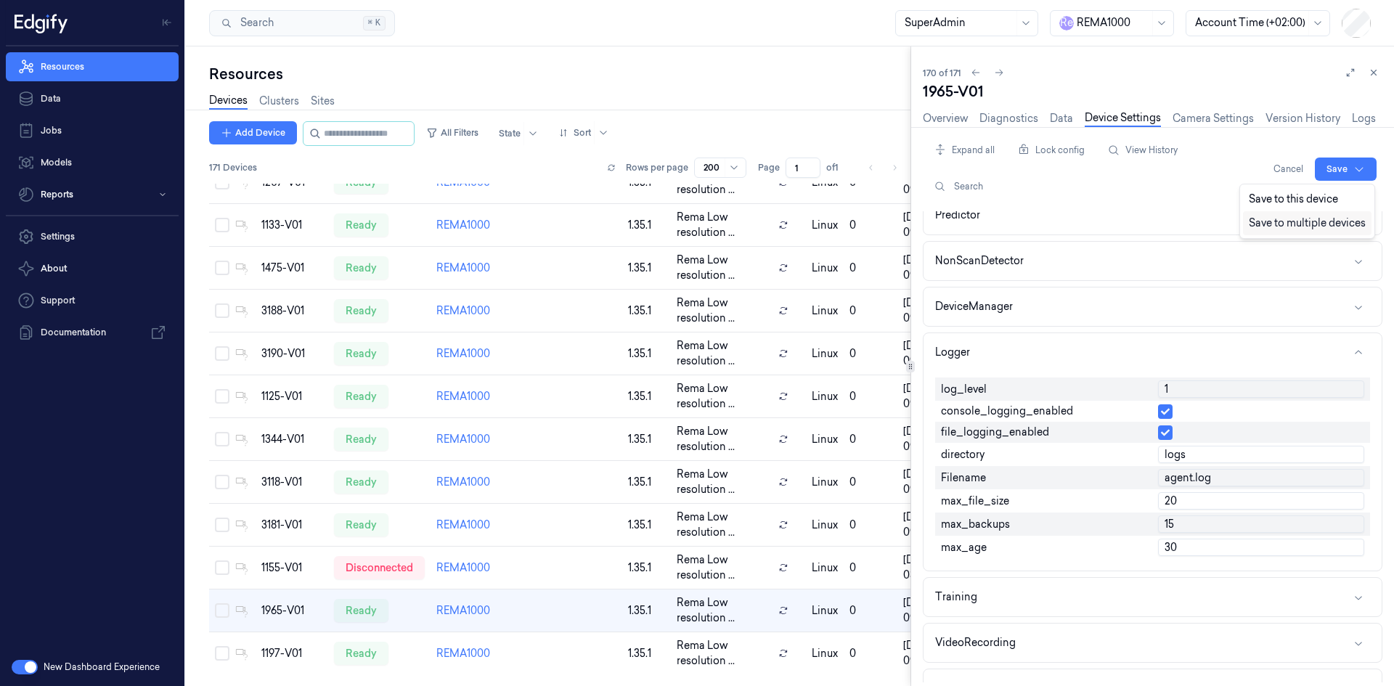
click at [1336, 218] on div "Save to multiple devices" at bounding box center [1307, 223] width 129 height 24
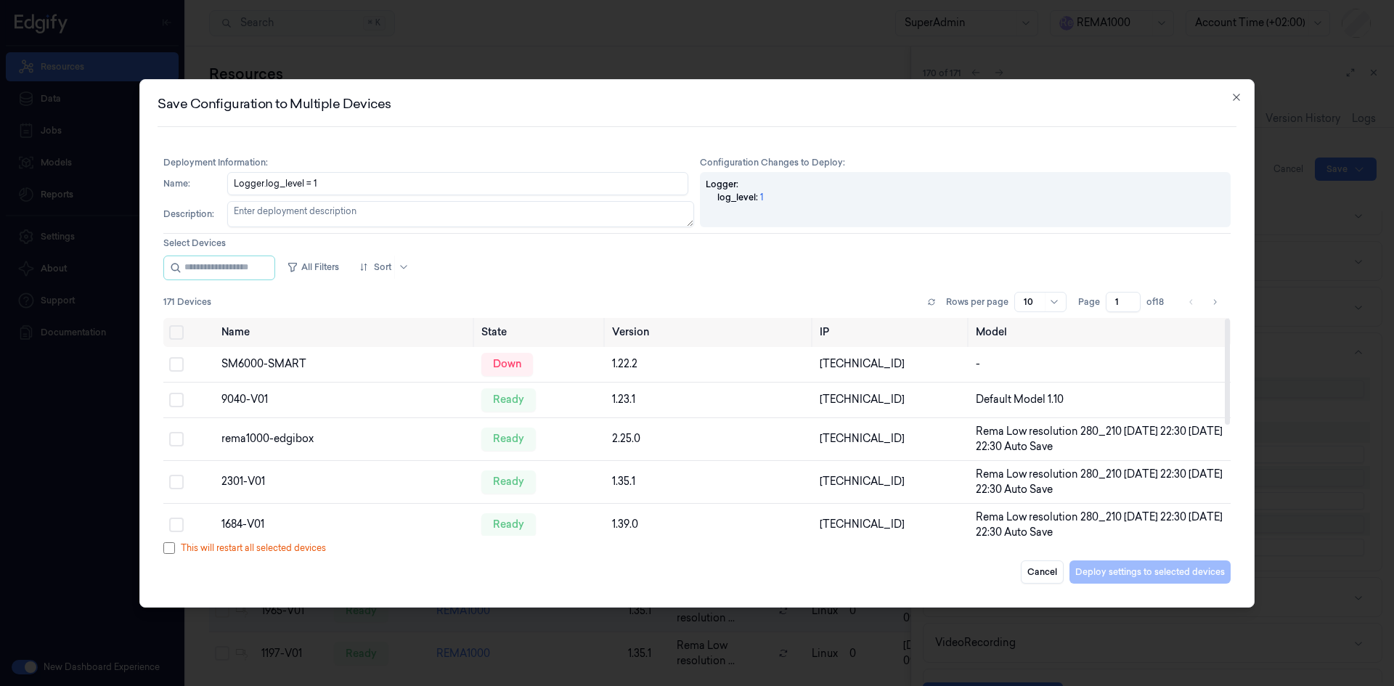
click at [1045, 303] on div "10" at bounding box center [1040, 302] width 52 height 20
click at [1033, 377] on div "50" at bounding box center [1031, 378] width 12 height 15
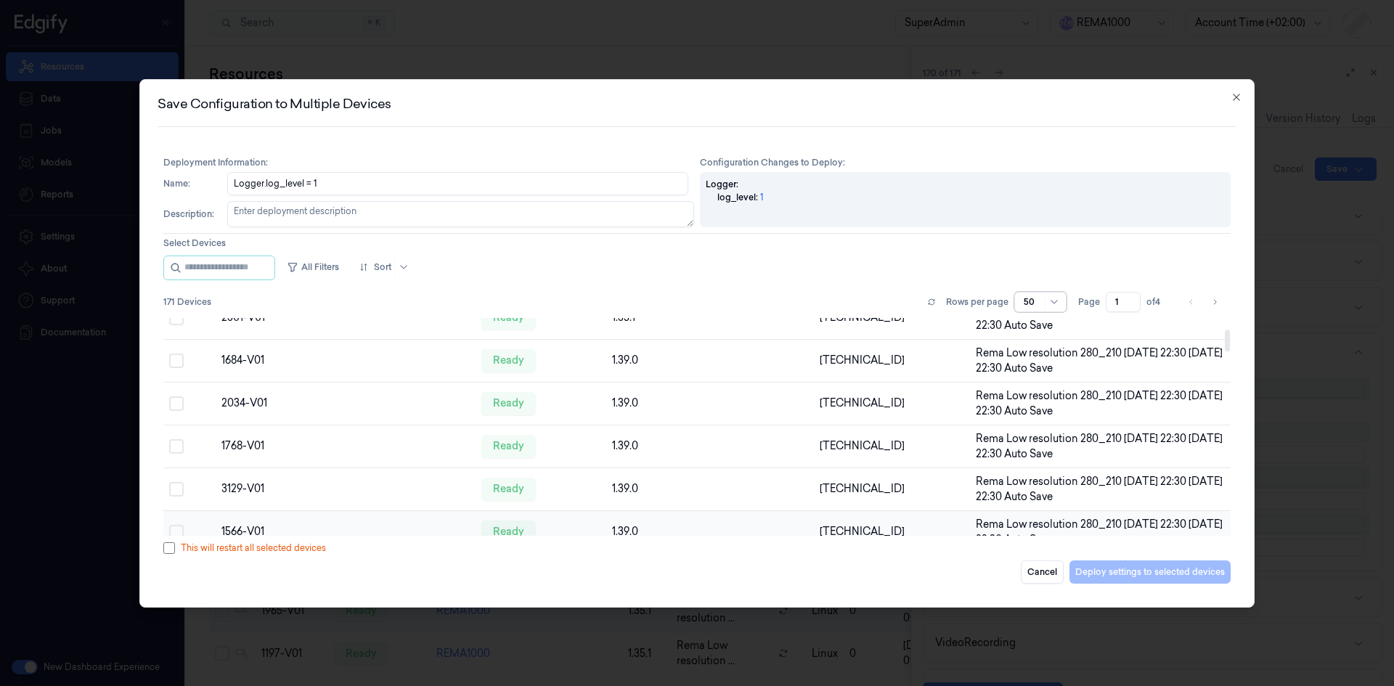
scroll to position [218, 0]
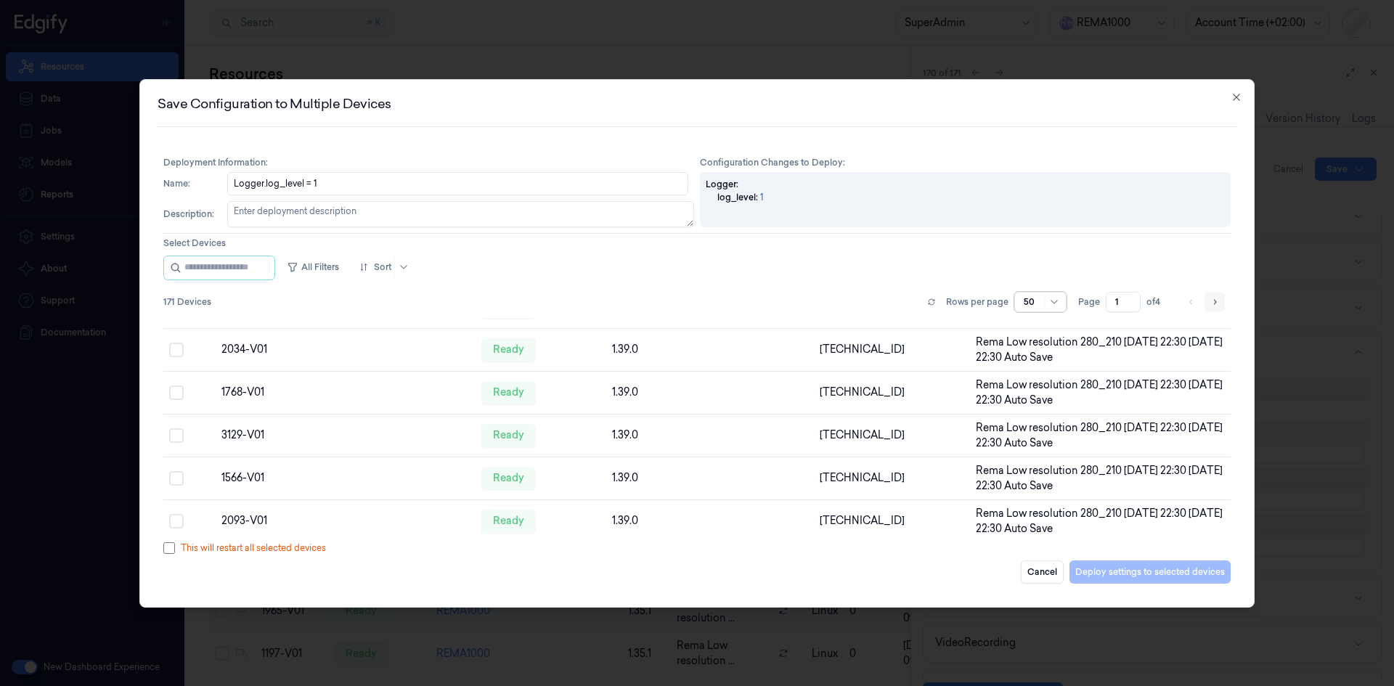
click at [1216, 302] on icon "Go to next page" at bounding box center [1214, 302] width 9 height 12
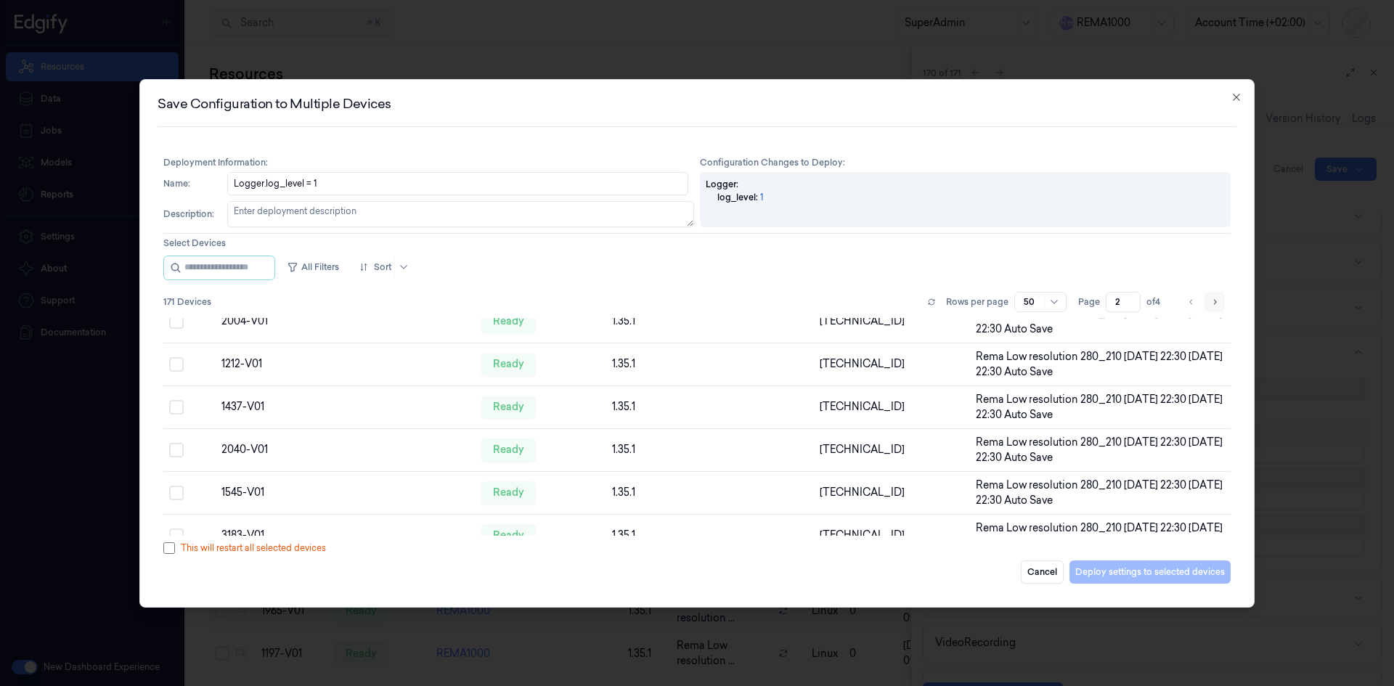
click at [1216, 302] on icon "Go to next page" at bounding box center [1214, 302] width 9 height 12
type input "3"
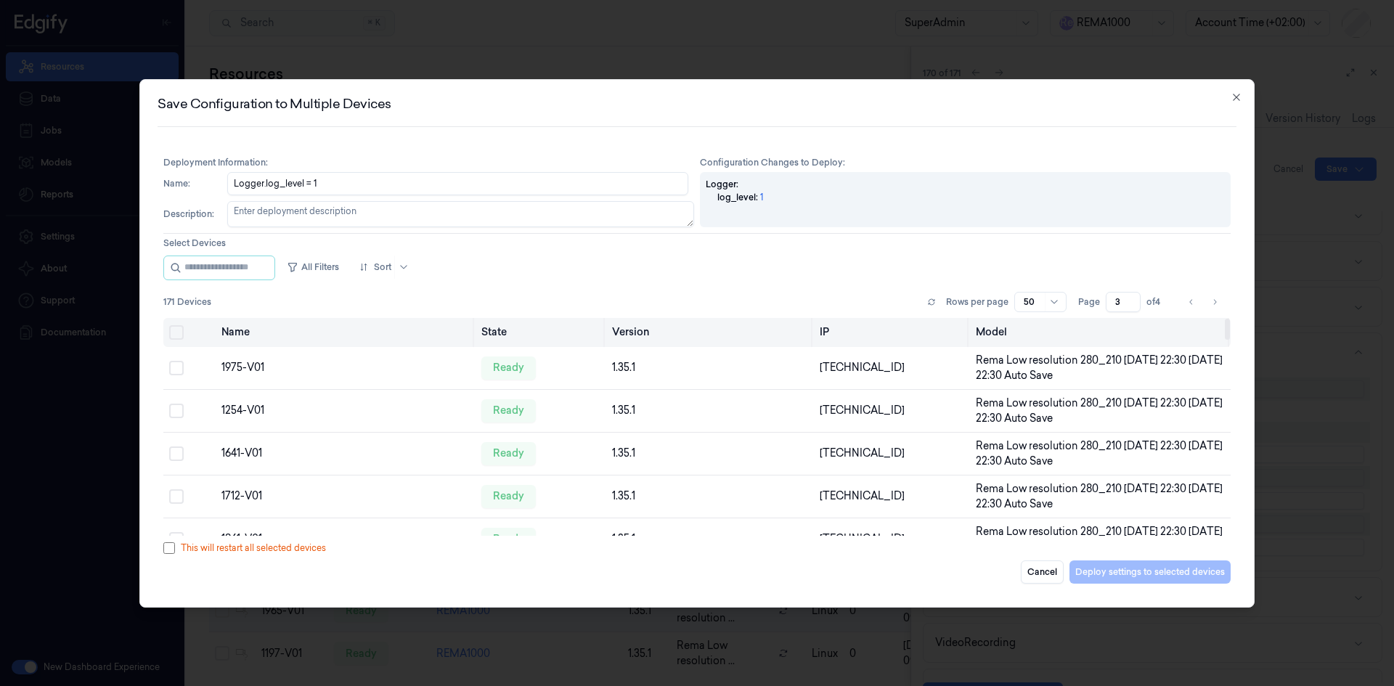
click at [179, 334] on button "Select all" at bounding box center [176, 332] width 15 height 15
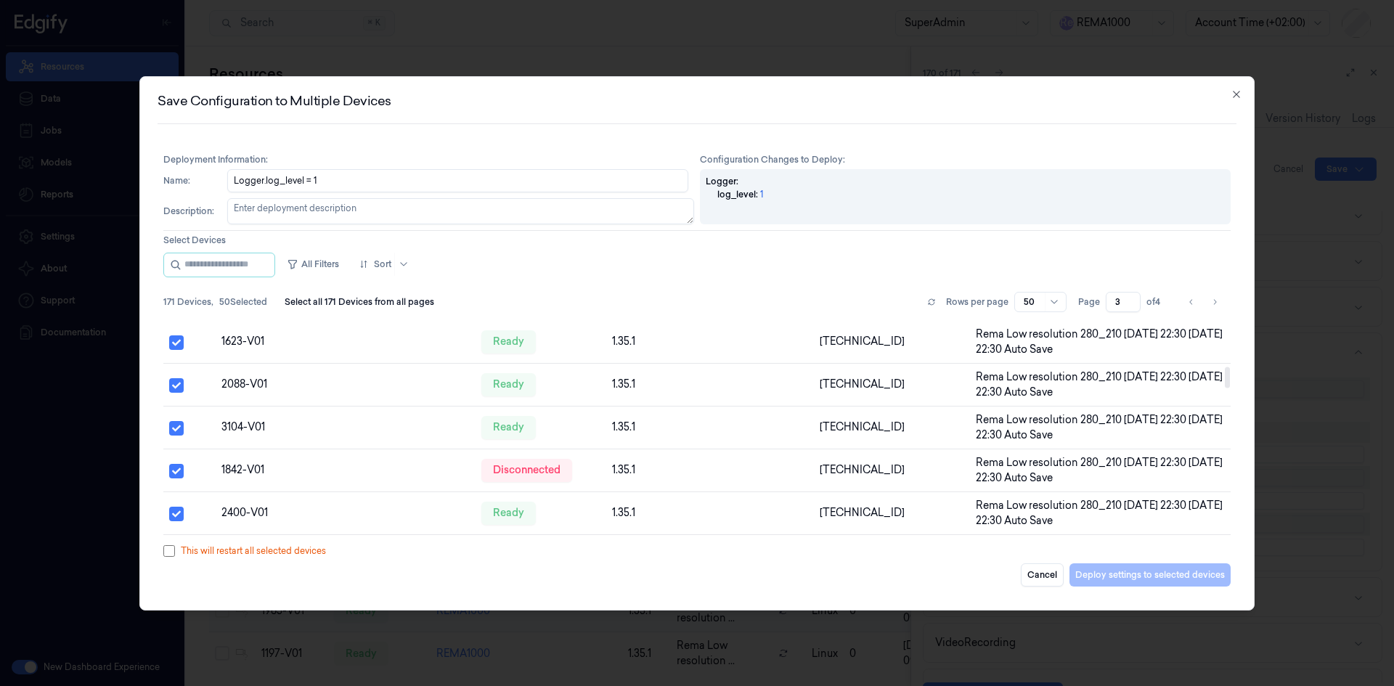
scroll to position [581, 0]
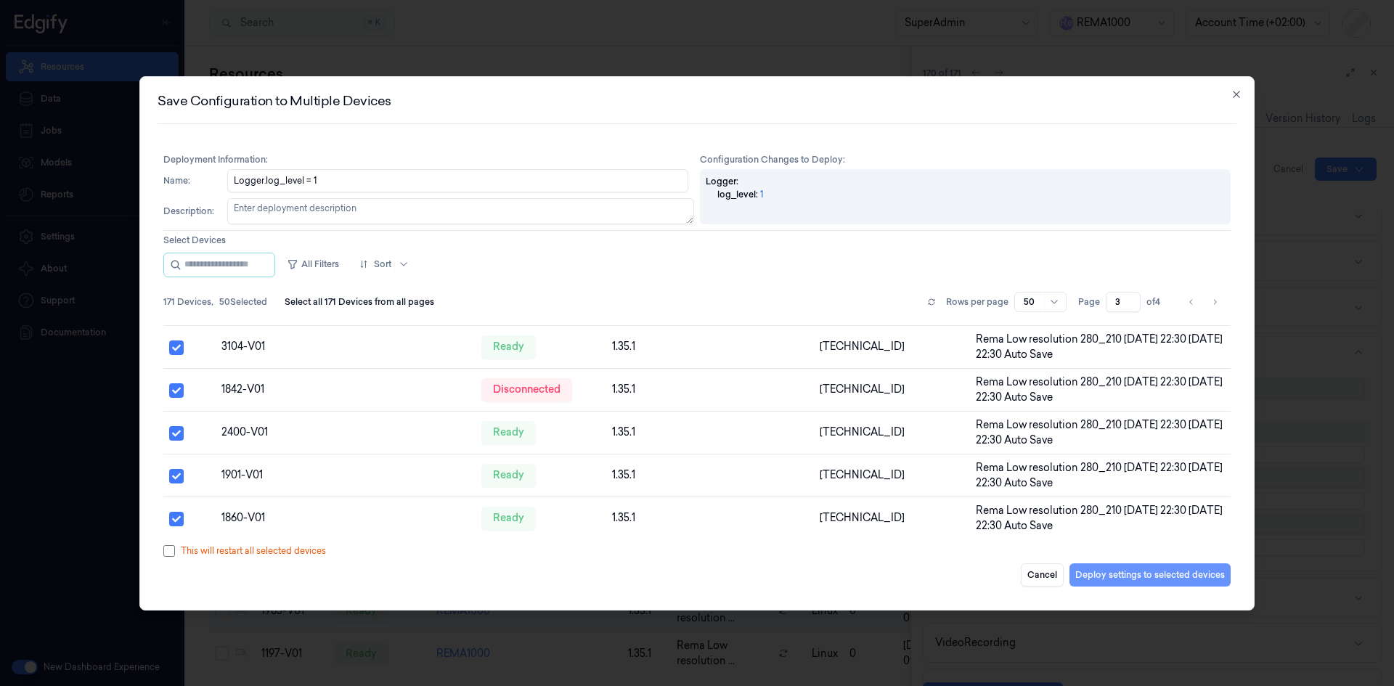
click at [1122, 570] on button "Deploy settings to selected devices" at bounding box center [1150, 574] width 161 height 23
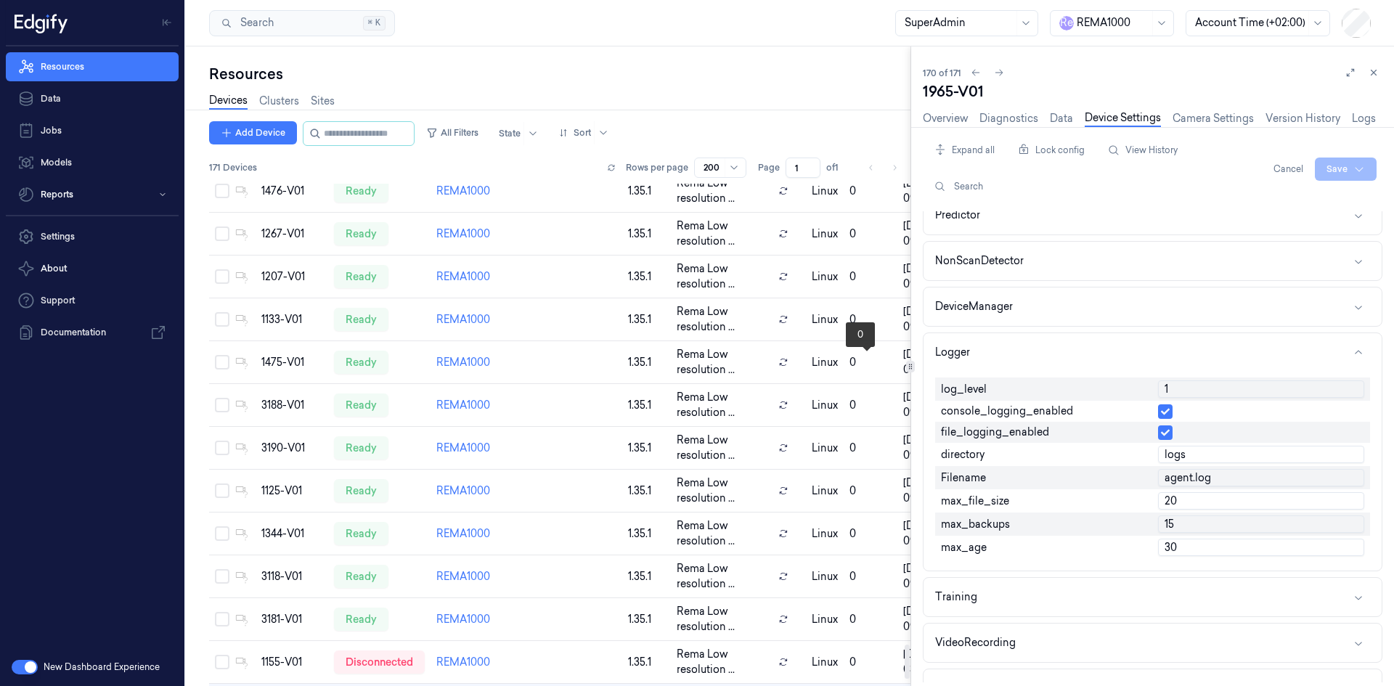
scroll to position [6845, 0]
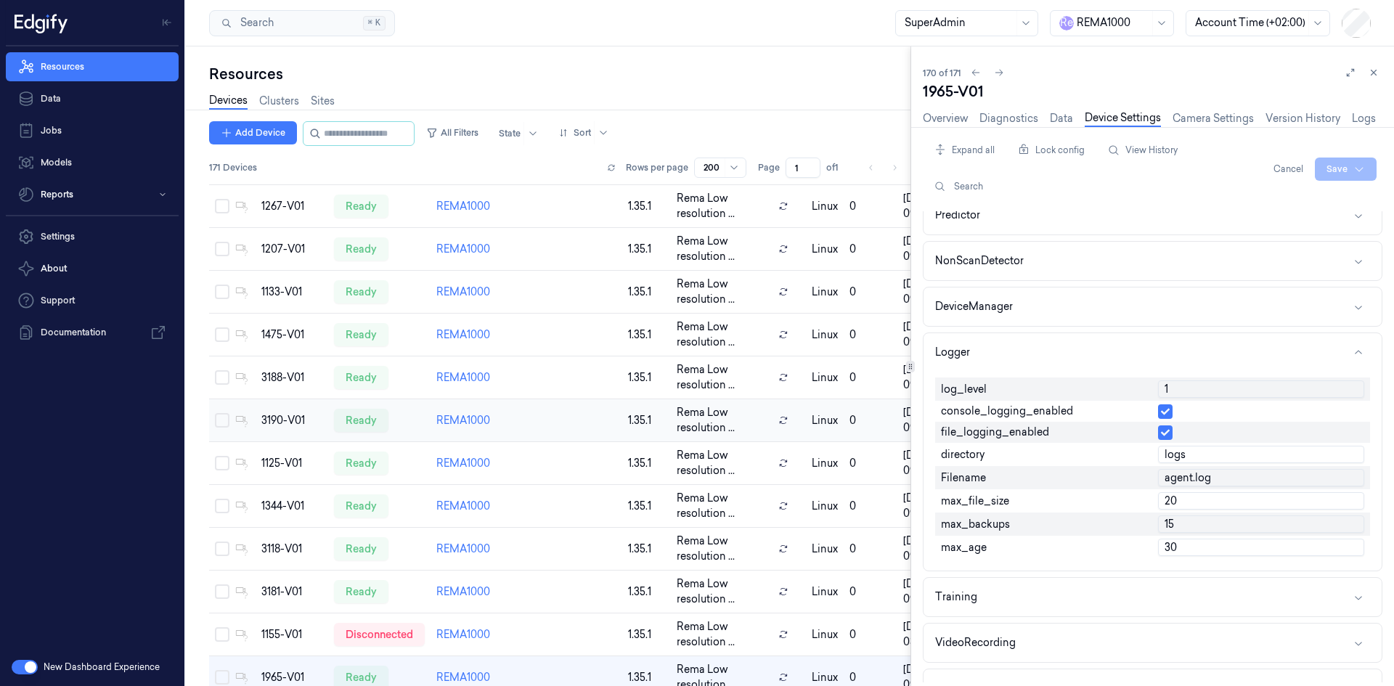
drag, startPoint x: 1373, startPoint y: 75, endPoint x: 711, endPoint y: 407, distance: 741.1
click at [1373, 75] on icon at bounding box center [1374, 73] width 10 height 10
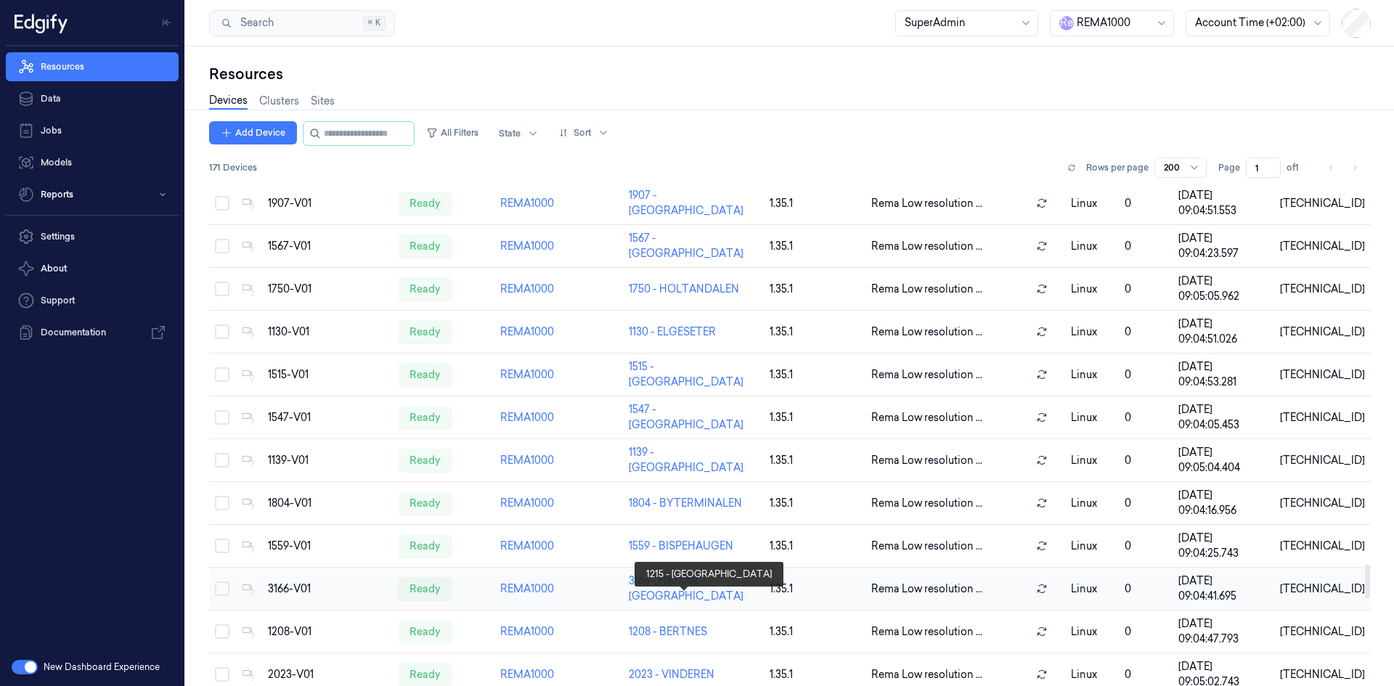
scroll to position [5556, 0]
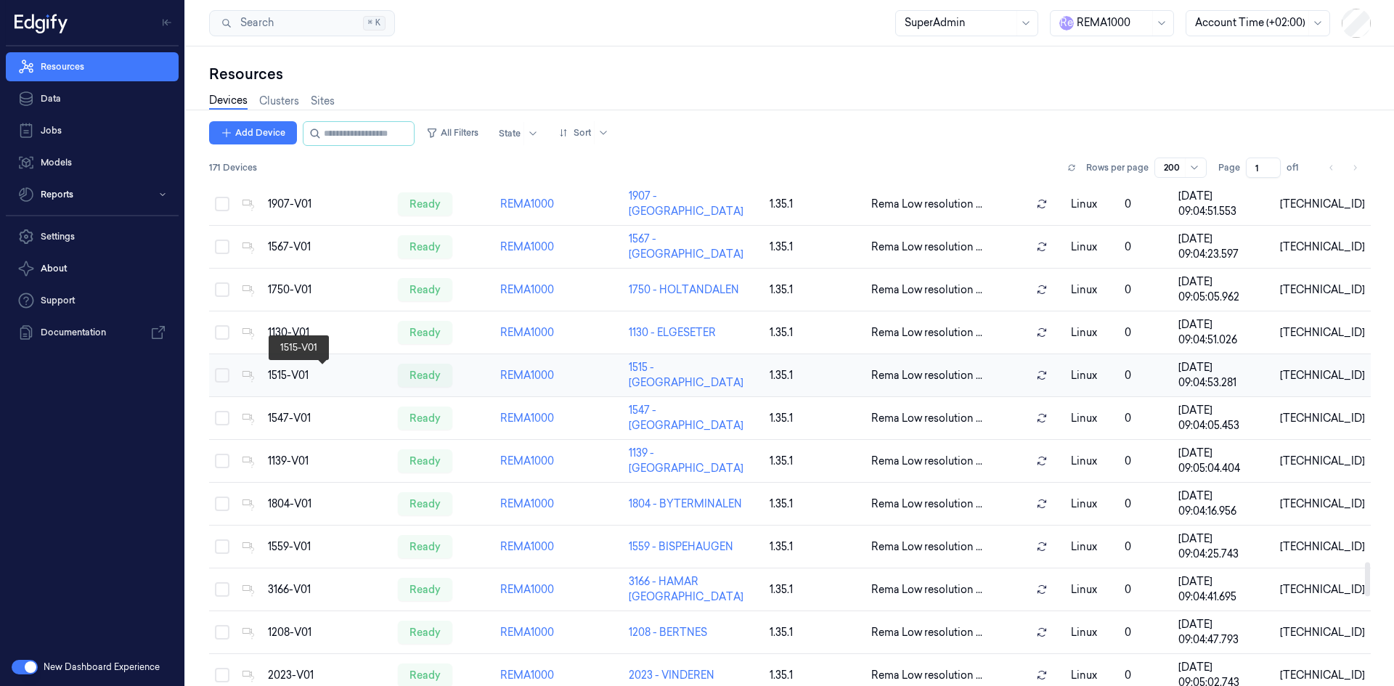
click at [288, 369] on div "1515-V01" at bounding box center [327, 375] width 118 height 15
click at [293, 376] on div "1515-V01" at bounding box center [327, 375] width 118 height 15
click at [269, 327] on div "1130-V01" at bounding box center [327, 332] width 118 height 15
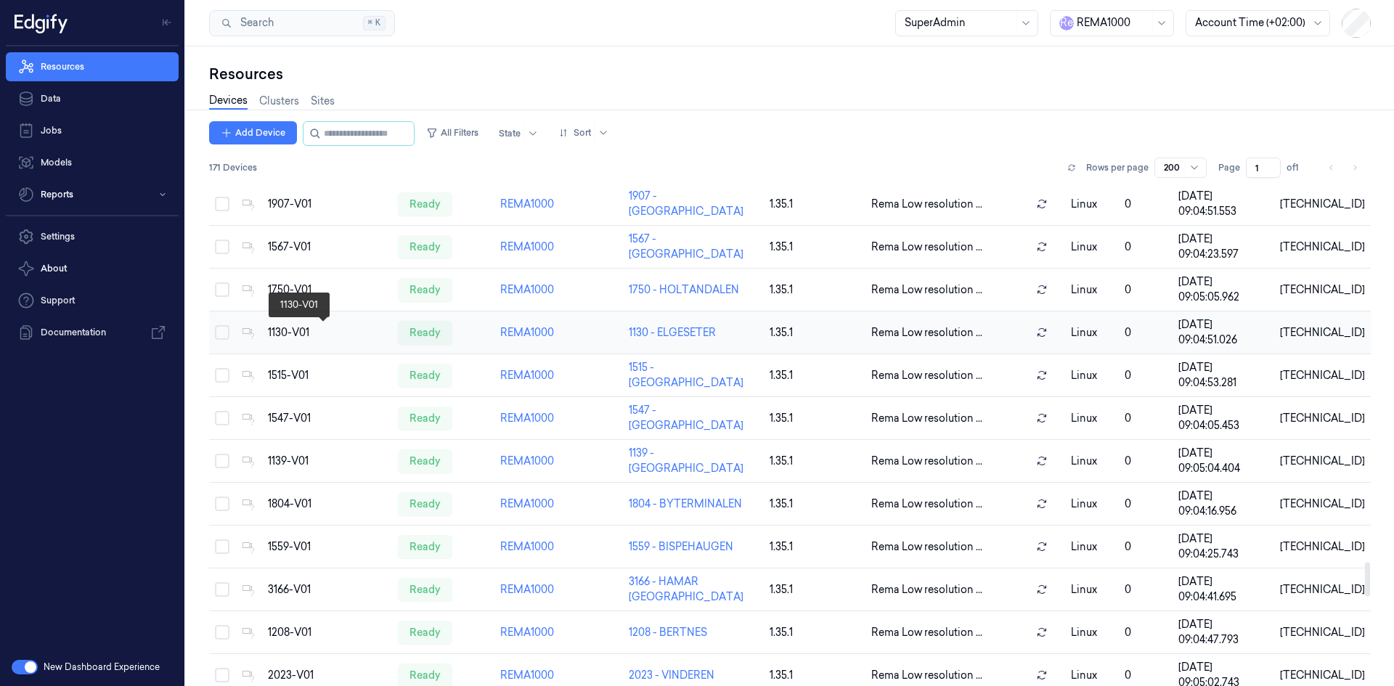
click at [269, 327] on div "1130-V01" at bounding box center [327, 332] width 118 height 15
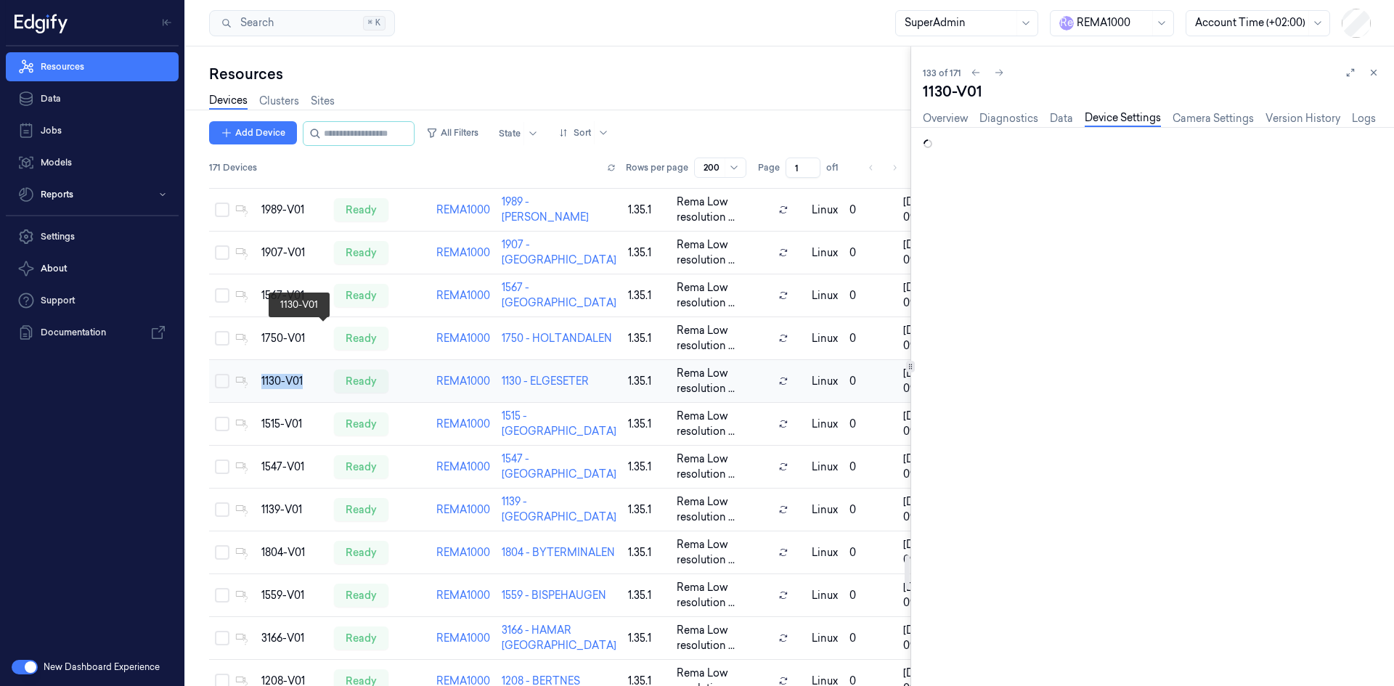
scroll to position [5454, 0]
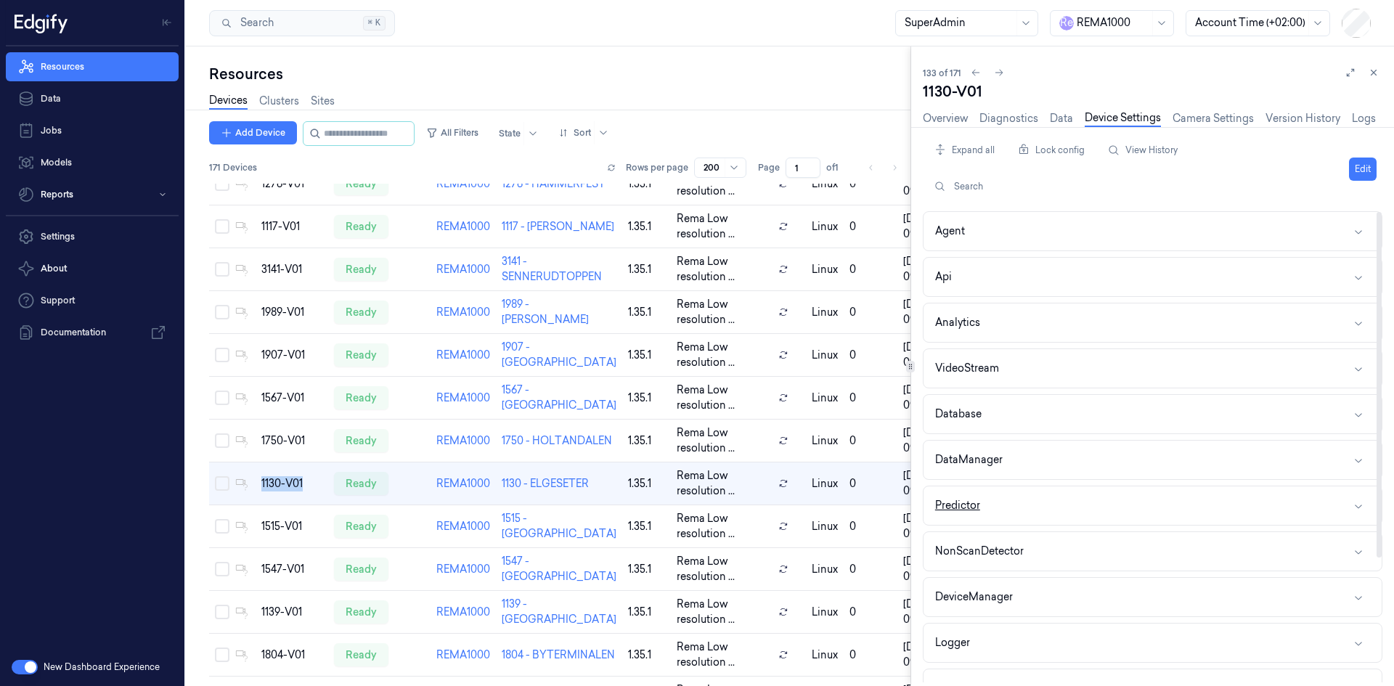
click at [984, 514] on button "Predictor" at bounding box center [1153, 506] width 458 height 38
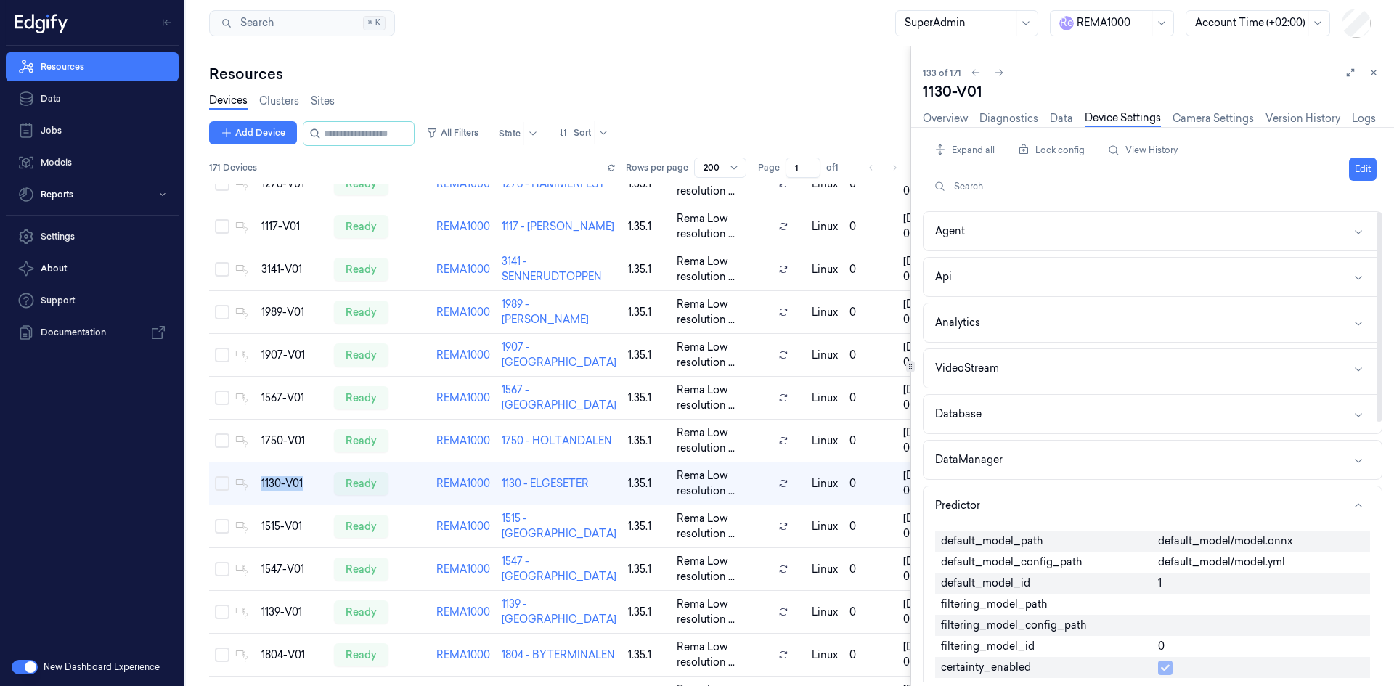
click at [985, 513] on button "Predictor" at bounding box center [1153, 506] width 458 height 38
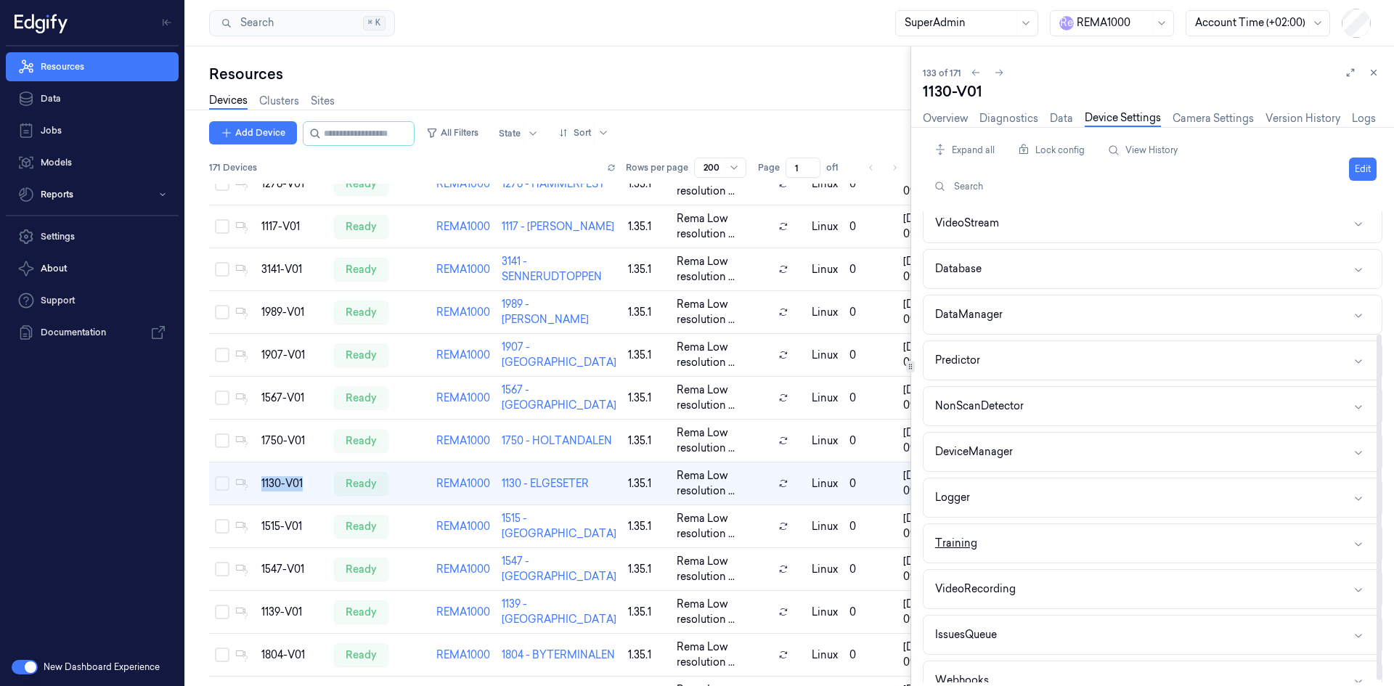
scroll to position [169, 0]
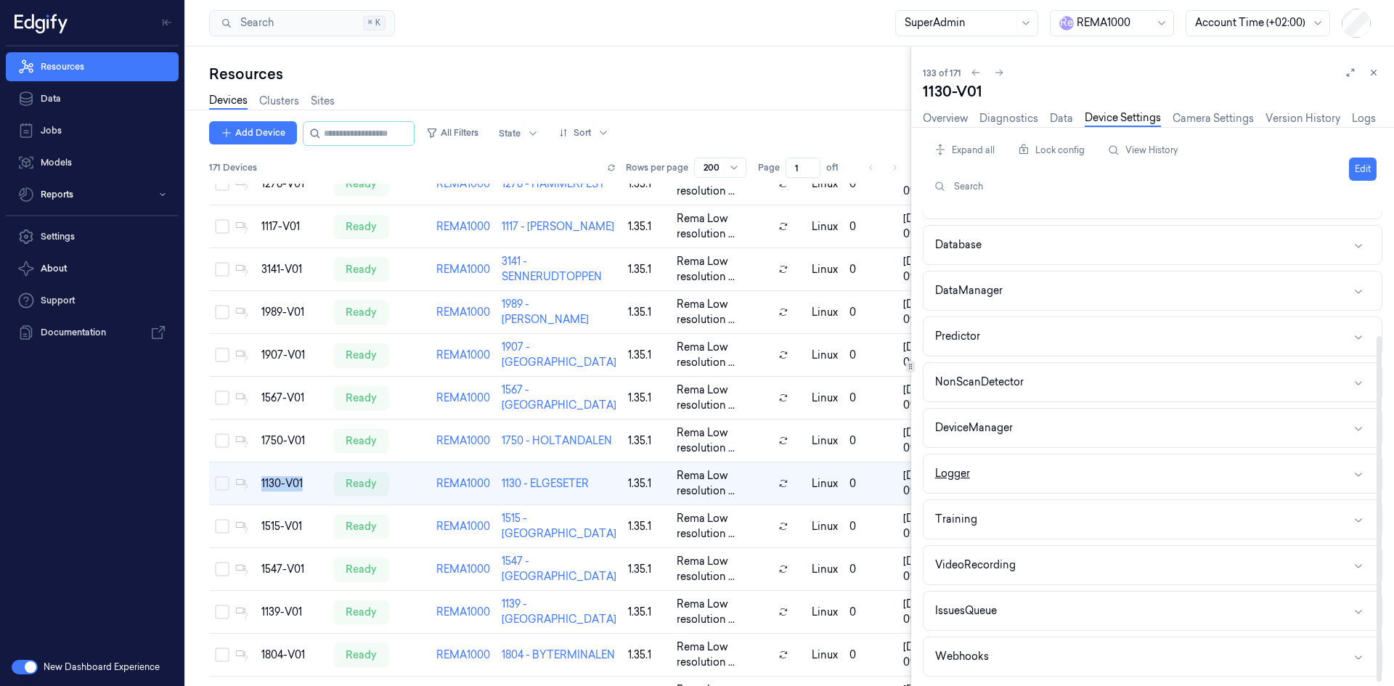
click at [985, 476] on button "Logger" at bounding box center [1153, 474] width 458 height 38
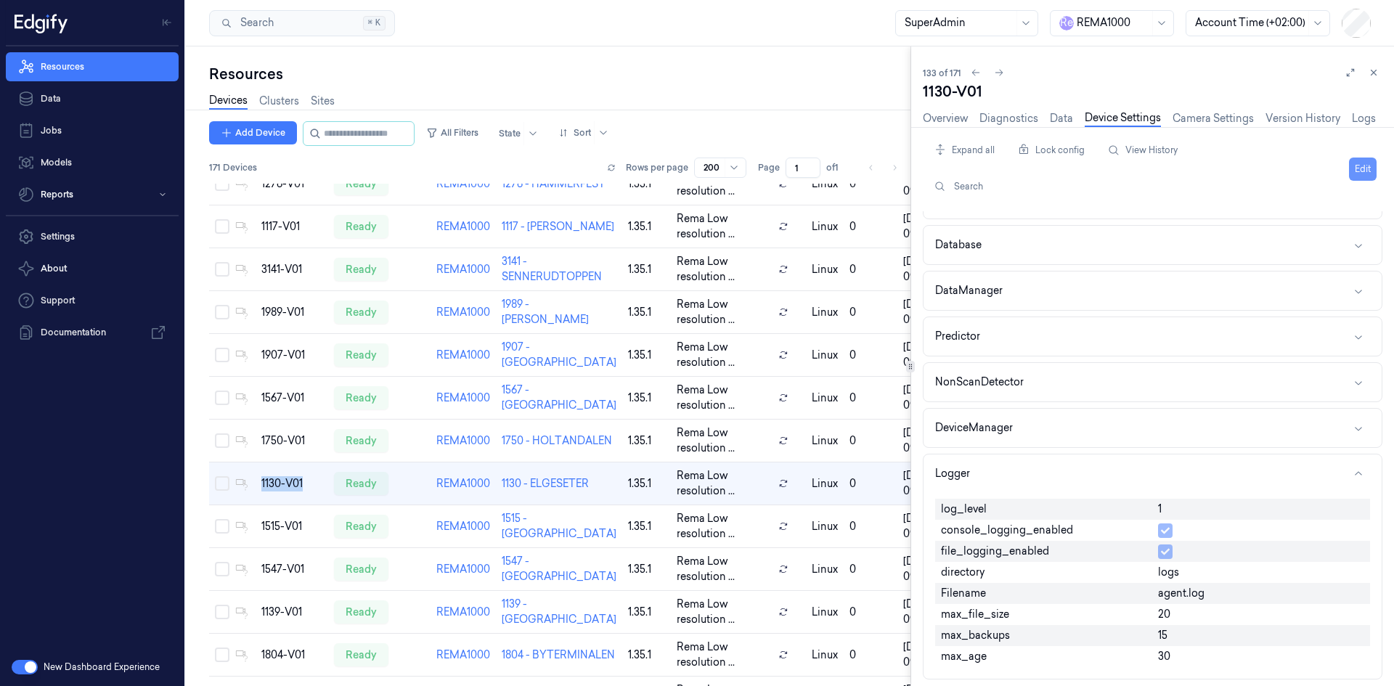
click at [1367, 166] on button "Edit" at bounding box center [1363, 169] width 28 height 23
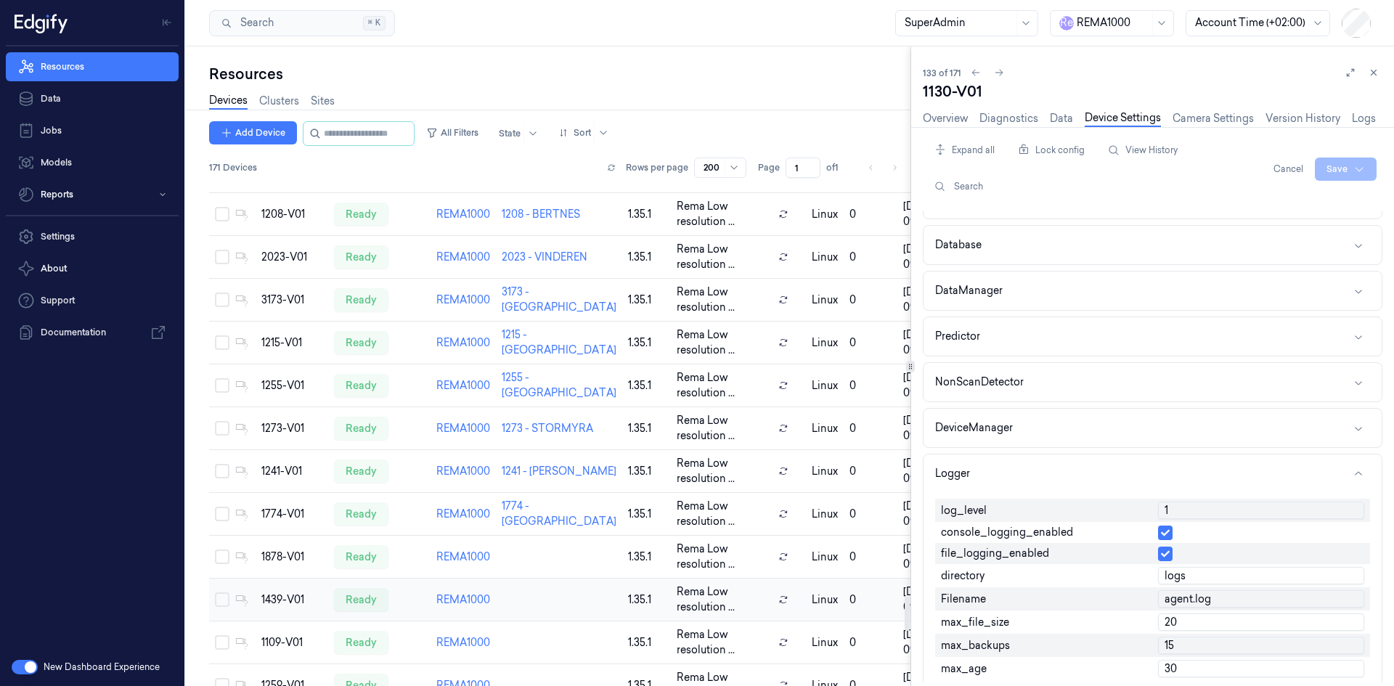
scroll to position [6108, 0]
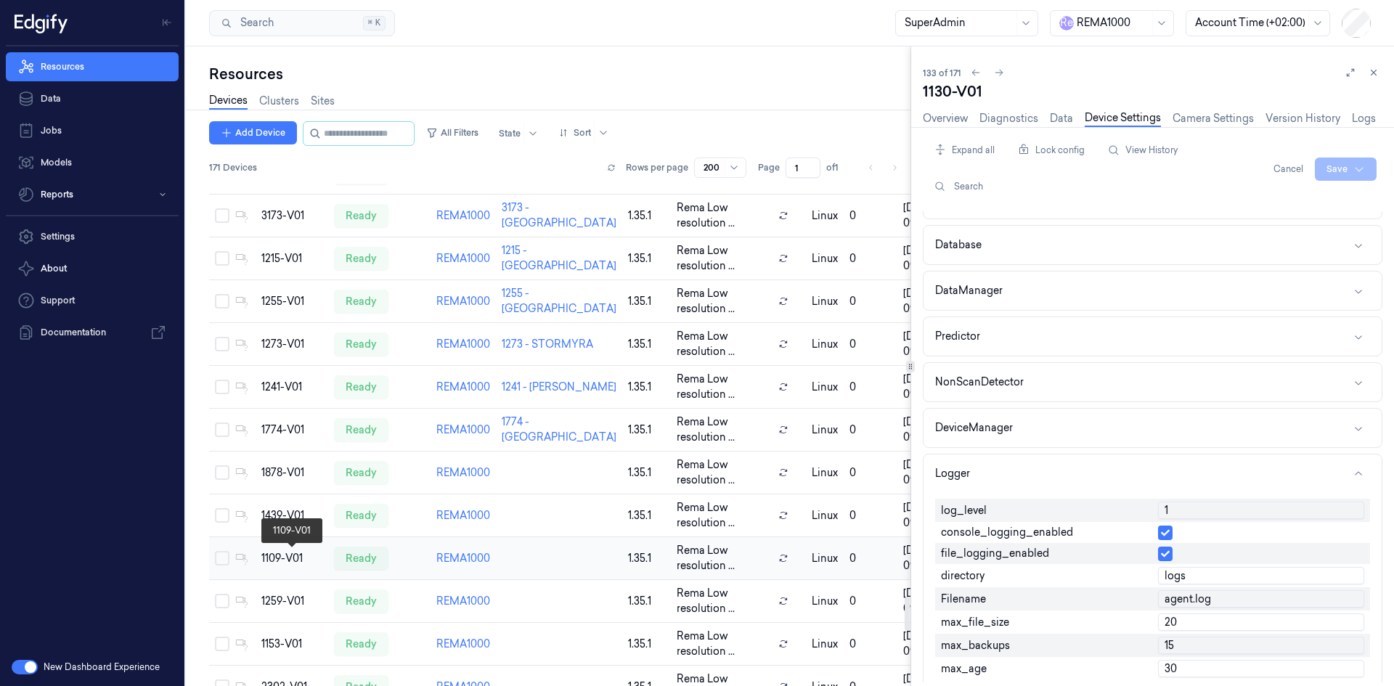
click at [274, 551] on div "1109-V01" at bounding box center [291, 558] width 61 height 15
click at [273, 555] on div "1109-V01" at bounding box center [291, 558] width 61 height 15
drag, startPoint x: 272, startPoint y: 581, endPoint x: 271, endPoint y: 615, distance: 34.1
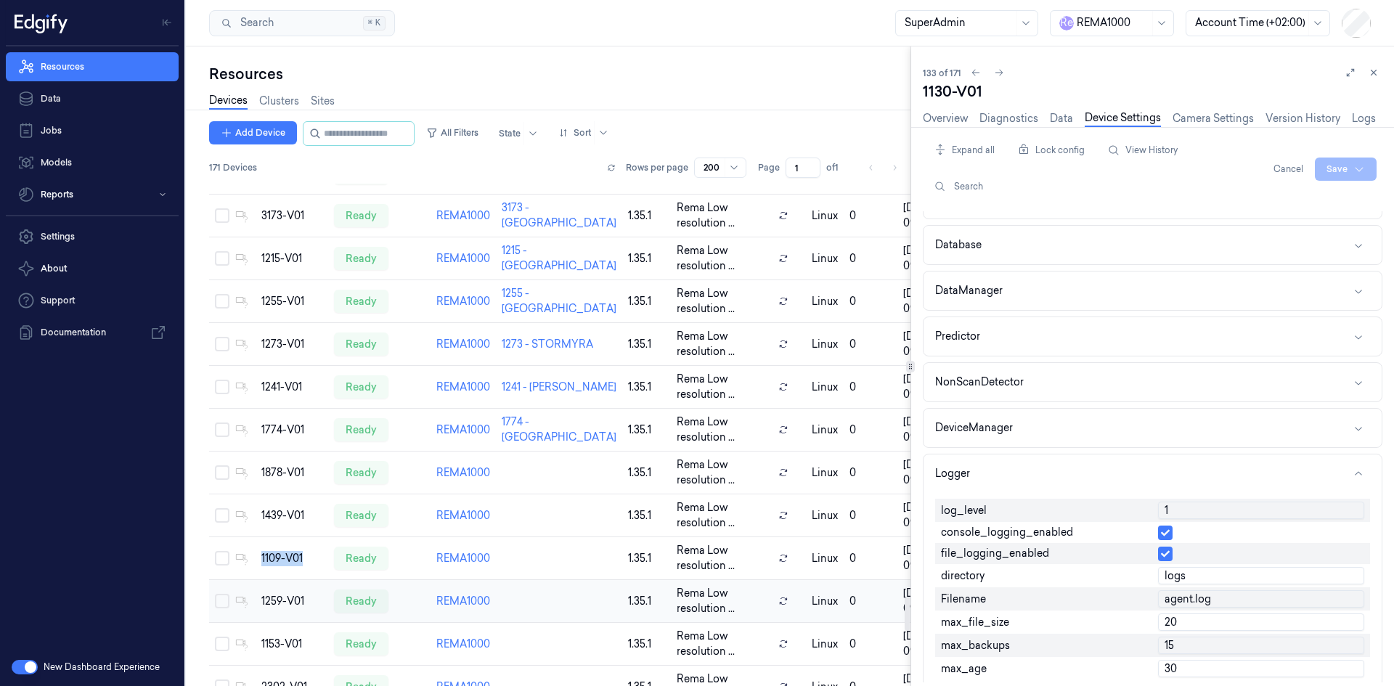
click at [272, 582] on td "1259-V01" at bounding box center [292, 601] width 73 height 43
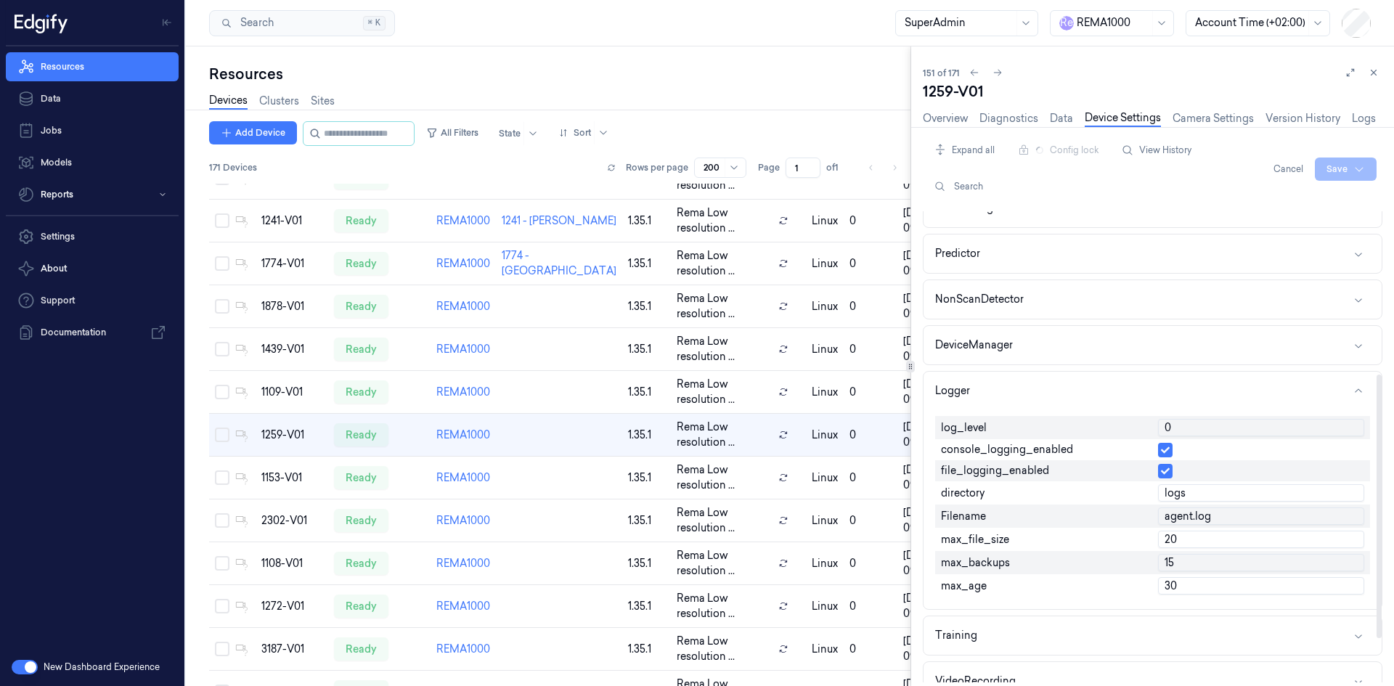
scroll to position [290, 0]
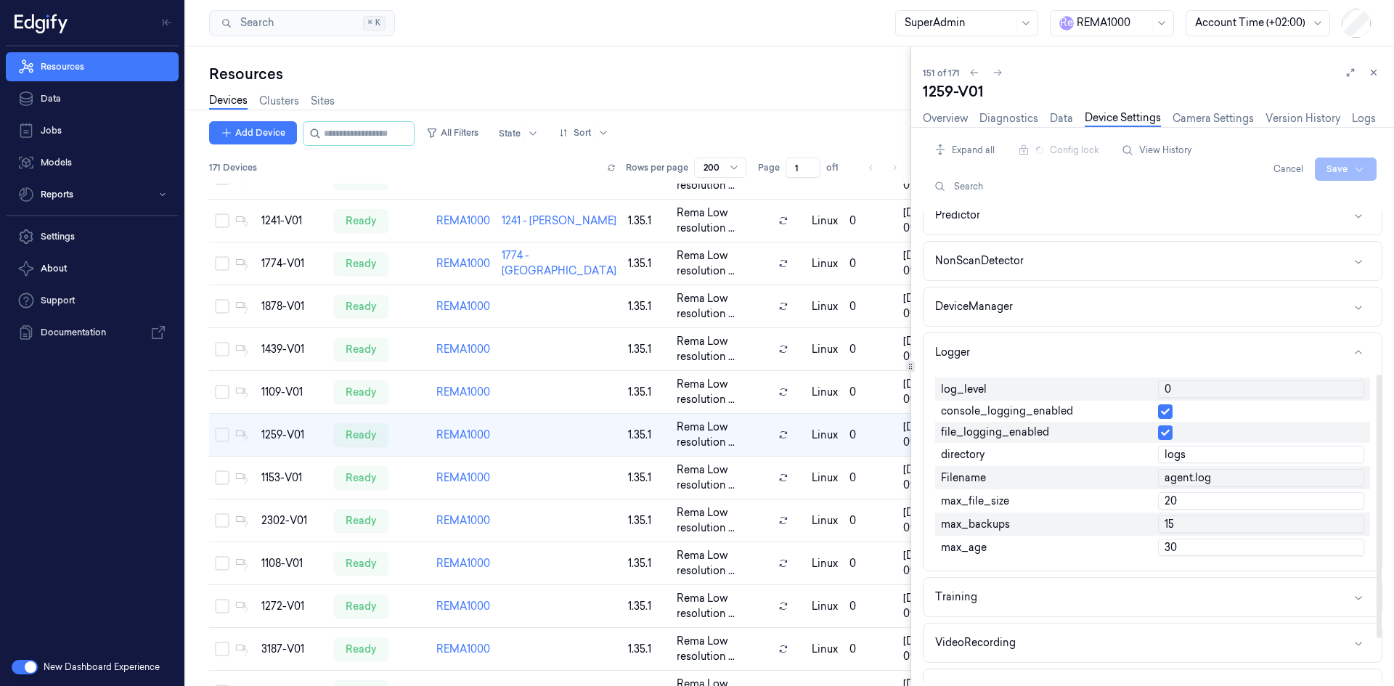
click at [1176, 393] on input "0" at bounding box center [1261, 388] width 206 height 17
type input "1"
click at [1362, 163] on html "Resources Data Jobs Models Reports Settings About Support Documentation New Das…" at bounding box center [697, 343] width 1394 height 686
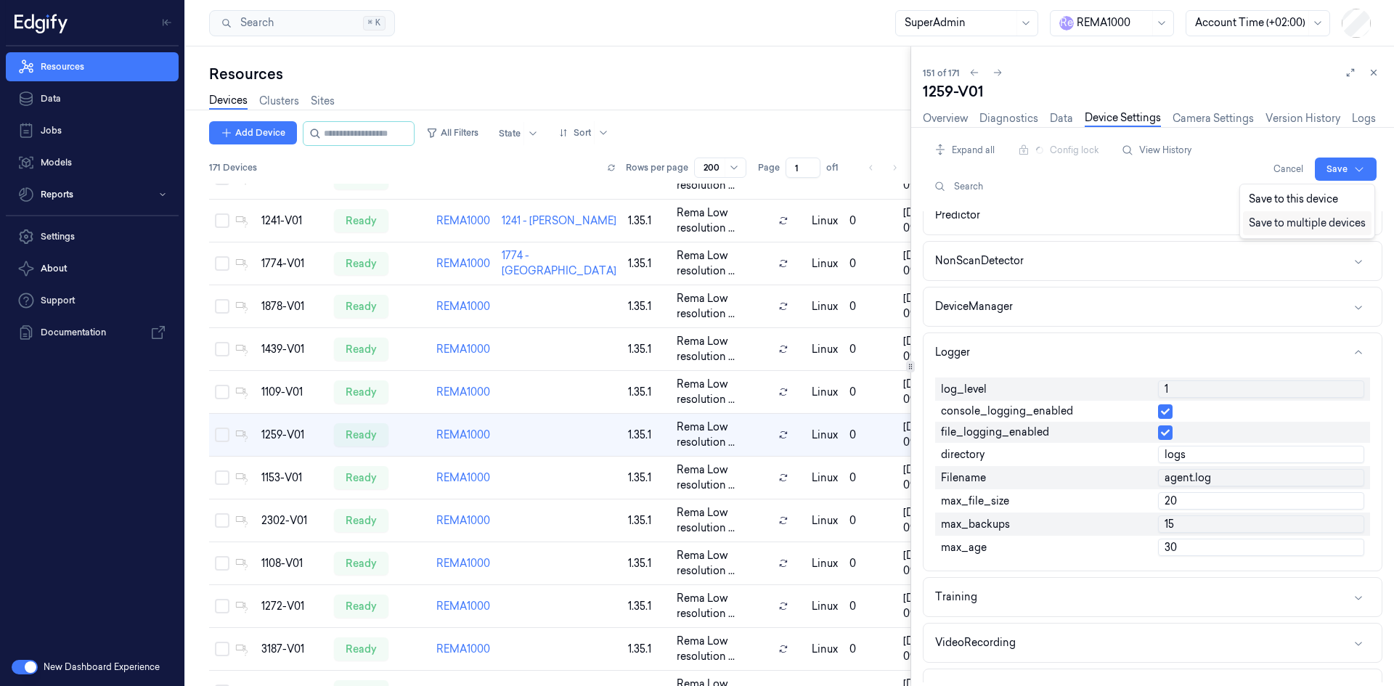
click at [1337, 216] on div "Save to multiple devices" at bounding box center [1307, 223] width 129 height 24
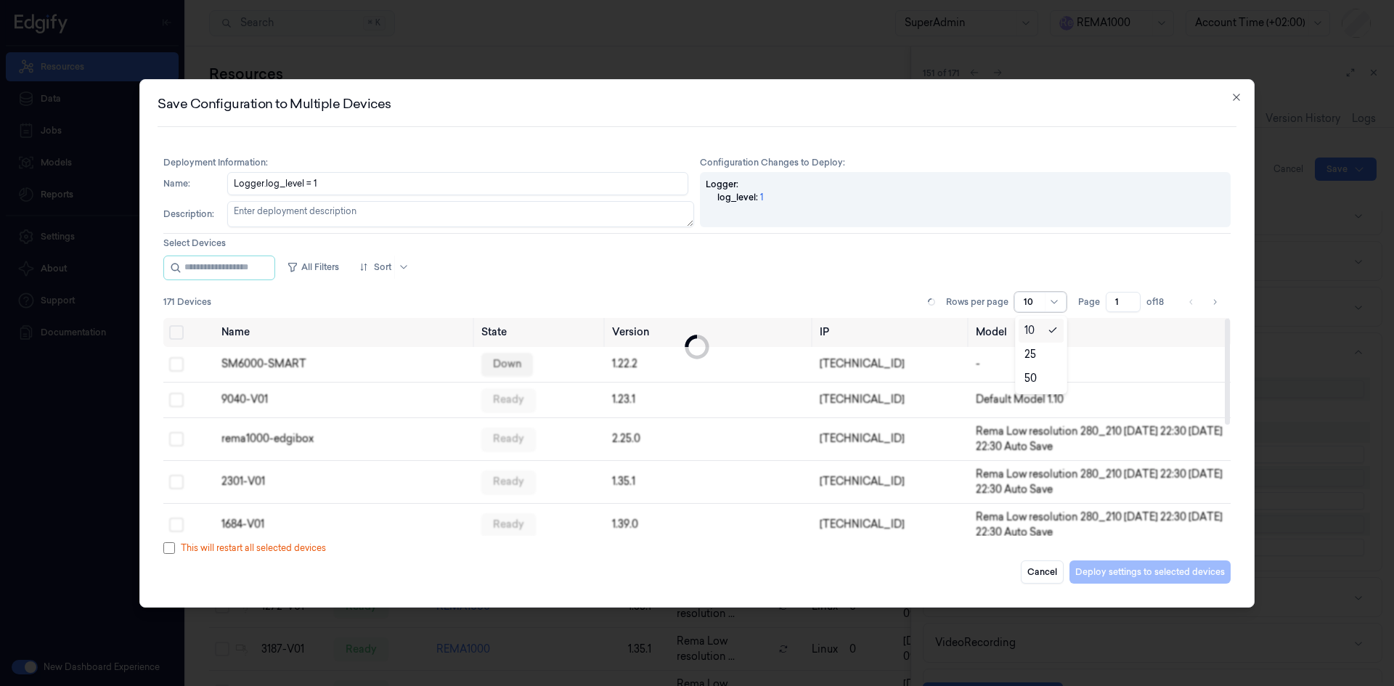
click at [1047, 304] on div at bounding box center [1054, 302] width 18 height 19
click at [1043, 378] on div "50" at bounding box center [1041, 378] width 33 height 15
click at [1221, 302] on button "Go to next page" at bounding box center [1215, 302] width 20 height 20
click at [1218, 302] on button "Go to next page" at bounding box center [1215, 302] width 20 height 20
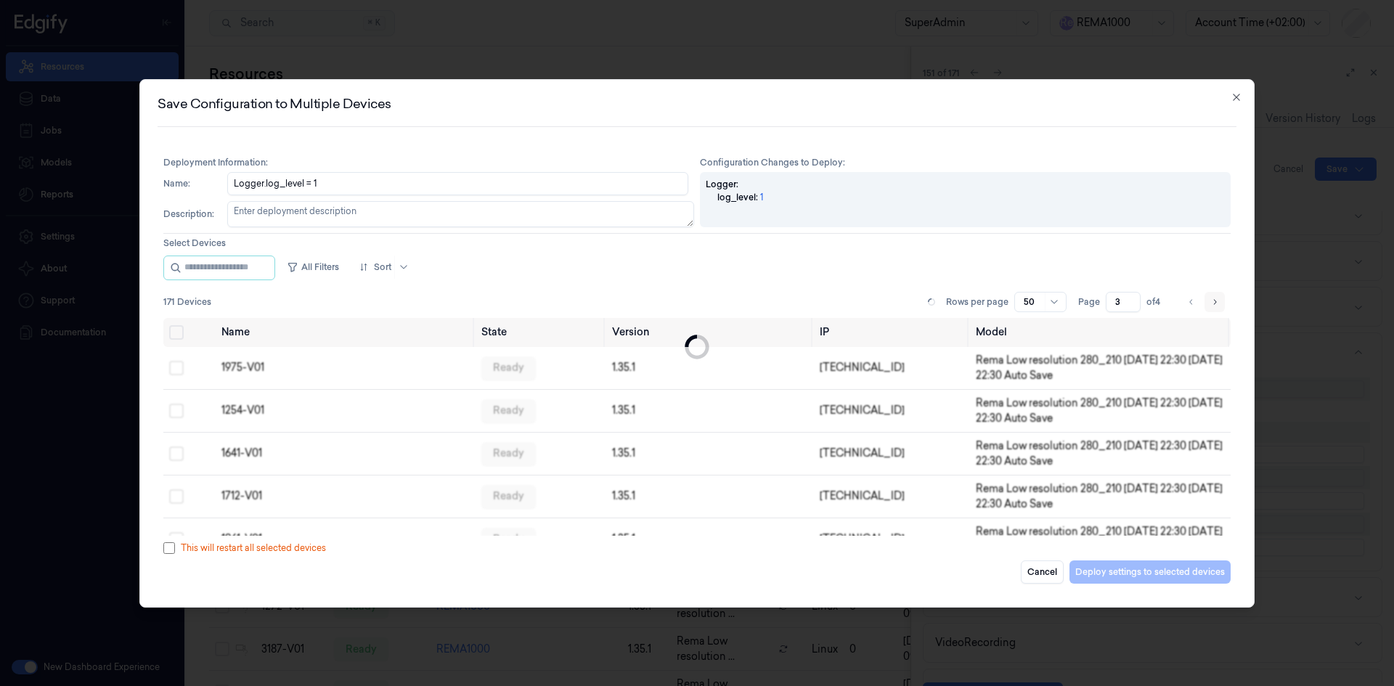
click at [1218, 302] on icon "Go to next page" at bounding box center [1214, 302] width 9 height 12
type input "4"
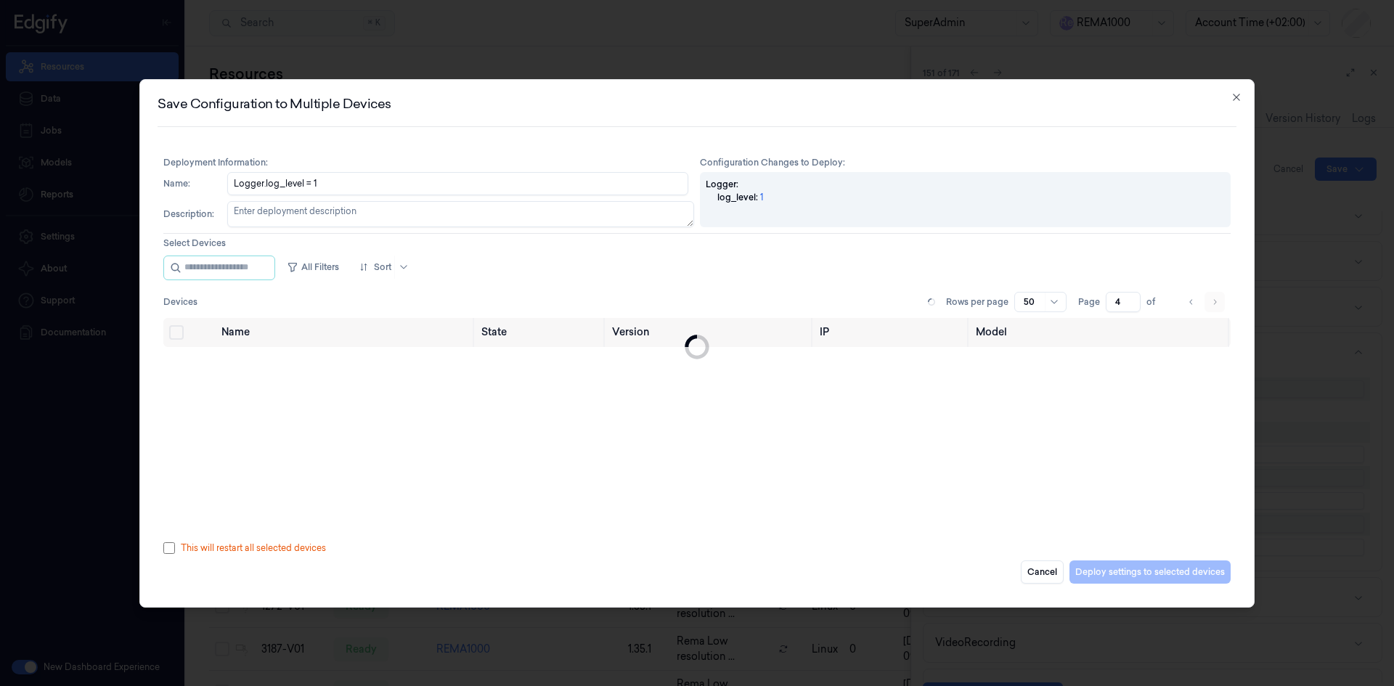
click at [1218, 302] on li "pagination" at bounding box center [1215, 302] width 20 height 20
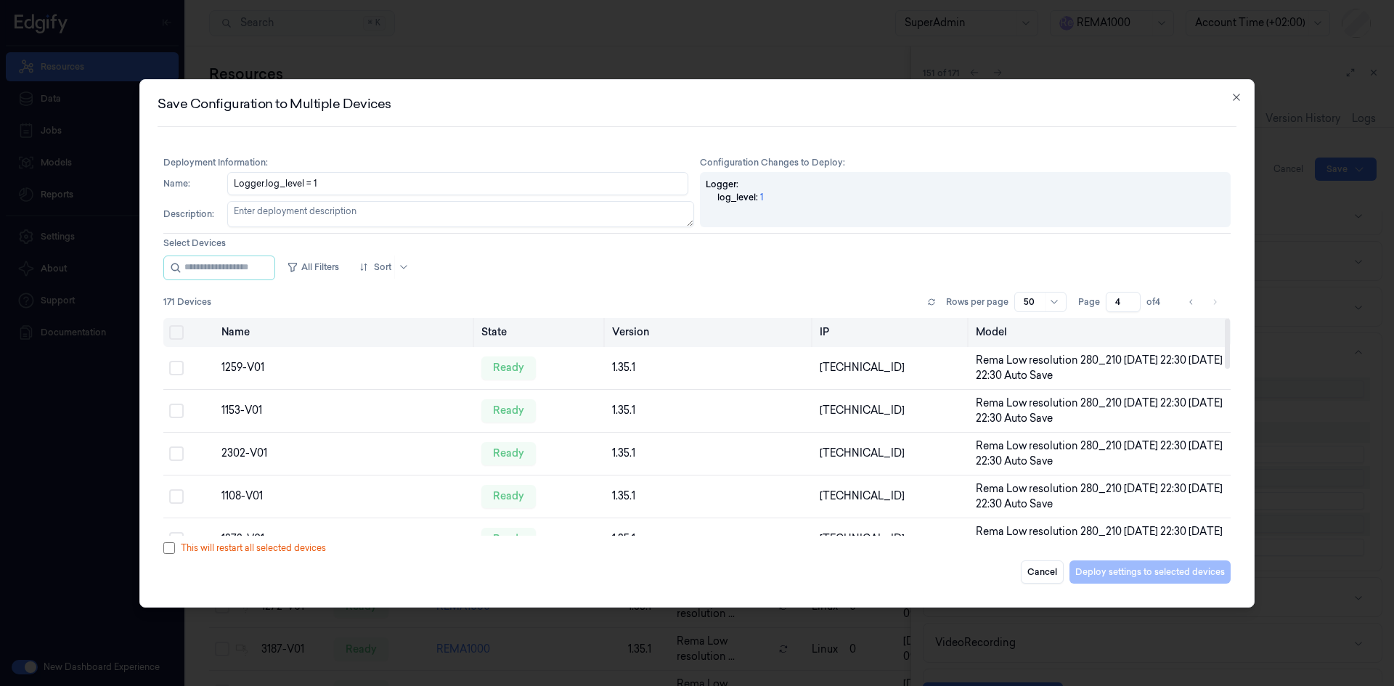
click at [173, 335] on button "Select all" at bounding box center [176, 332] width 15 height 15
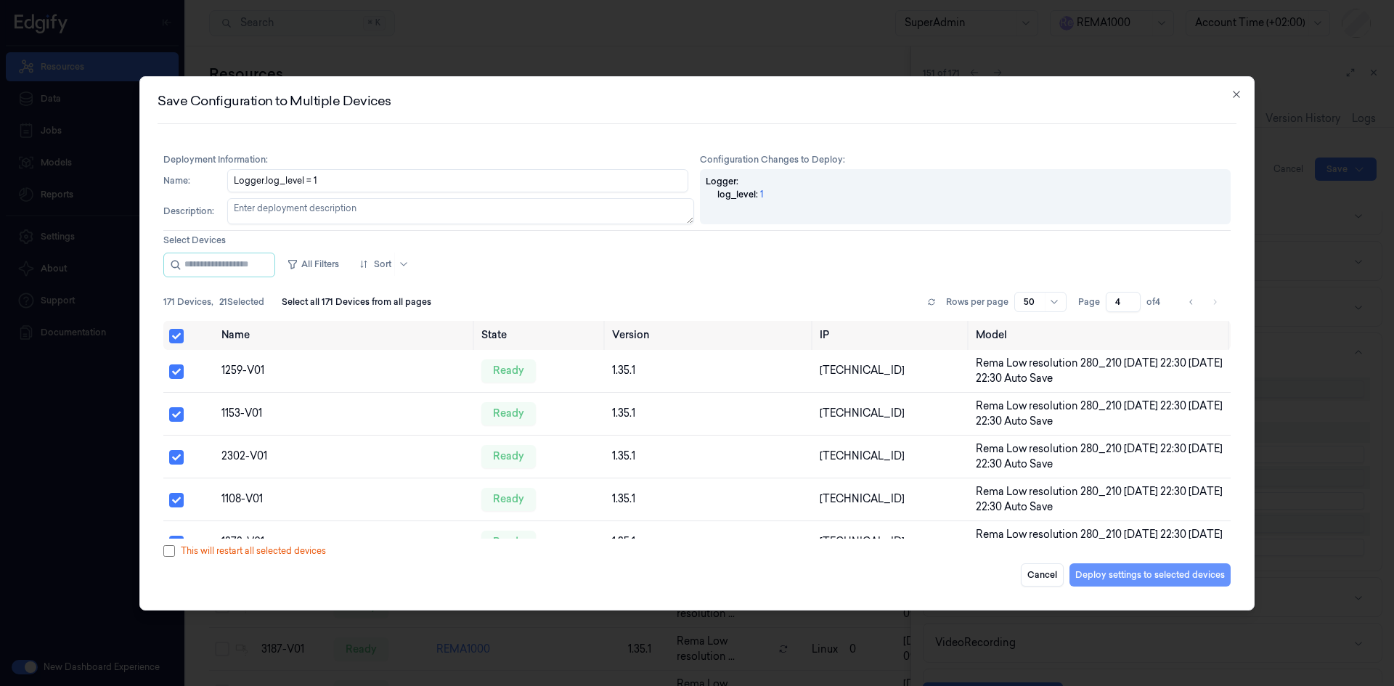
click at [1132, 569] on button "Deploy settings to selected devices" at bounding box center [1150, 574] width 161 height 23
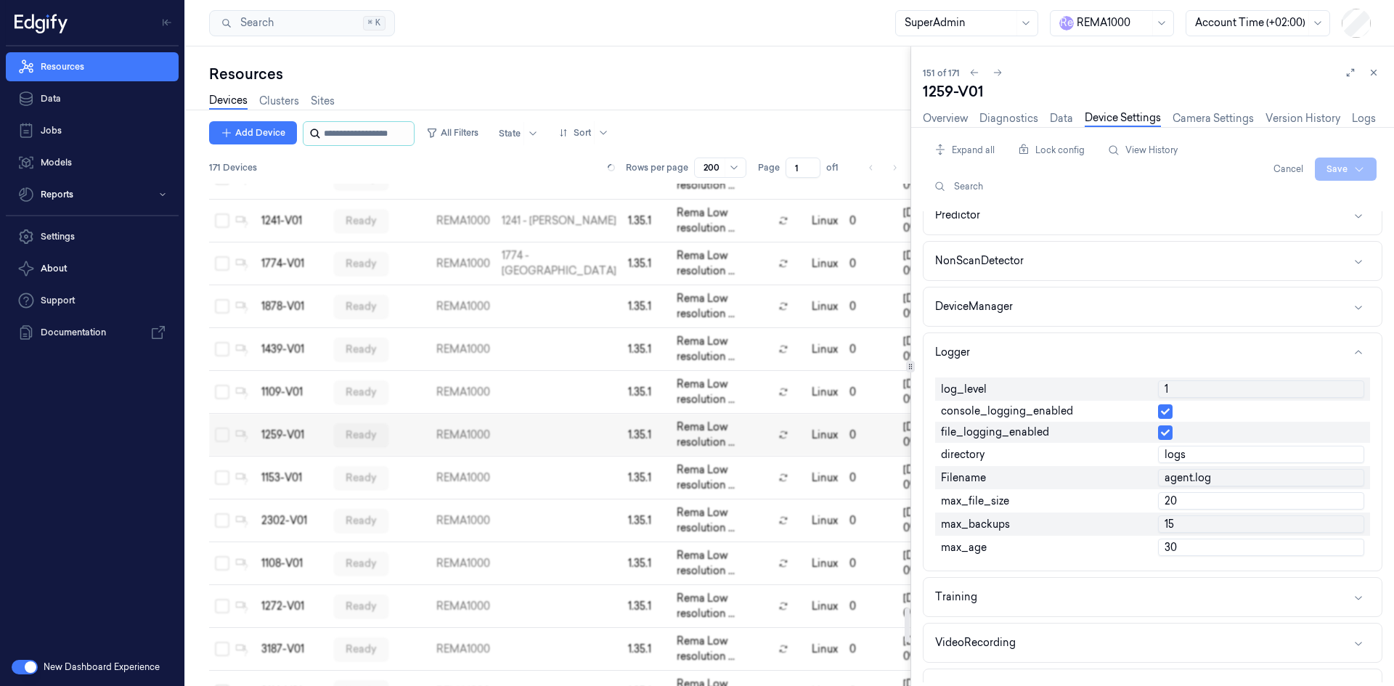
click at [356, 126] on input "string" at bounding box center [367, 133] width 87 height 23
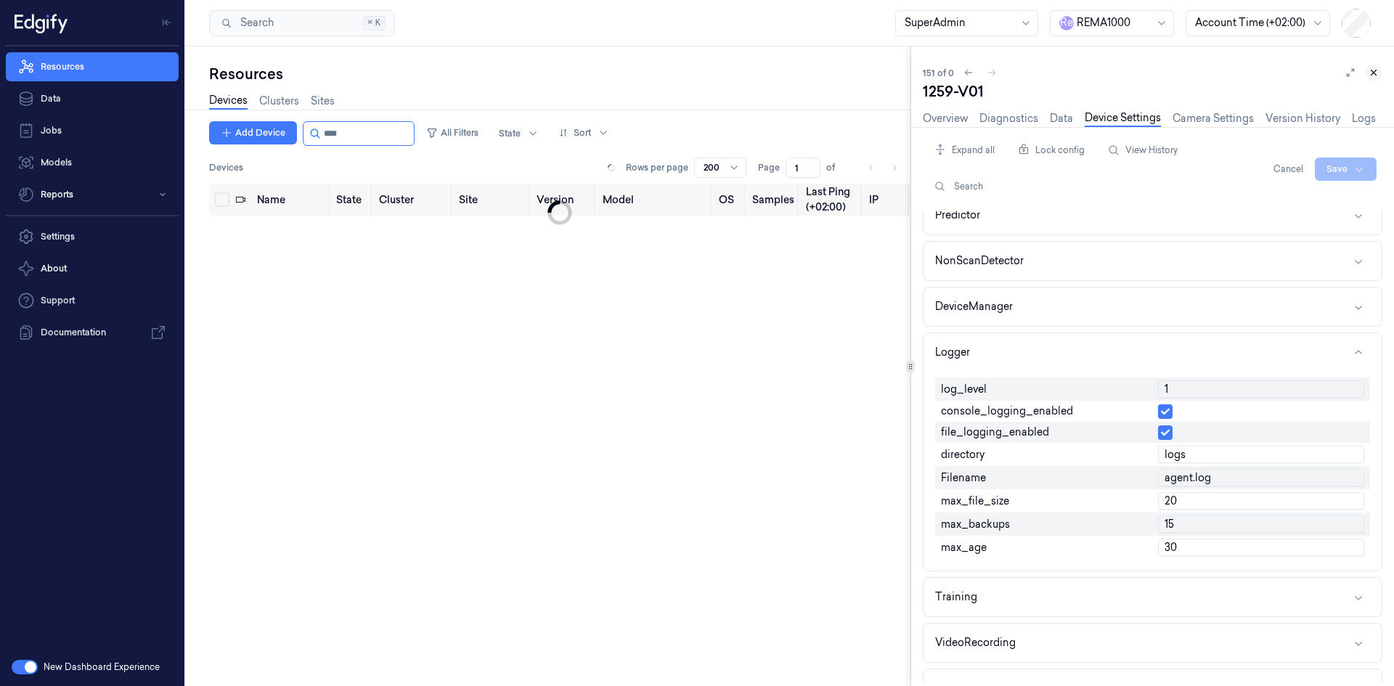
type input "****"
click at [1370, 72] on icon at bounding box center [1374, 73] width 10 height 10
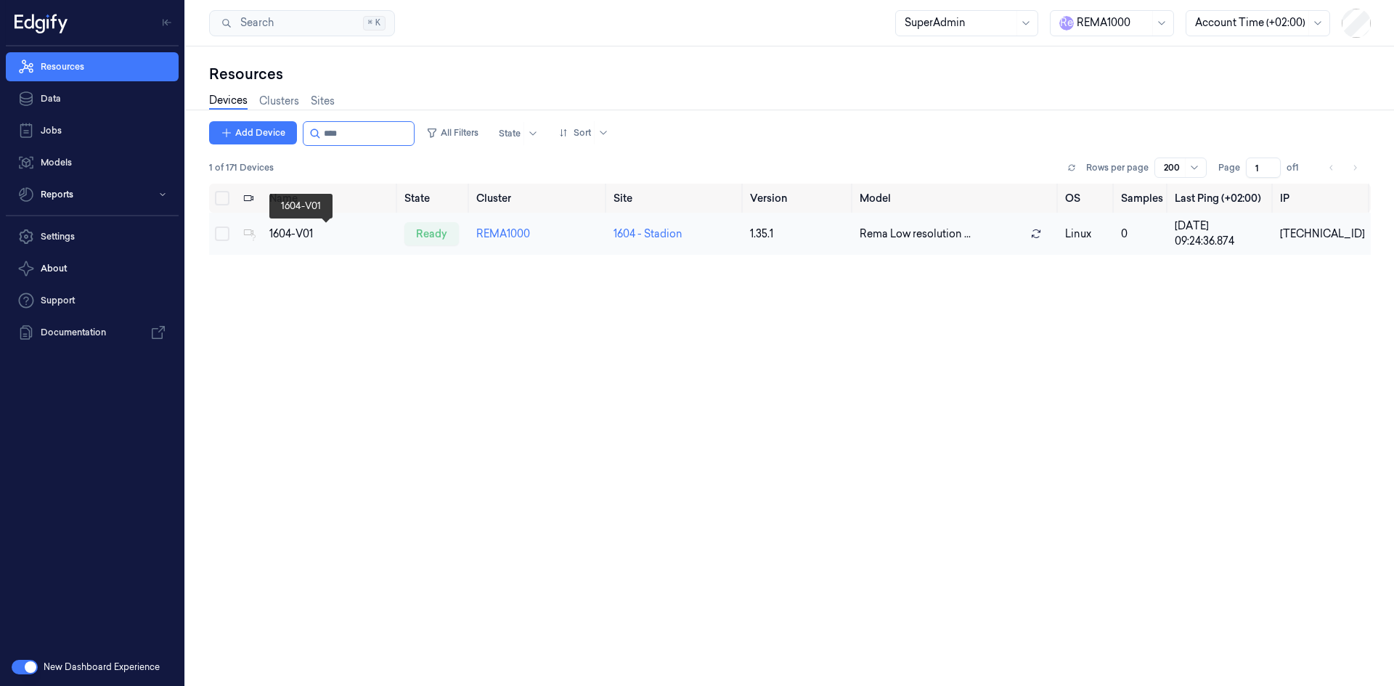
click at [287, 238] on div "1604-V01" at bounding box center [330, 234] width 123 height 15
click at [287, 250] on td "1604-V01" at bounding box center [331, 234] width 135 height 42
click at [293, 243] on td "1604-V01" at bounding box center [331, 234] width 135 height 42
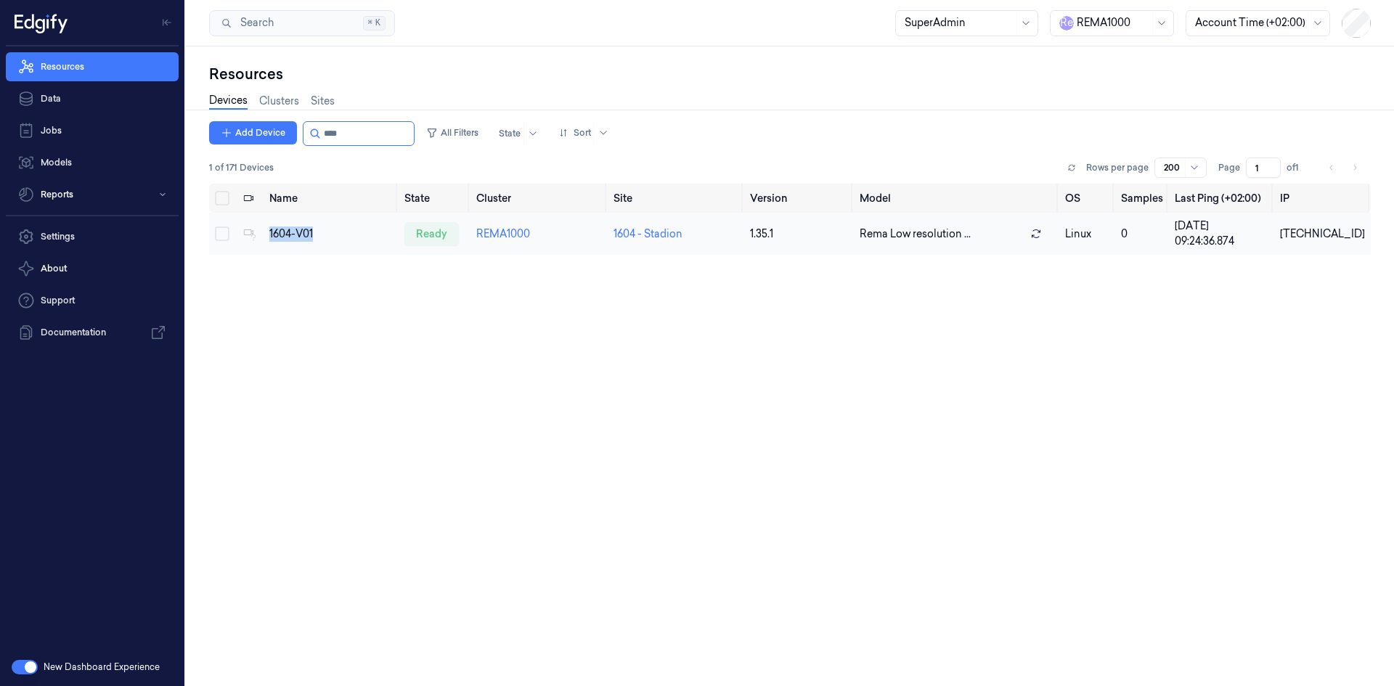
click at [297, 224] on td "1604-V01" at bounding box center [331, 234] width 135 height 42
click at [296, 224] on td "1604-V01" at bounding box center [331, 234] width 135 height 42
click at [444, 455] on div "Name State Cluster Site Version Model OS Samples Last Ping (+02:00) IP 1604-V01…" at bounding box center [790, 429] width 1162 height 491
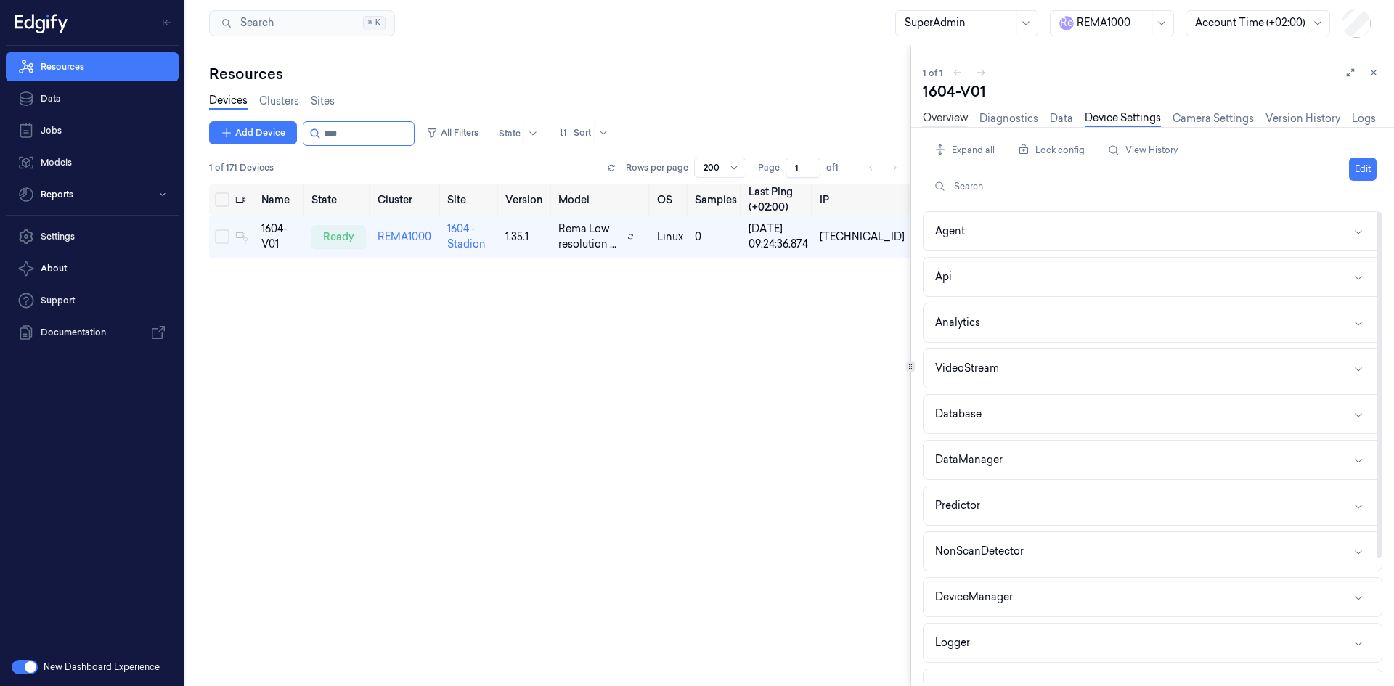
click at [948, 118] on link "Overview" at bounding box center [945, 118] width 45 height 17
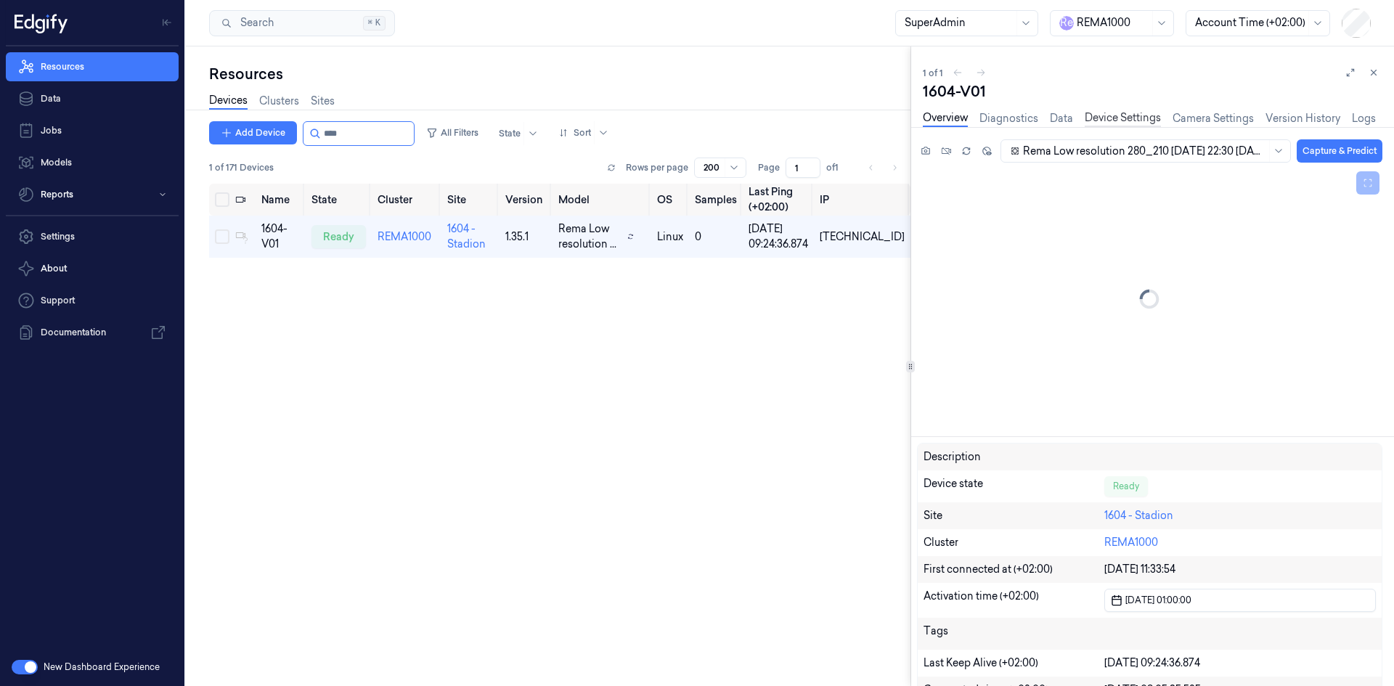
click at [1144, 118] on link "Device Settings" at bounding box center [1123, 118] width 76 height 17
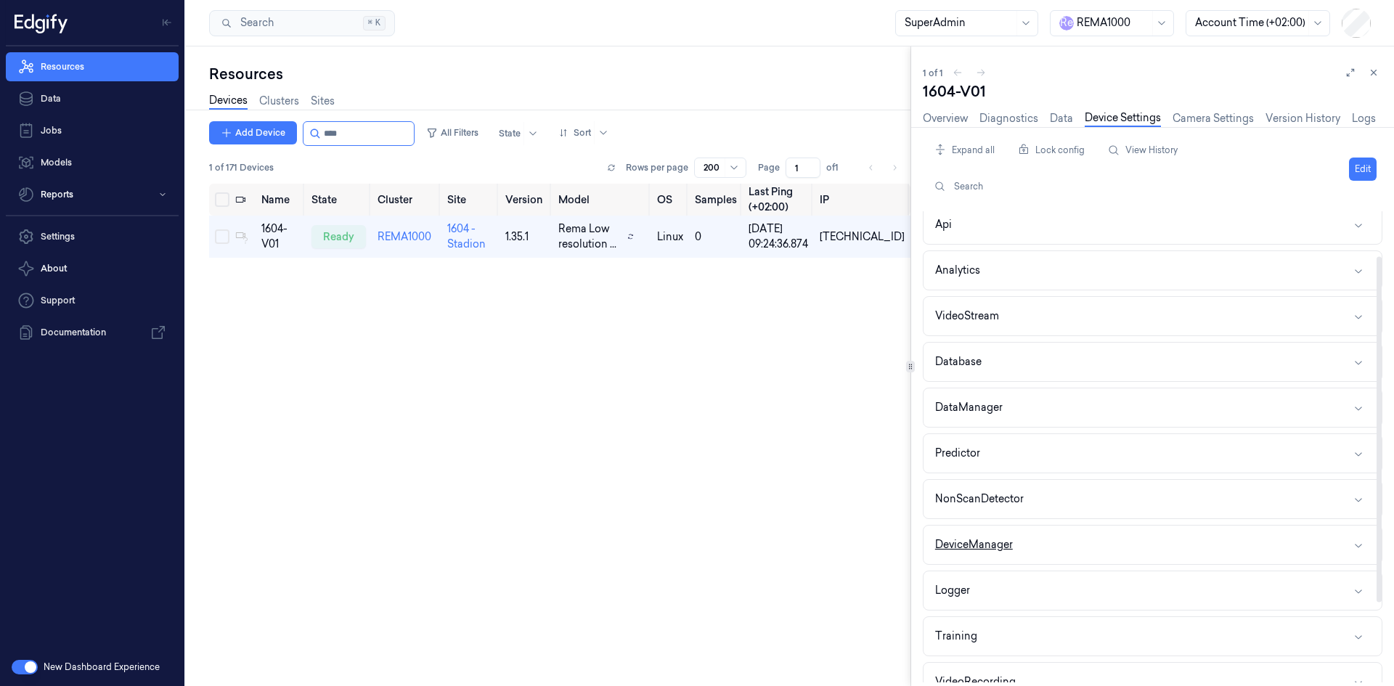
scroll to position [73, 0]
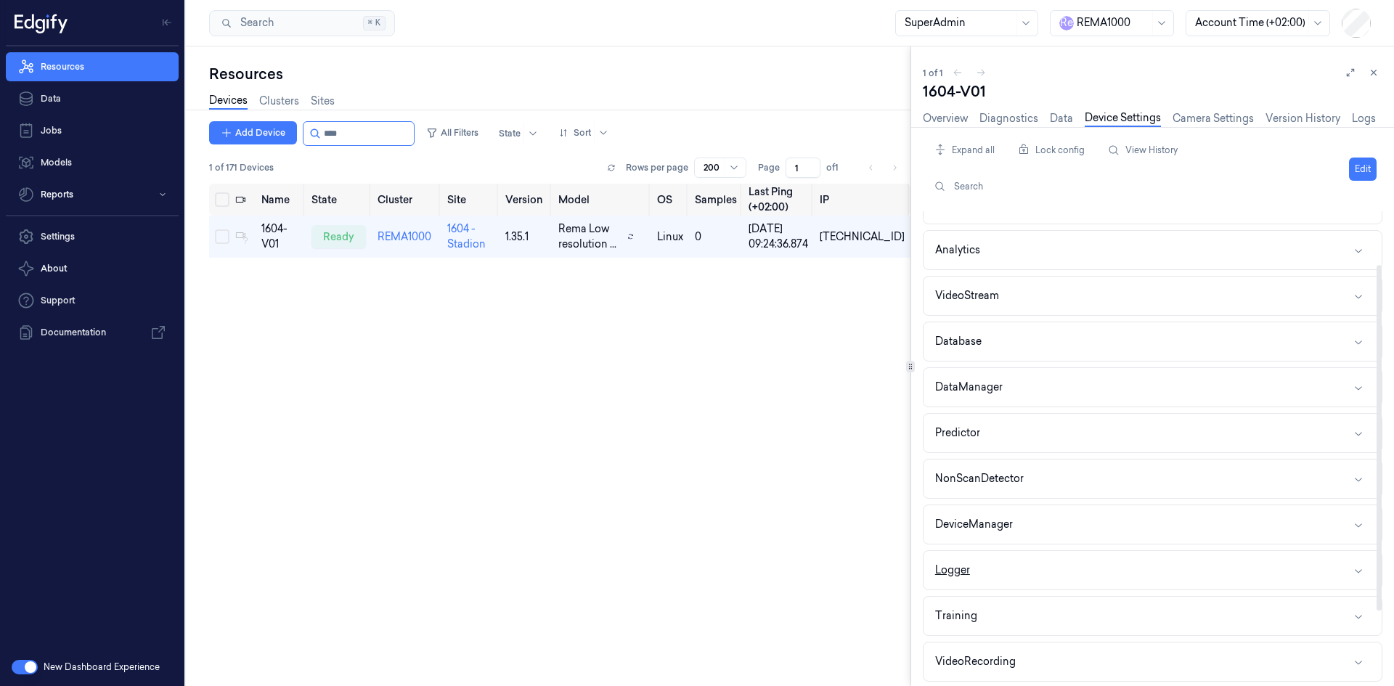
click at [1051, 579] on button "Logger" at bounding box center [1153, 570] width 458 height 38
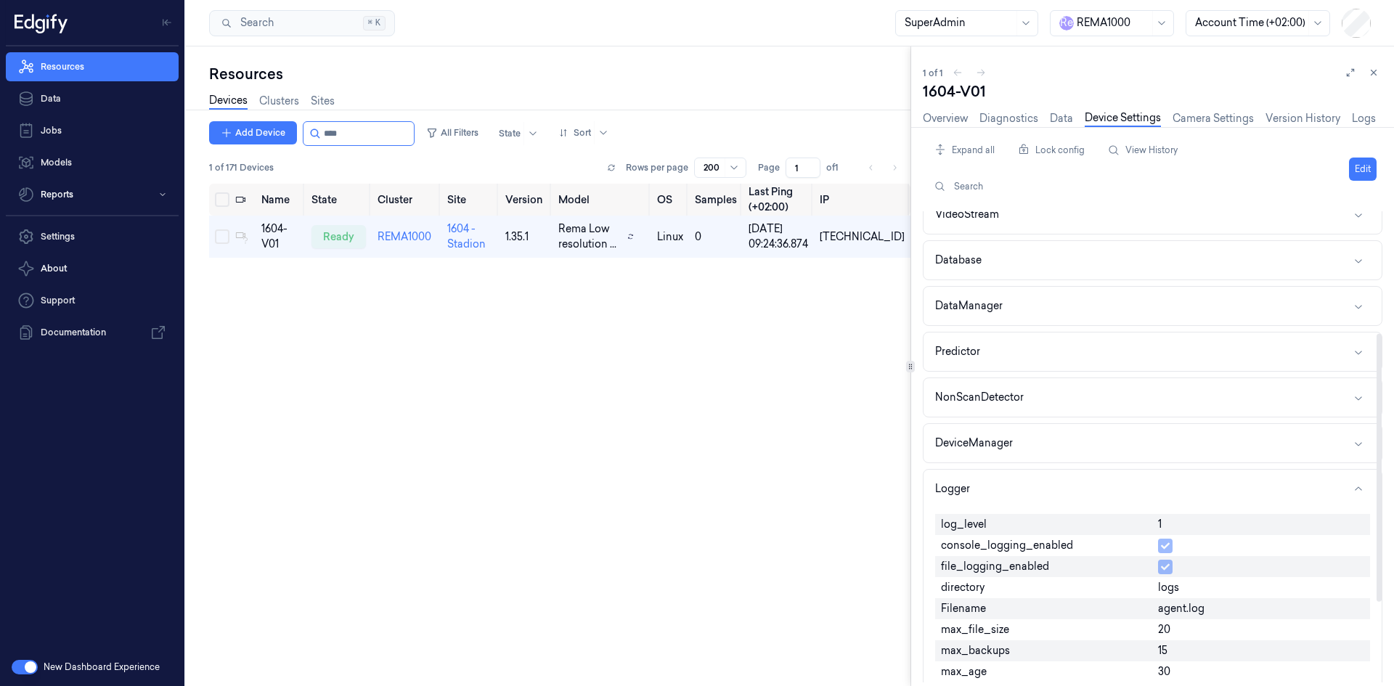
scroll to position [218, 0]
